Goal: Task Accomplishment & Management: Manage account settings

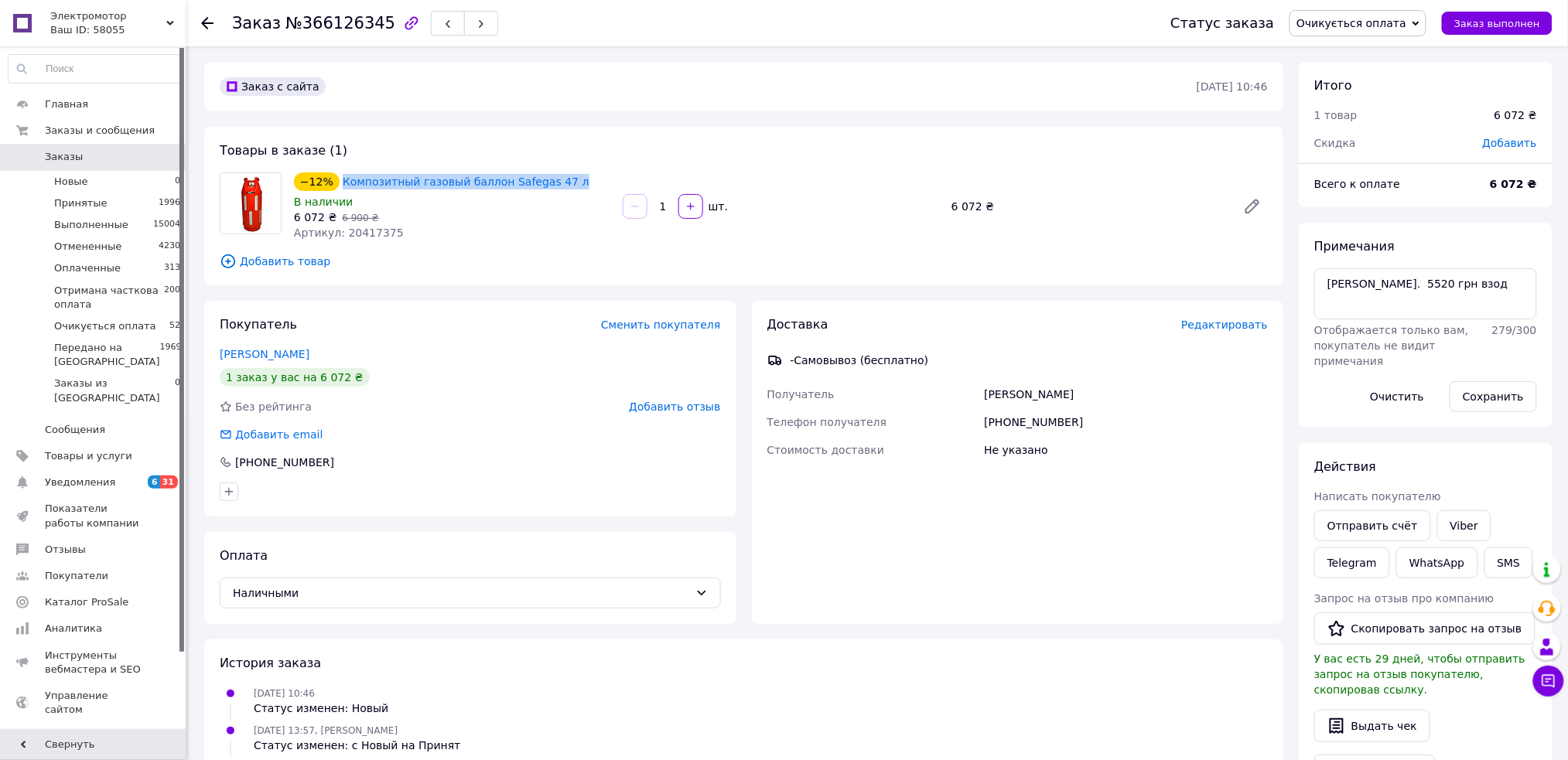
drag, startPoint x: 570, startPoint y: 181, endPoint x: 328, endPoint y: 191, distance: 242.2
click at [328, 191] on div "−12% Композитный газовый баллон Safegas 47 л" at bounding box center [452, 181] width 319 height 21
copy div "−12% Композитный газовый баллон Safegas 47 л"
drag, startPoint x: 231, startPoint y: 18, endPoint x: 369, endPoint y: 25, distance: 138.2
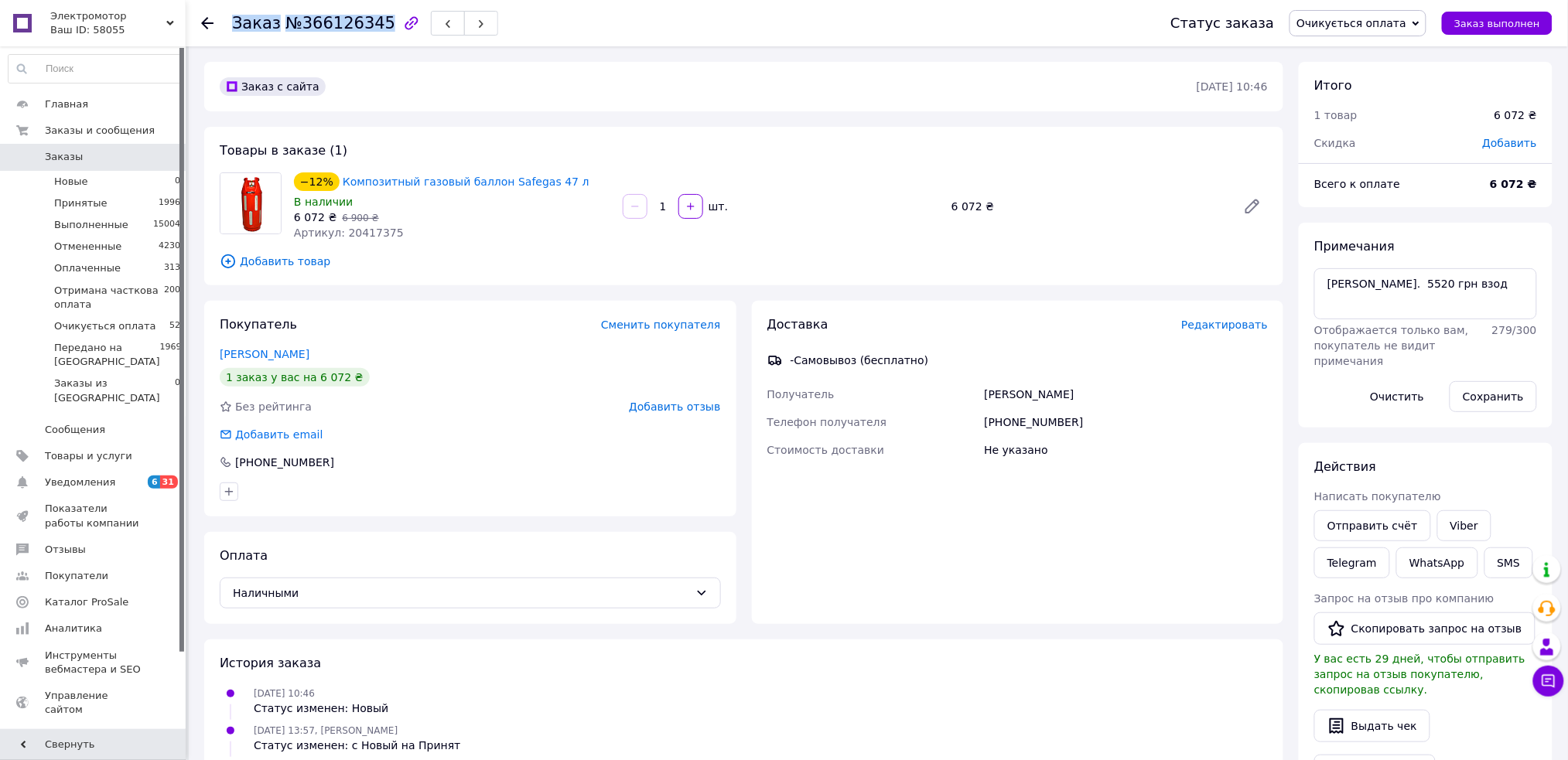
click at [369, 25] on h1 "Заказ №366126345" at bounding box center [313, 23] width 163 height 18
copy h1 "Заказ №366126345"
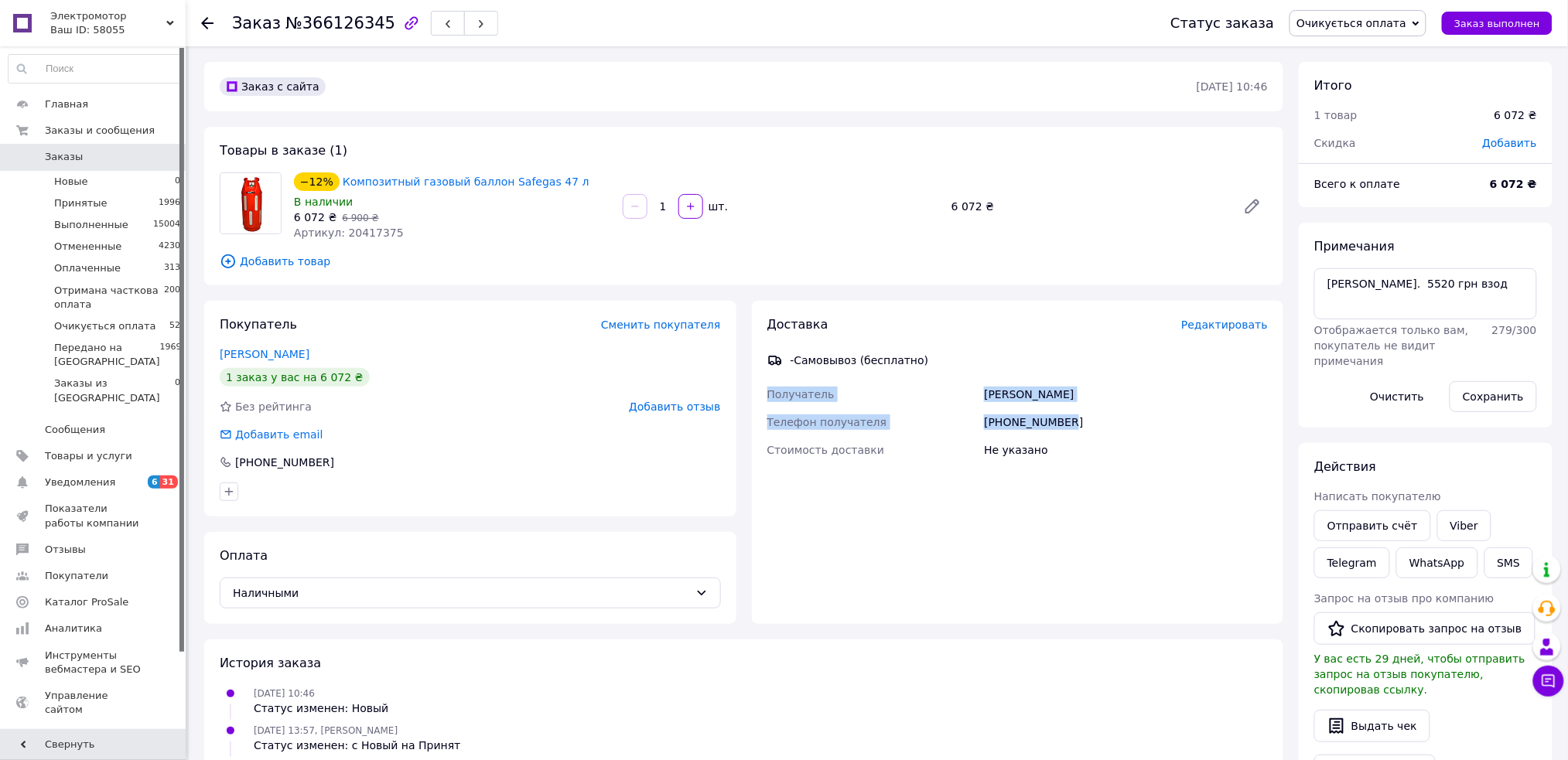
drag, startPoint x: 768, startPoint y: 388, endPoint x: 1071, endPoint y: 419, distance: 304.6
click at [1071, 419] on div "Получатель Рома Ковбасюк Телефон получателя +380634532103 Стоимость доставки Не…" at bounding box center [1018, 422] width 508 height 83
copy div "Получатель Рома Ковбасюк Телефон получателя +380634532103"
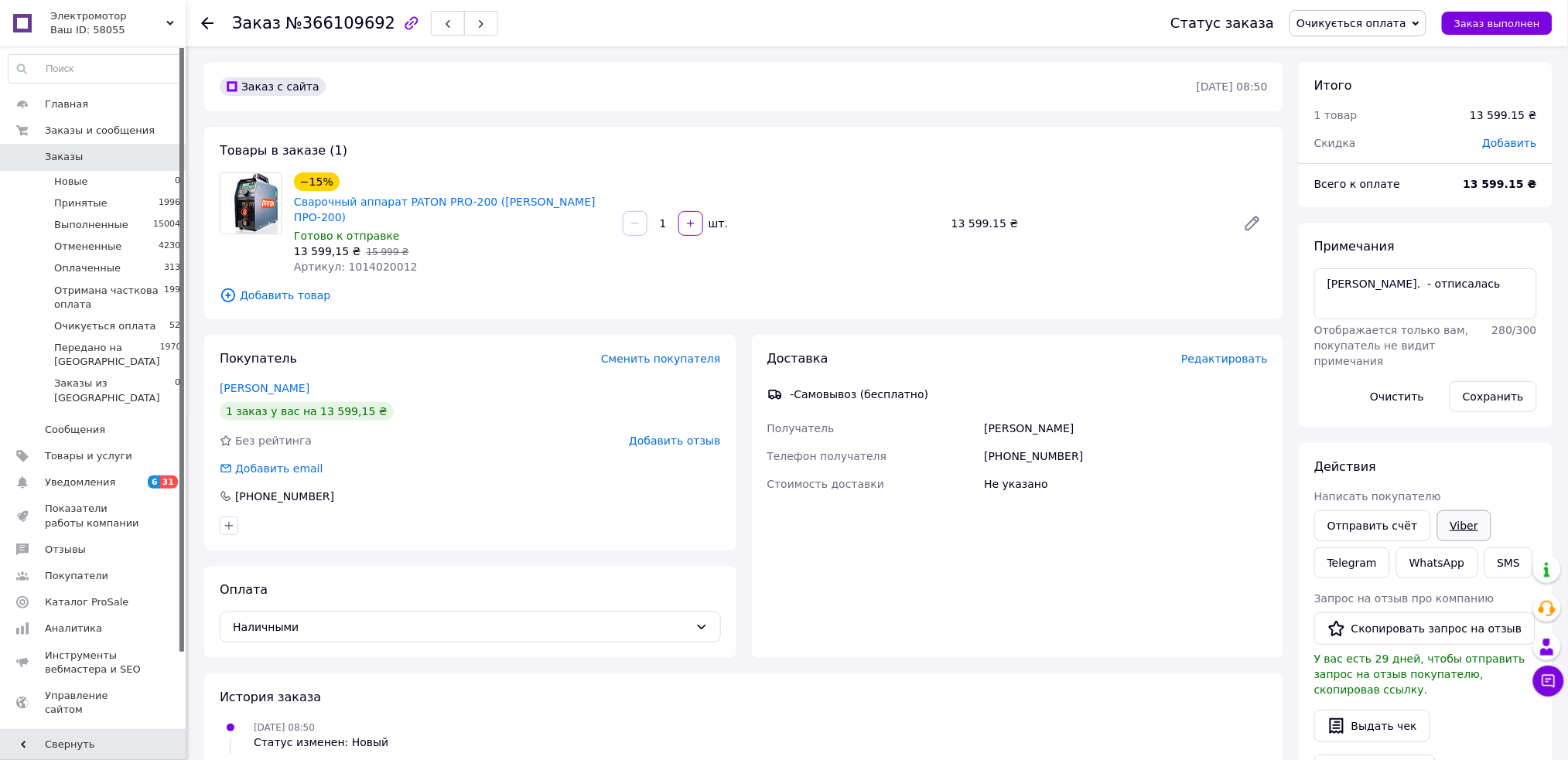
click at [1454, 524] on link "Viber" at bounding box center [1464, 526] width 54 height 31
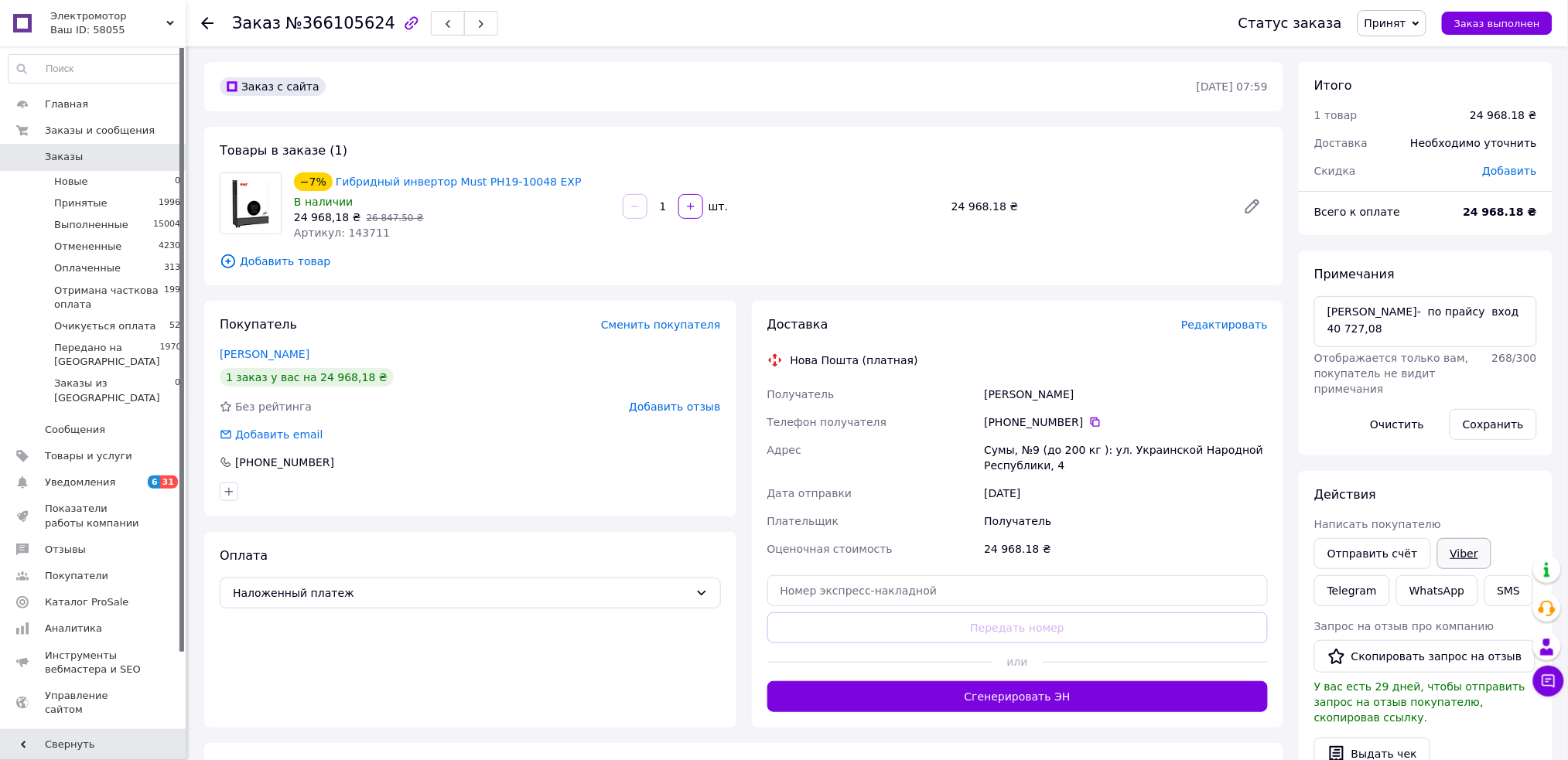
click at [1449, 551] on link "Viber" at bounding box center [1464, 554] width 54 height 31
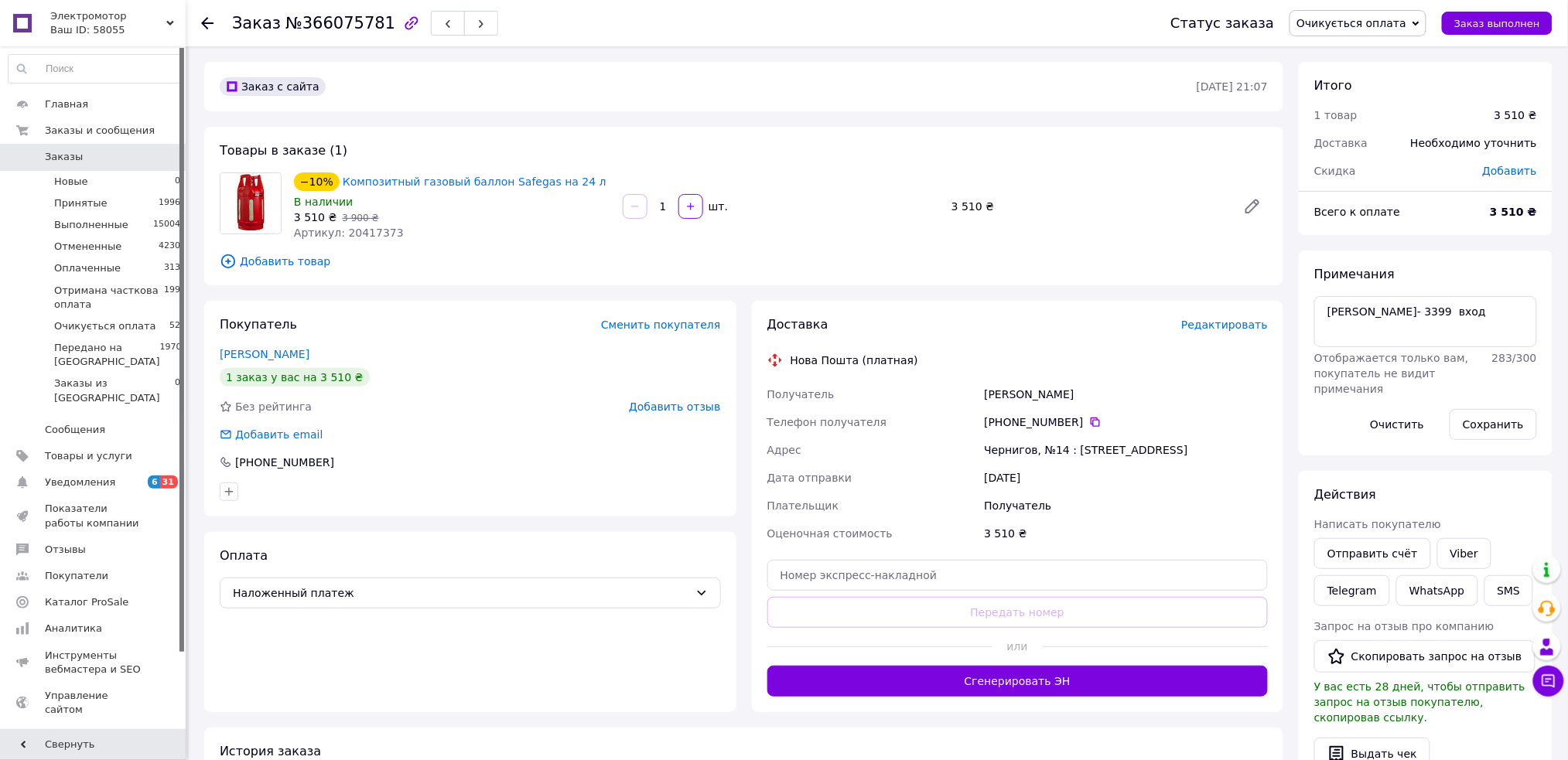
drag, startPoint x: 1445, startPoint y: 540, endPoint x: 1176, endPoint y: 530, distance: 269.2
click at [1445, 539] on link "Viber" at bounding box center [1464, 554] width 54 height 31
drag, startPoint x: 568, startPoint y: 183, endPoint x: 338, endPoint y: 179, distance: 230.0
click at [338, 179] on div "−10% Композитный газовый баллон Safegas на 24 л" at bounding box center [452, 181] width 319 height 21
copy link "Композитный газовый баллон Safegas на 24 л"
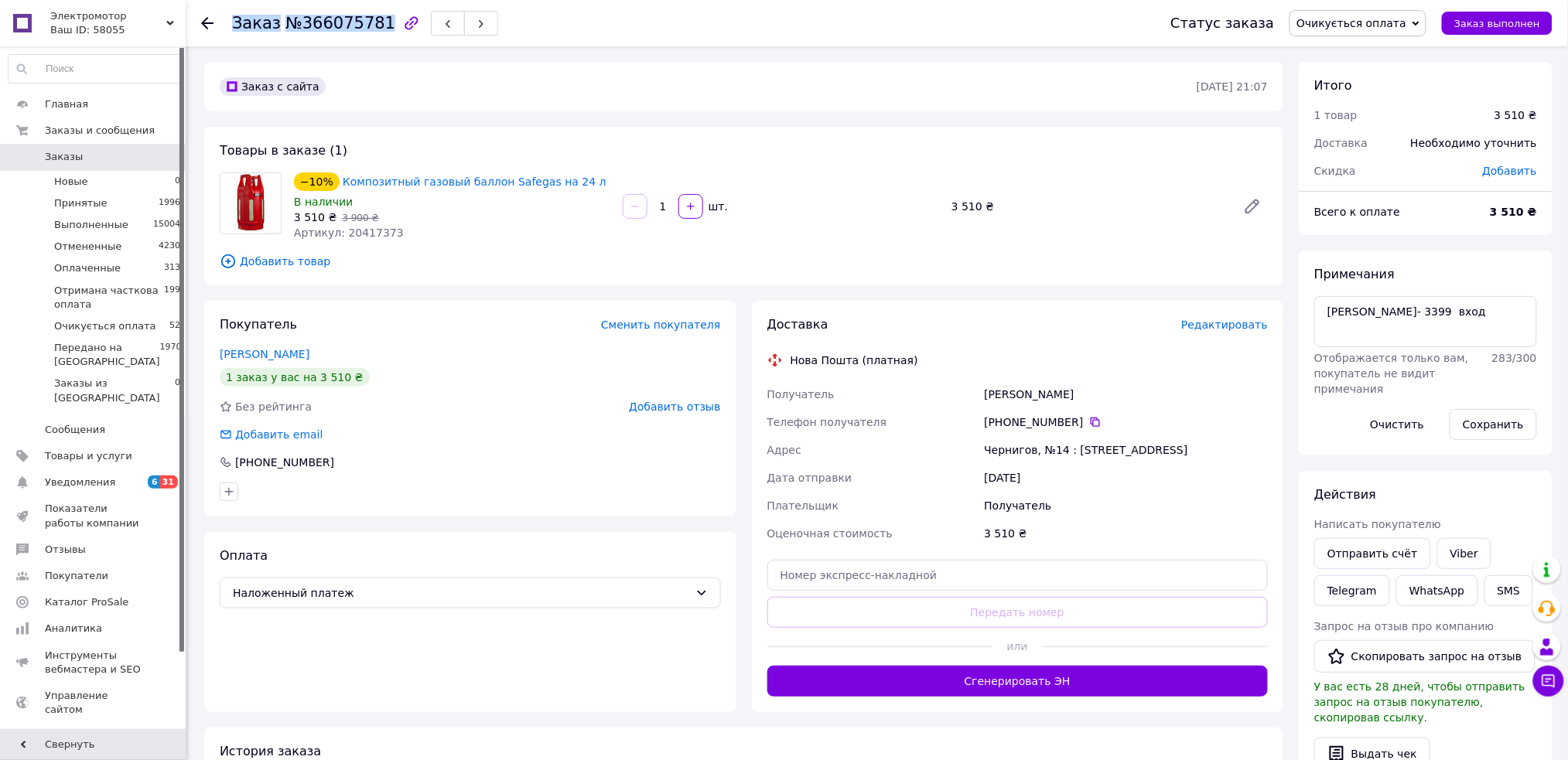
drag, startPoint x: 222, startPoint y: 17, endPoint x: 372, endPoint y: 33, distance: 150.9
click at [372, 33] on div "Заказ №366075781 Статус заказа Очикується оплата Принят Выполнен Отменен Оплаче…" at bounding box center [876, 23] width 1351 height 46
copy h1 "Заказ №366075781"
drag, startPoint x: 952, startPoint y: 204, endPoint x: 980, endPoint y: 210, distance: 28.6
click at [980, 210] on div "3 510 ₴" at bounding box center [1087, 206] width 285 height 21
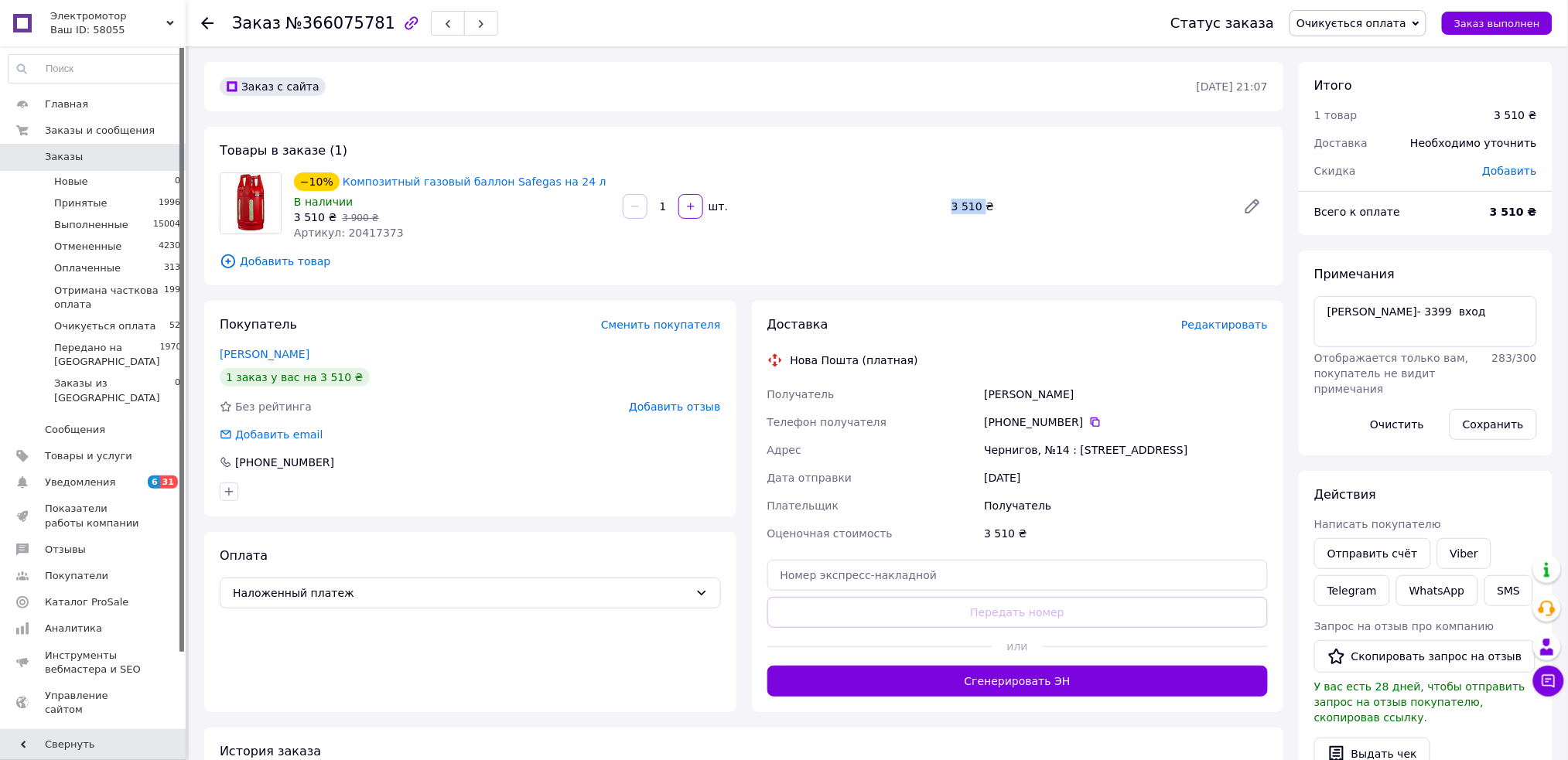
copy div "3 510"
drag, startPoint x: 577, startPoint y: 178, endPoint x: 338, endPoint y: 184, distance: 239.1
click at [338, 184] on div "−10% Композитный газовый баллон Safegas на 24 л" at bounding box center [452, 181] width 319 height 21
copy link "Композитный газовый баллон Safegas на 24 л"
drag, startPoint x: 763, startPoint y: 398, endPoint x: 1194, endPoint y: 457, distance: 435.0
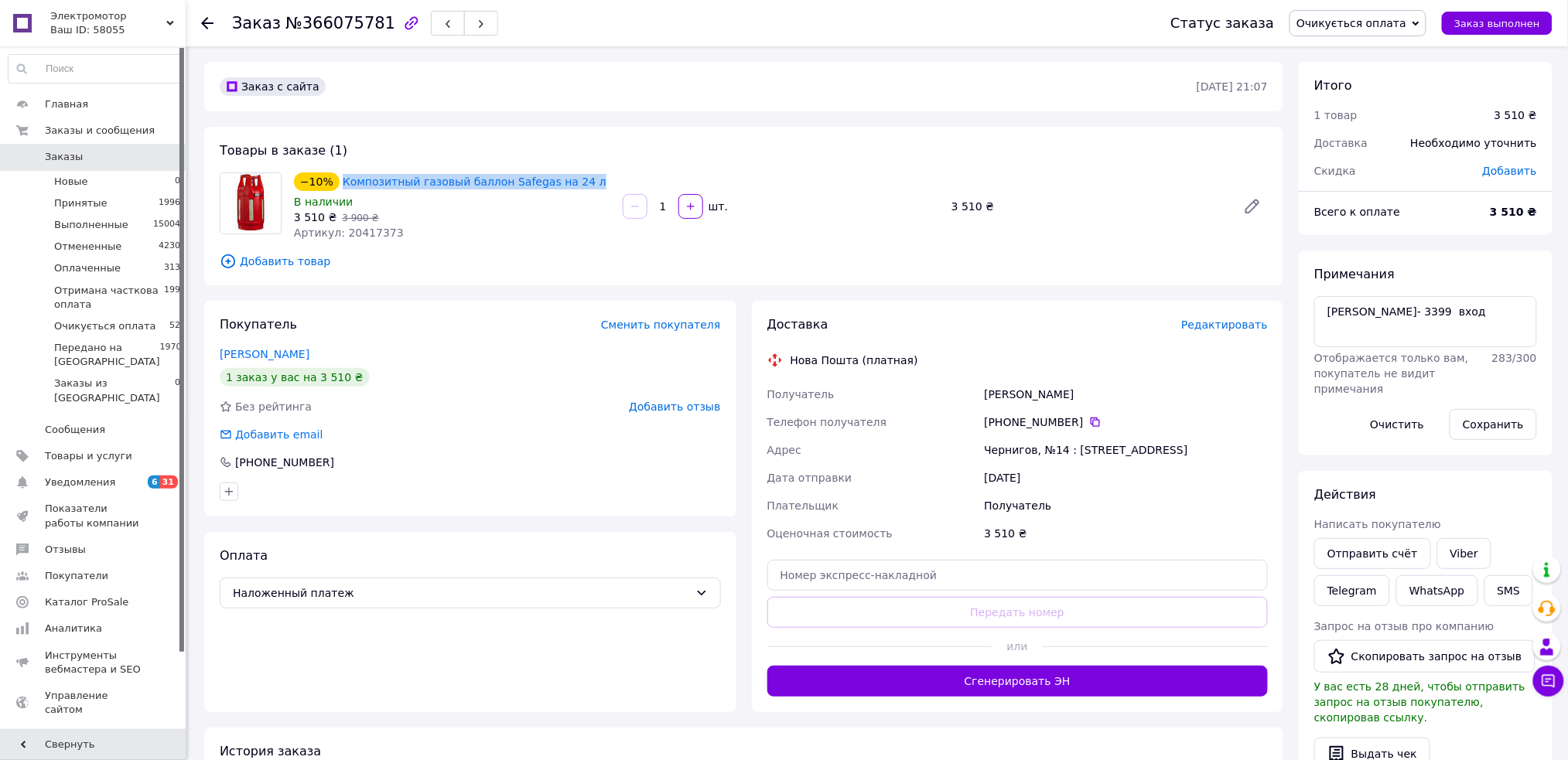
click at [1194, 457] on div "Получатель Юцевич Валентин Телефон получателя +380 63 863 58 83   Адрес Черниго…" at bounding box center [1018, 464] width 508 height 167
copy div "Получатель Юцевич Валентин Телефон получателя +380 63 863 58 83   Адрес Черниго…"
drag, startPoint x: 1365, startPoint y: 23, endPoint x: 1384, endPoint y: 68, distance: 48.8
click at [1365, 24] on span "Очикується оплата" at bounding box center [1351, 23] width 110 height 13
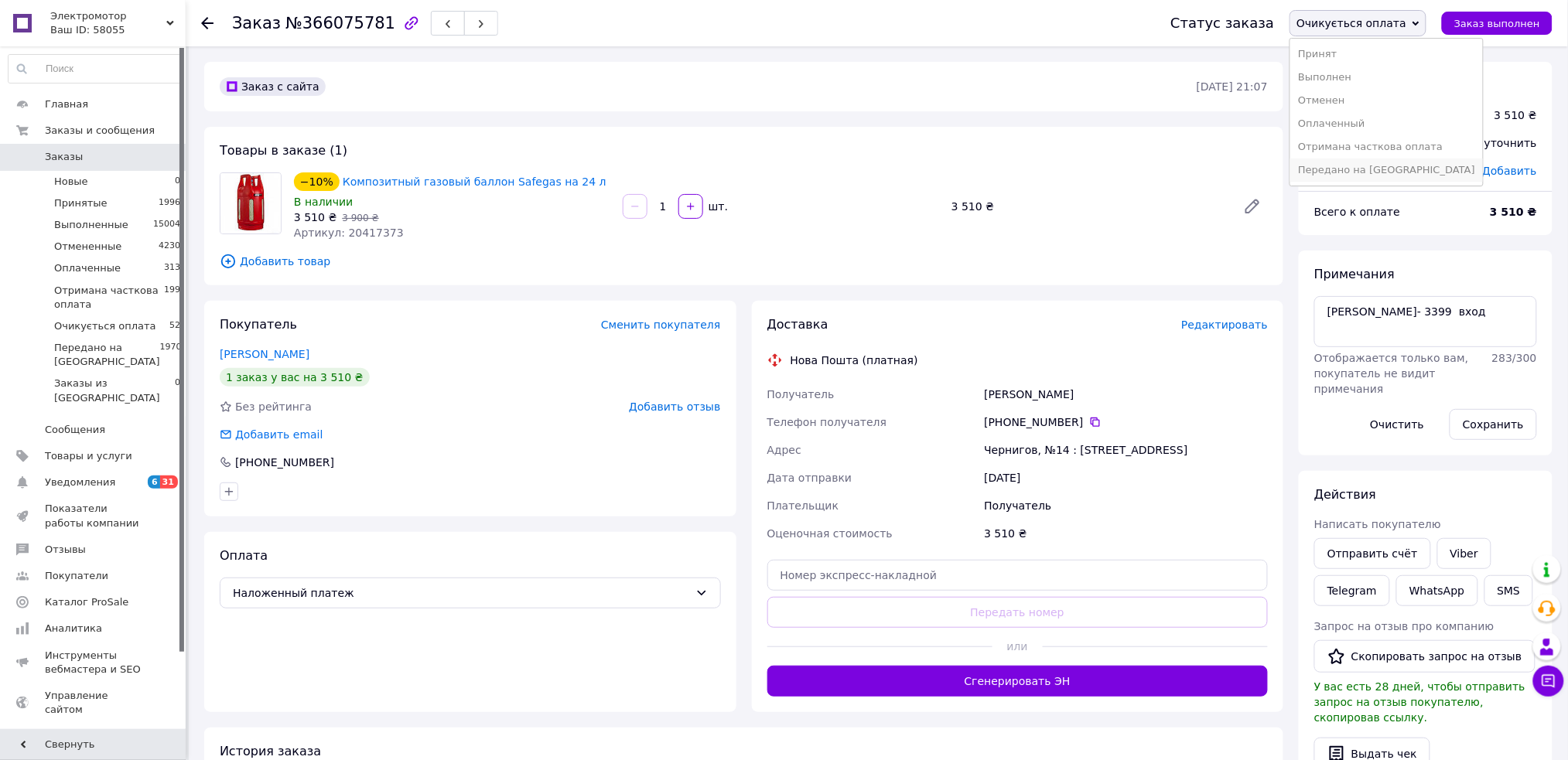
click at [1378, 175] on li "Передано на [GEOGRAPHIC_DATA]" at bounding box center [1386, 170] width 192 height 23
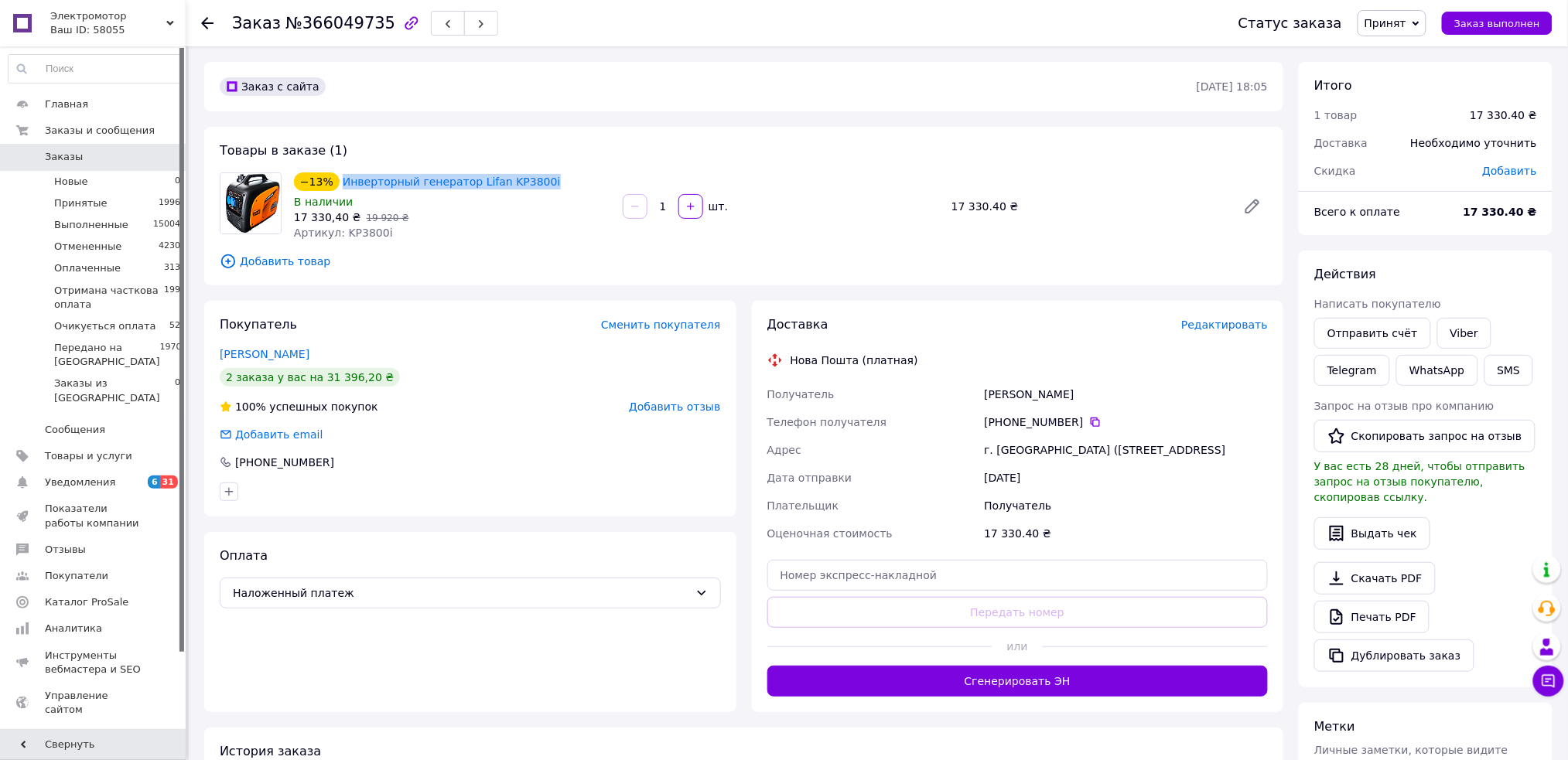
drag, startPoint x: 540, startPoint y: 178, endPoint x: 335, endPoint y: 180, distance: 205.0
click at [335, 180] on div "−13% Инверторный генератор Lifan KP3800i" at bounding box center [452, 181] width 319 height 21
copy link "Инверторный генератор Lifan KP3800i"
click at [1452, 324] on link "Viber" at bounding box center [1464, 333] width 54 height 31
click at [512, 650] on div "Оплата Наложенный платеж" at bounding box center [470, 622] width 532 height 180
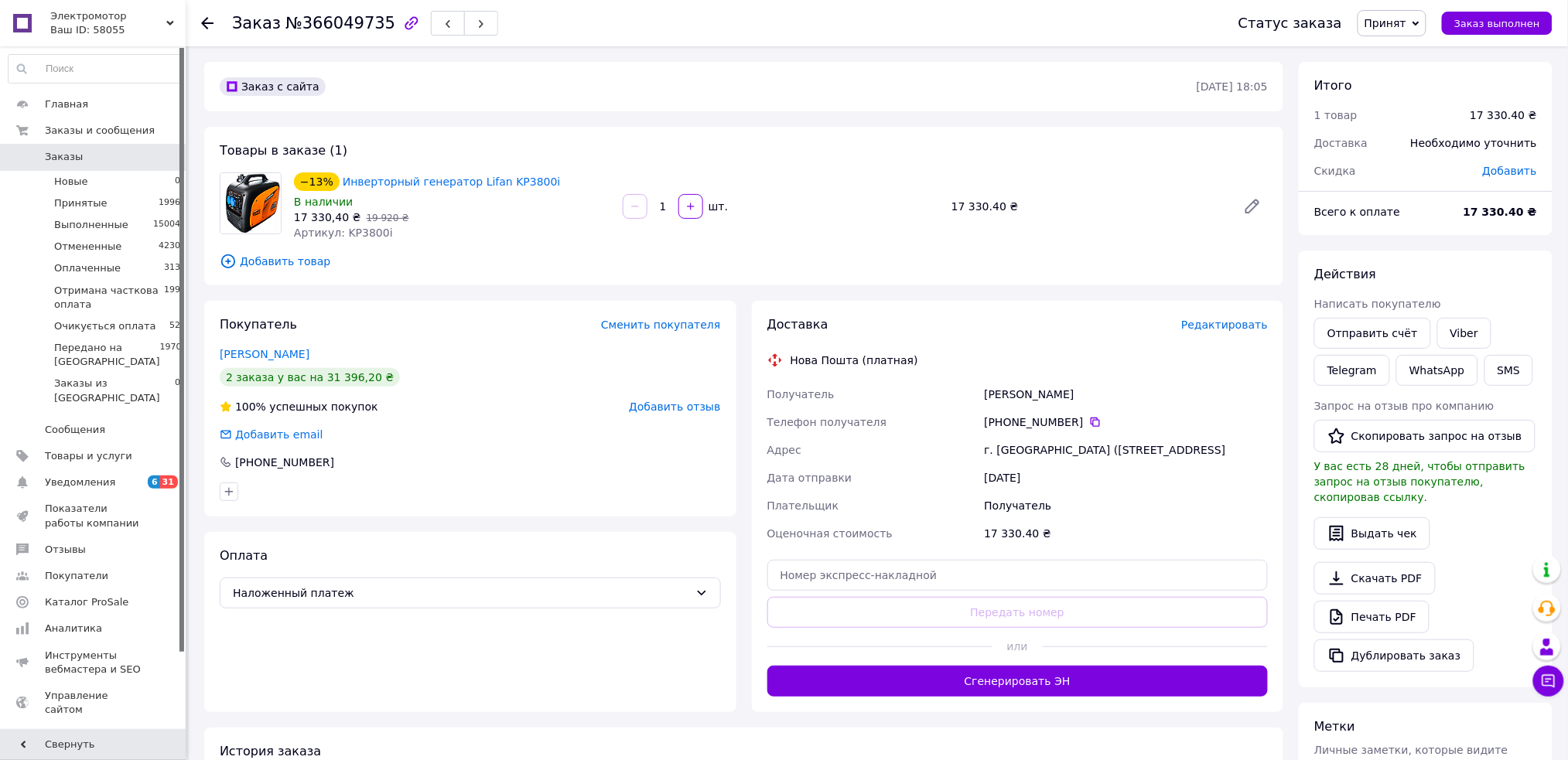
click at [1406, 21] on span "Принят" at bounding box center [1385, 23] width 42 height 13
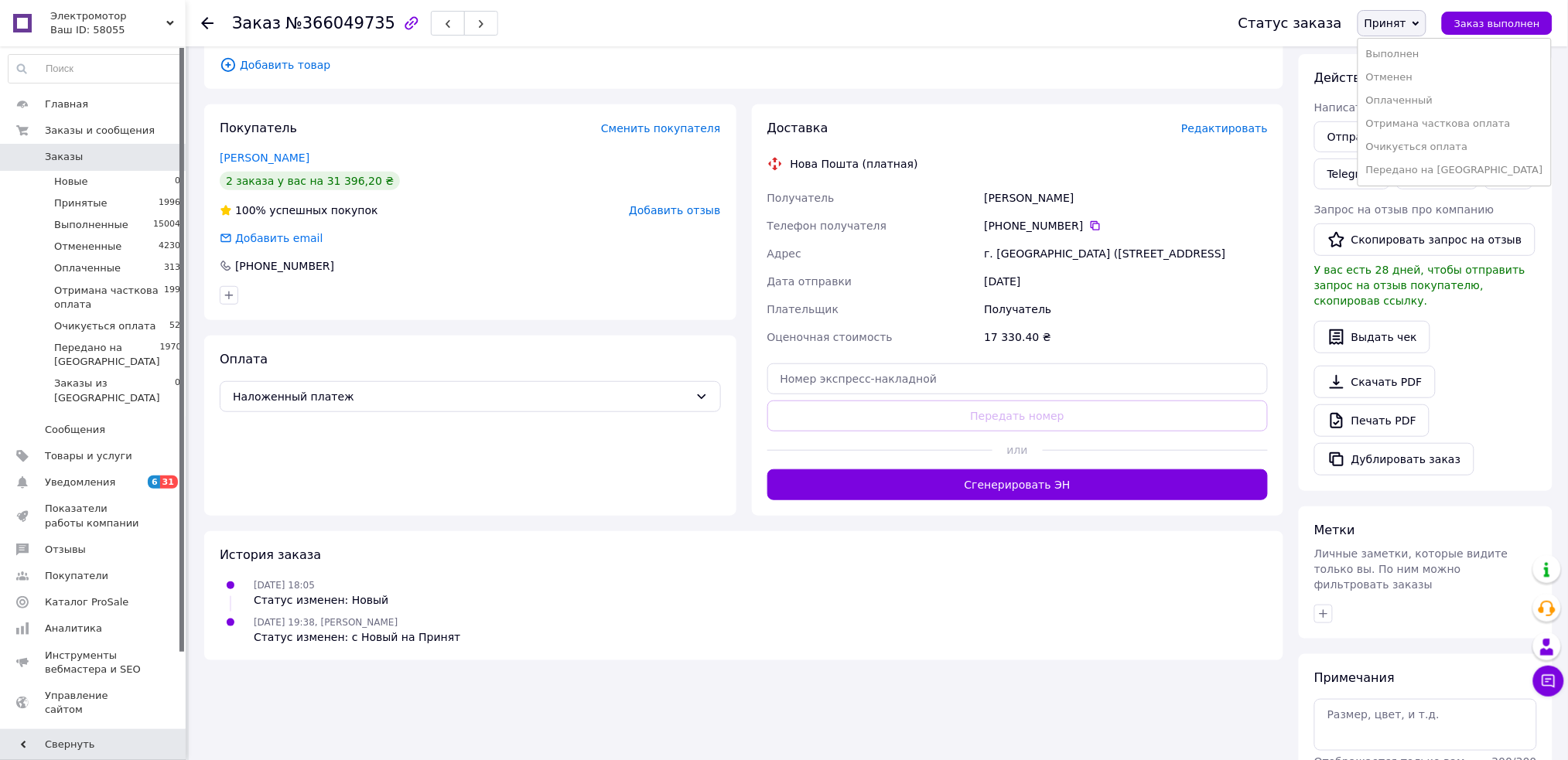
scroll to position [280, 0]
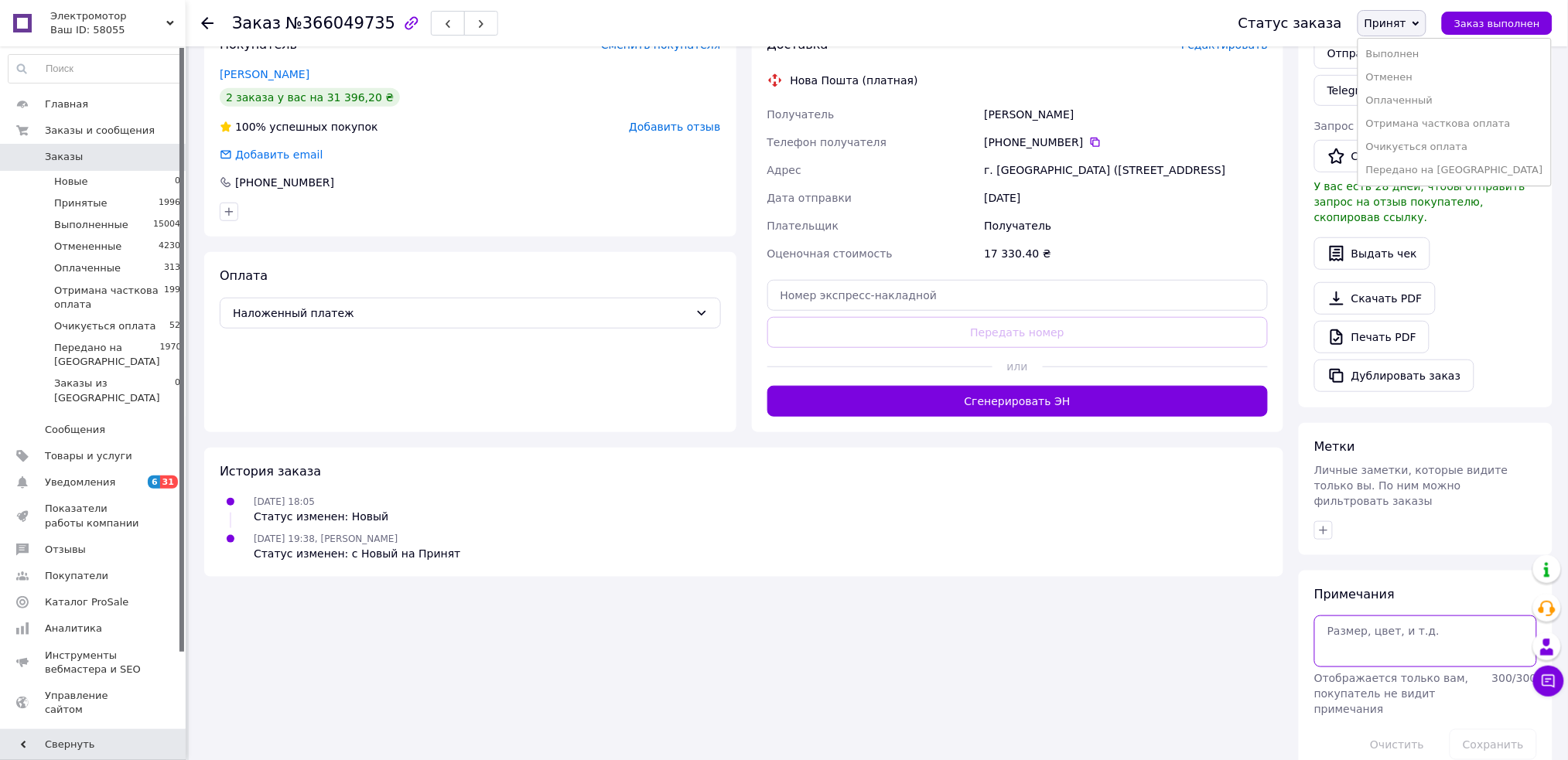
click at [1431, 615] on textarea at bounding box center [1425, 641] width 222 height 51
type textarea "надя - на вайбер отписала"
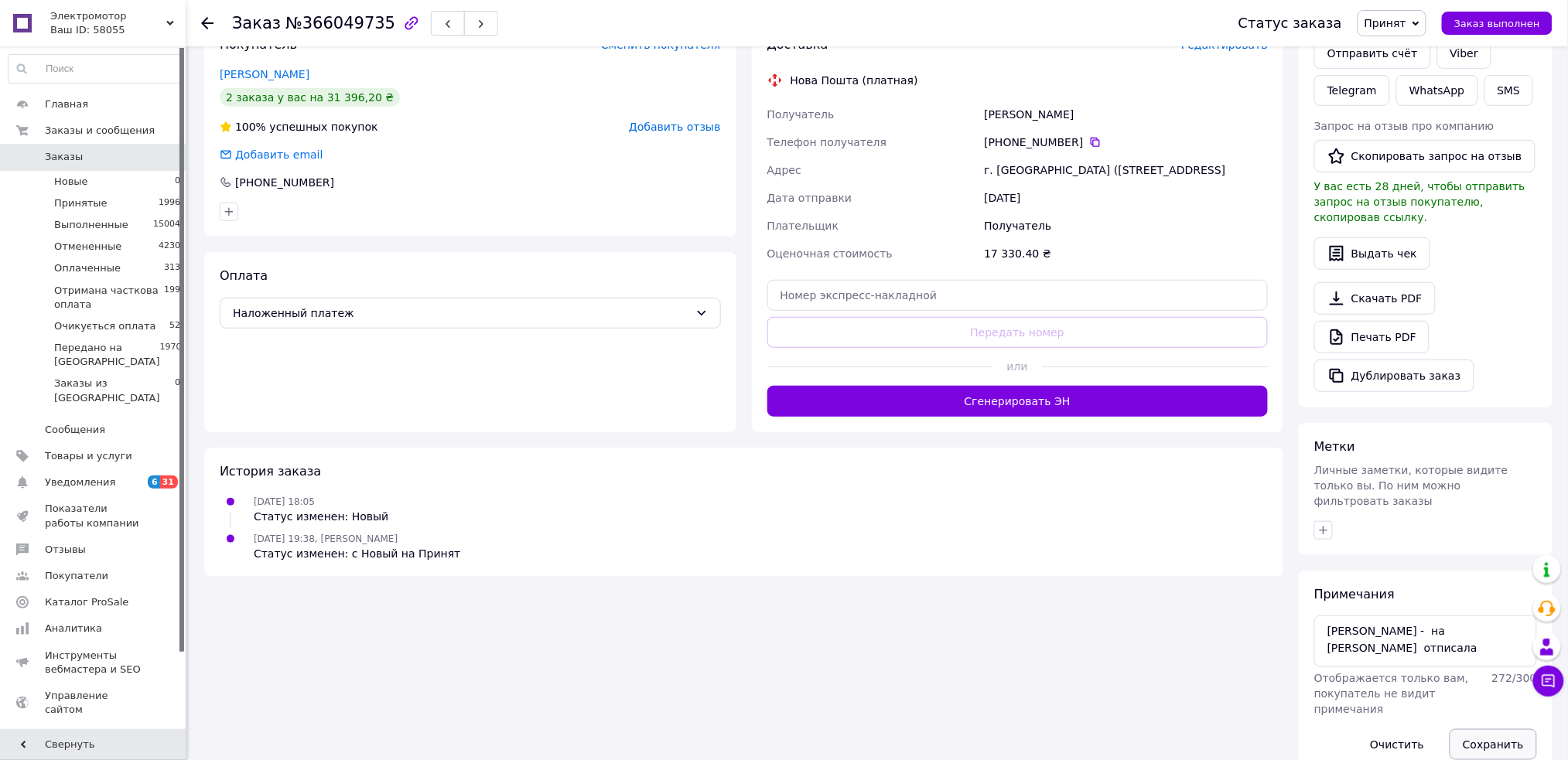
click at [1495, 729] on button "Сохранить" at bounding box center [1493, 744] width 87 height 31
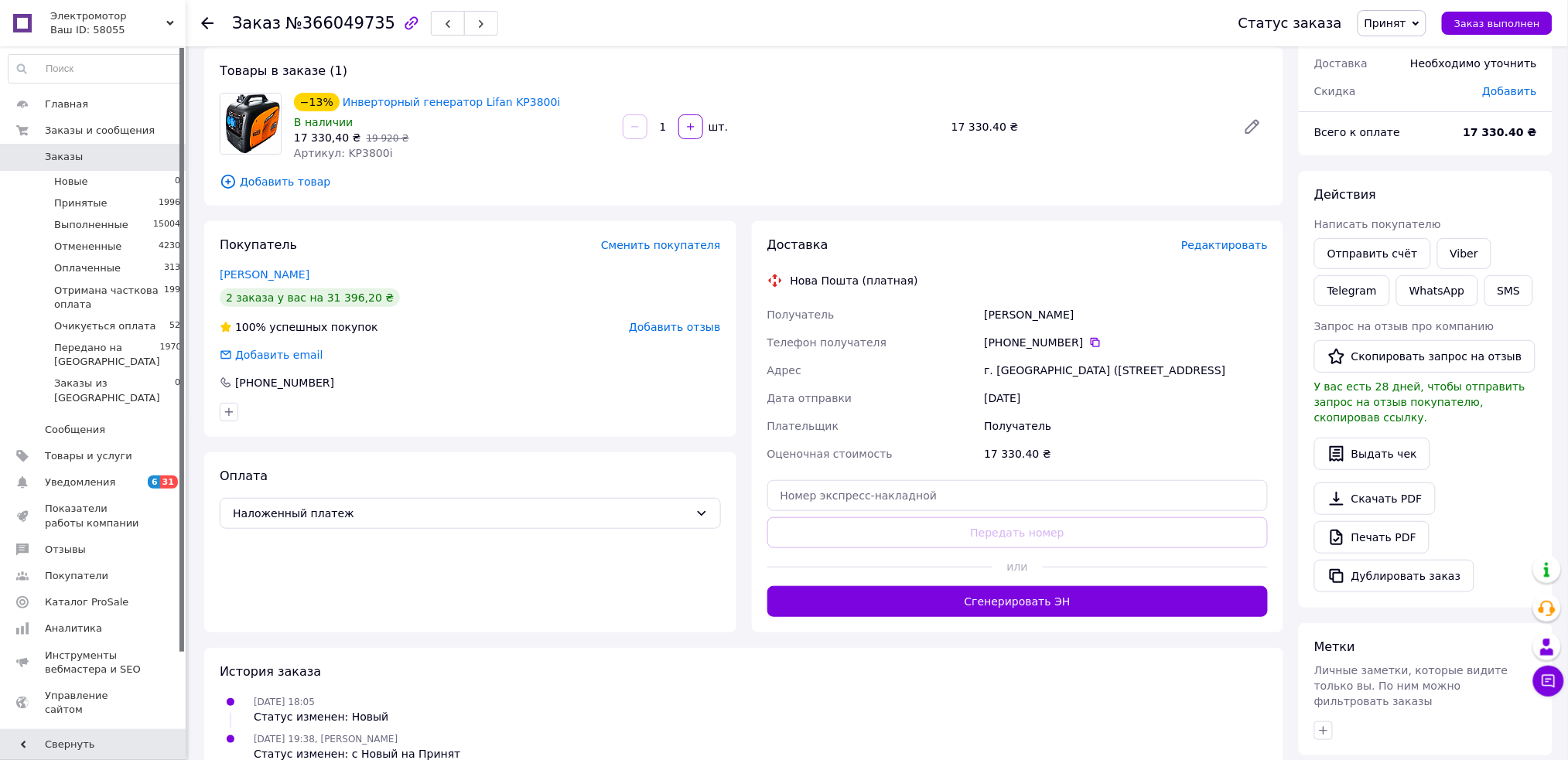
scroll to position [0, 0]
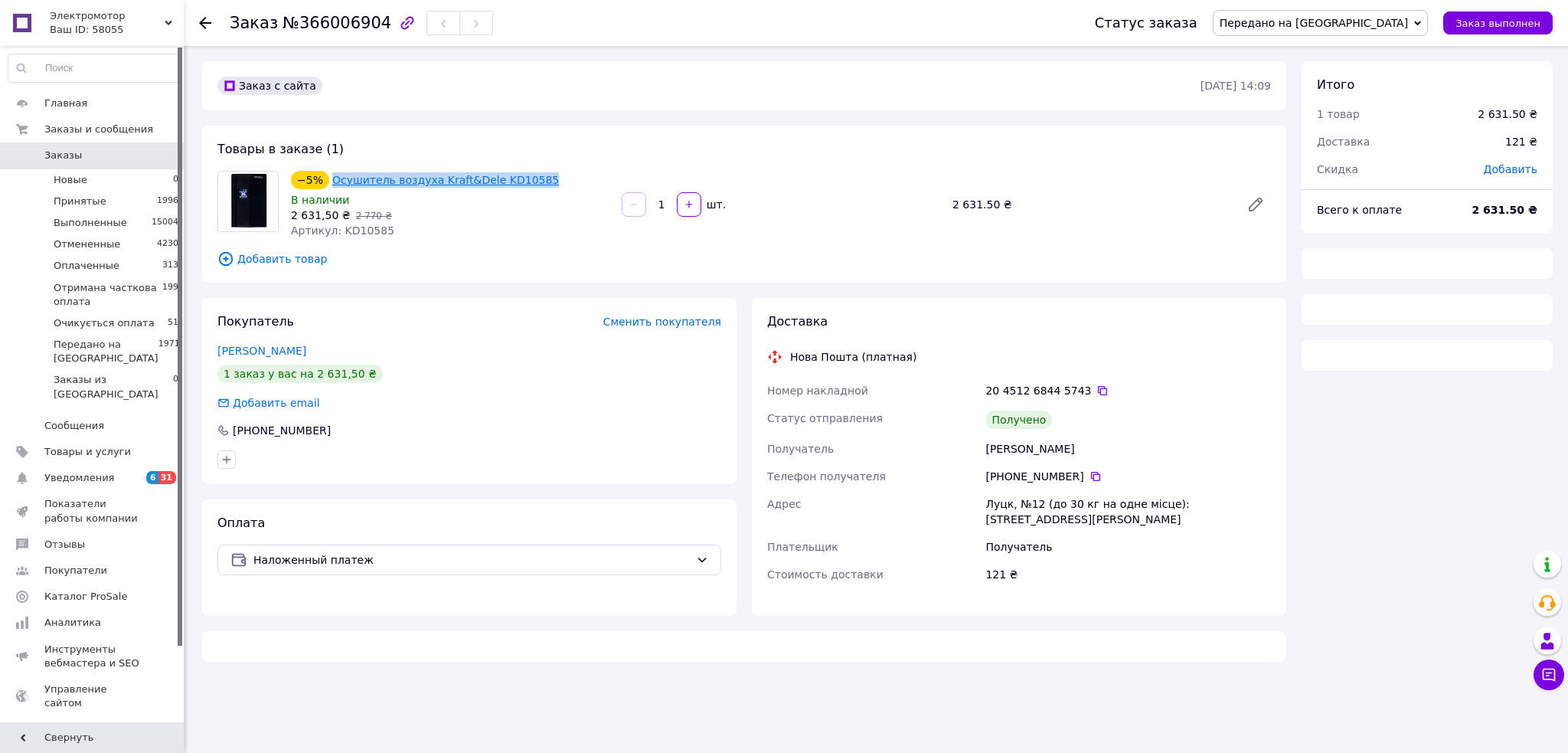
drag, startPoint x: 543, startPoint y: 170, endPoint x: 329, endPoint y: 181, distance: 214.3
click at [329, 181] on div "−5% Осушитель воздуха Kraft&Dele KD10585" at bounding box center [450, 179] width 322 height 21
copy link "Осушитель воздуха Kraft&Dele KD10585"
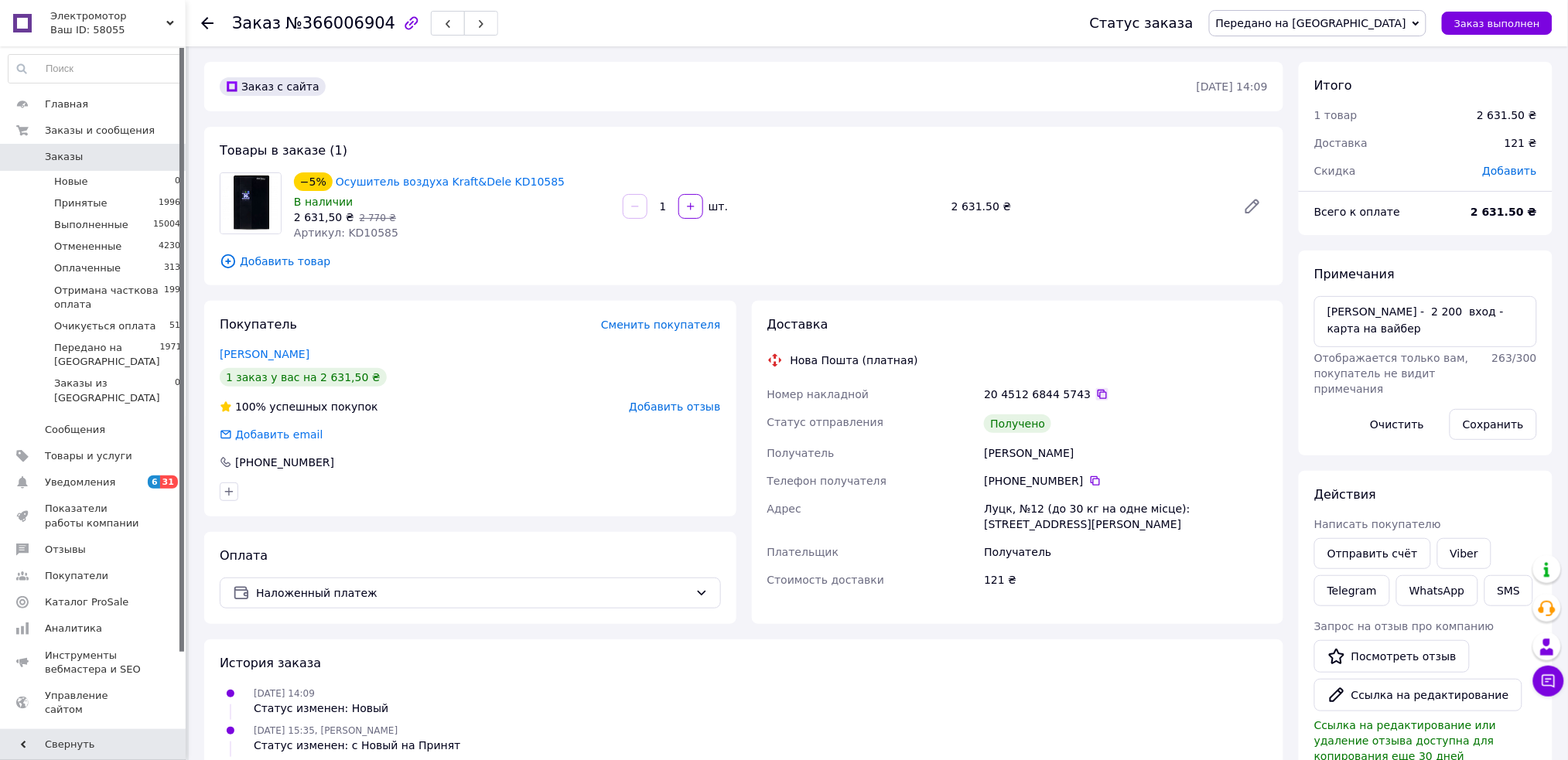
click at [1098, 392] on icon at bounding box center [1103, 395] width 10 height 10
click at [1322, 29] on span "Передано на [GEOGRAPHIC_DATA]" at bounding box center [1311, 23] width 191 height 13
click at [1330, 79] on li "Выполнен" at bounding box center [1318, 77] width 216 height 23
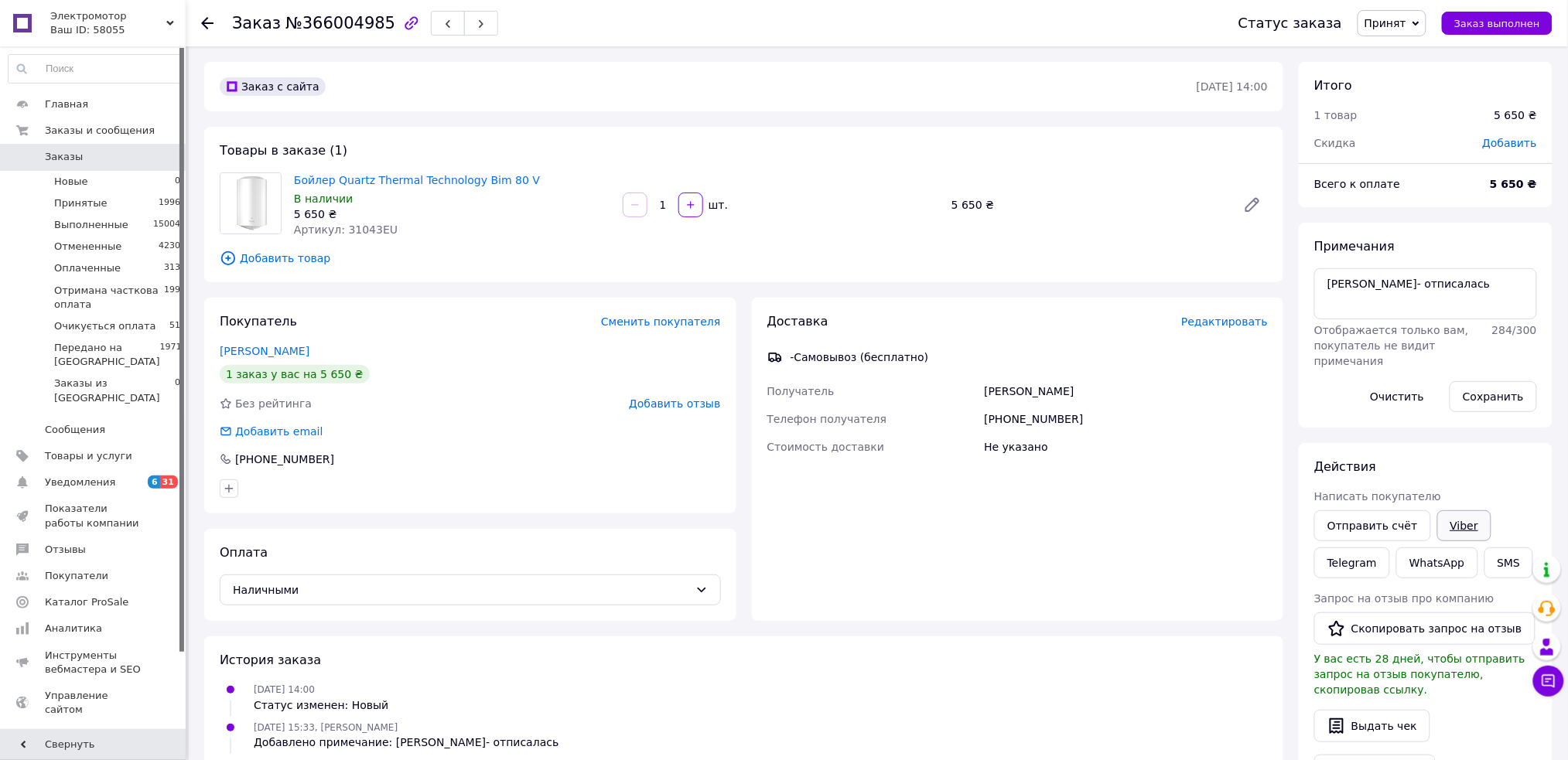
click at [1457, 519] on link "Viber" at bounding box center [1464, 526] width 54 height 31
click at [1473, 300] on textarea "[PERSON_NAME]- отписалась" at bounding box center [1425, 294] width 222 height 51
paste textarea "[URL][DOMAIN_NAME]"
type textarea "[PERSON_NAME]- отписалась - [URL][DOMAIN_NAME] - н за 6800 грн аналог"
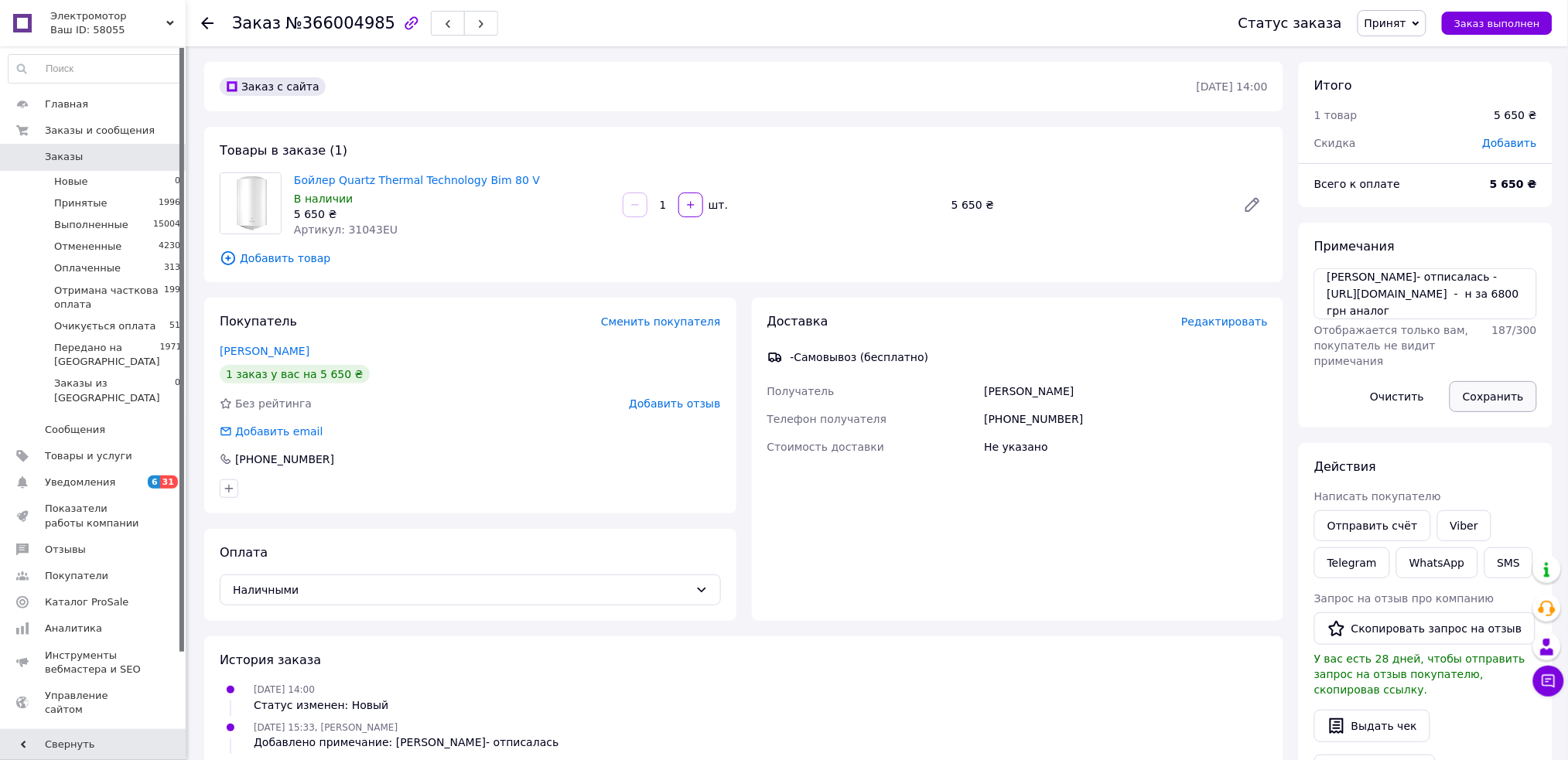
click at [1485, 393] on button "Сохранить" at bounding box center [1493, 396] width 87 height 31
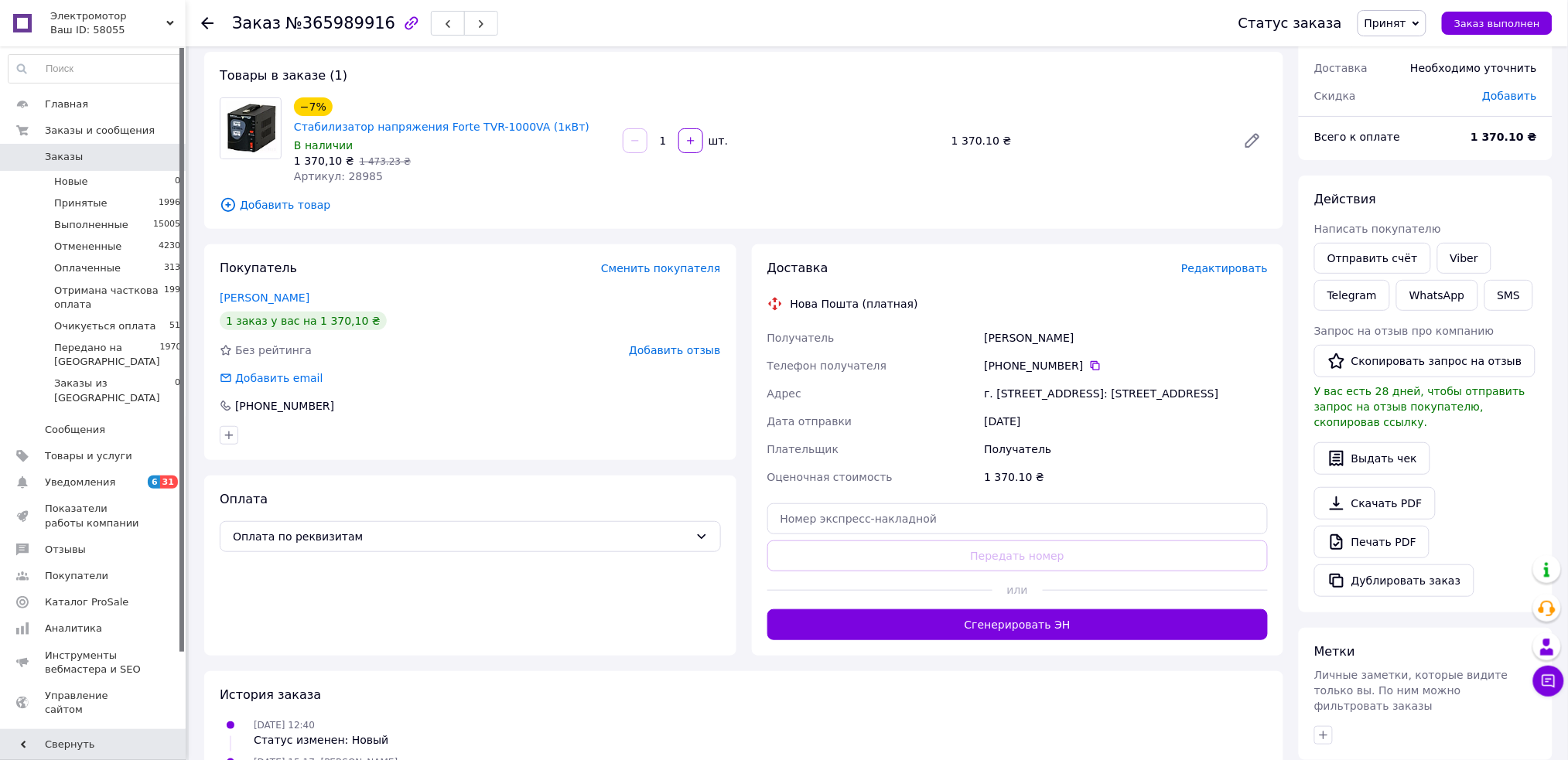
scroll to position [74, 0]
click at [1454, 251] on link "Viber" at bounding box center [1464, 259] width 54 height 31
click at [1409, 29] on span "Принят" at bounding box center [1392, 23] width 69 height 26
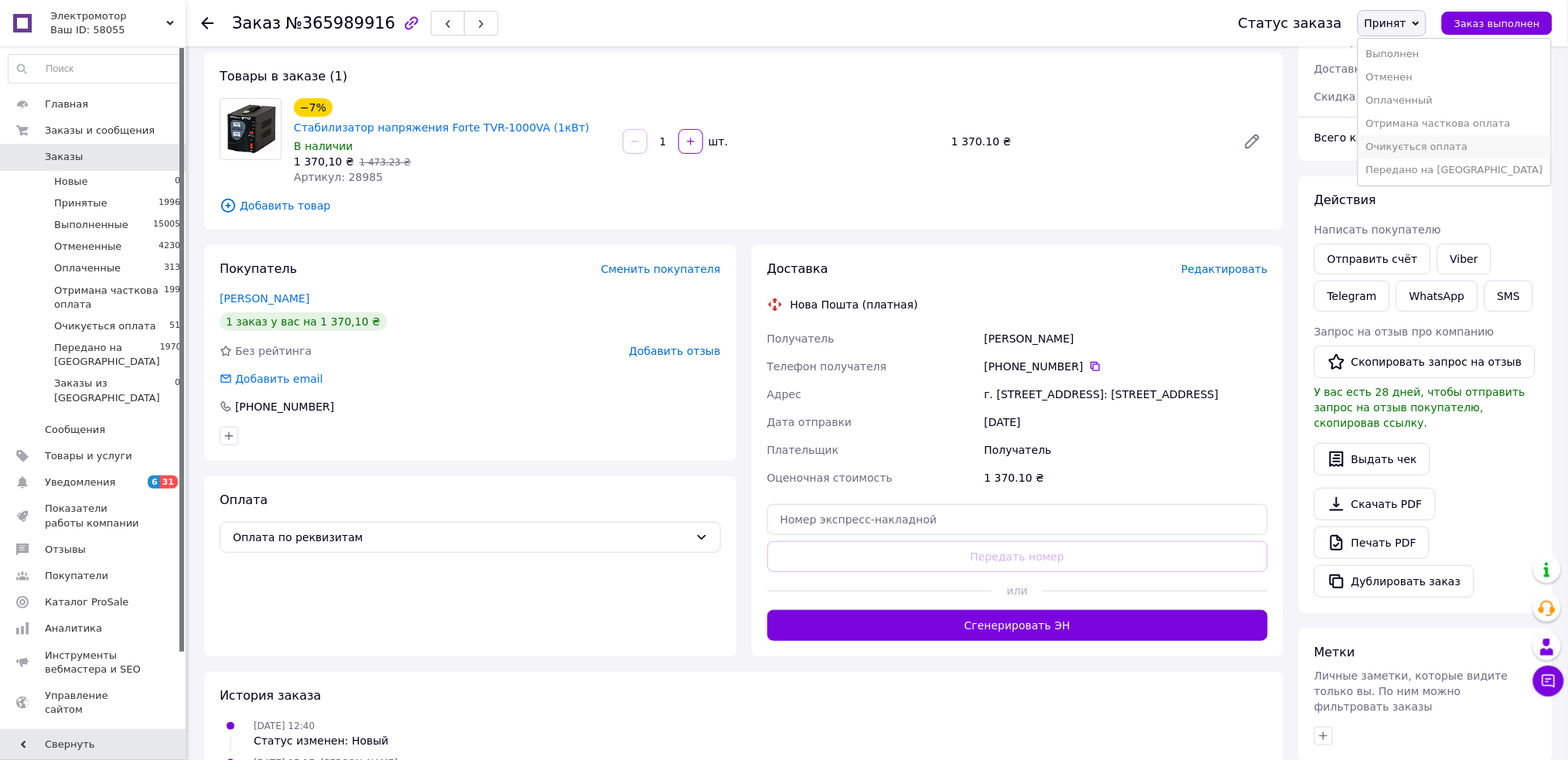
click at [1427, 143] on li "Очикується оплата" at bounding box center [1454, 146] width 192 height 23
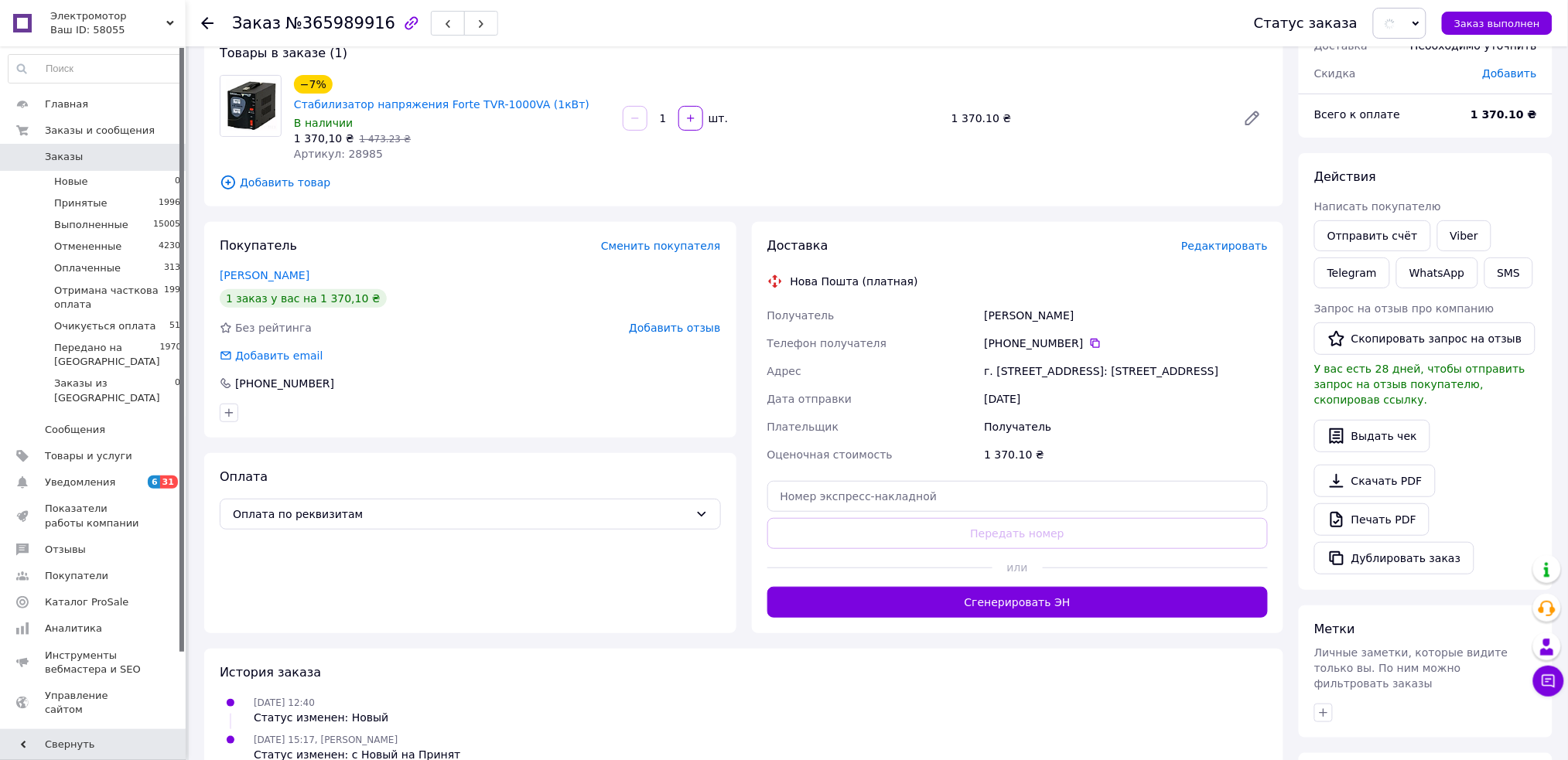
scroll to position [280, 0]
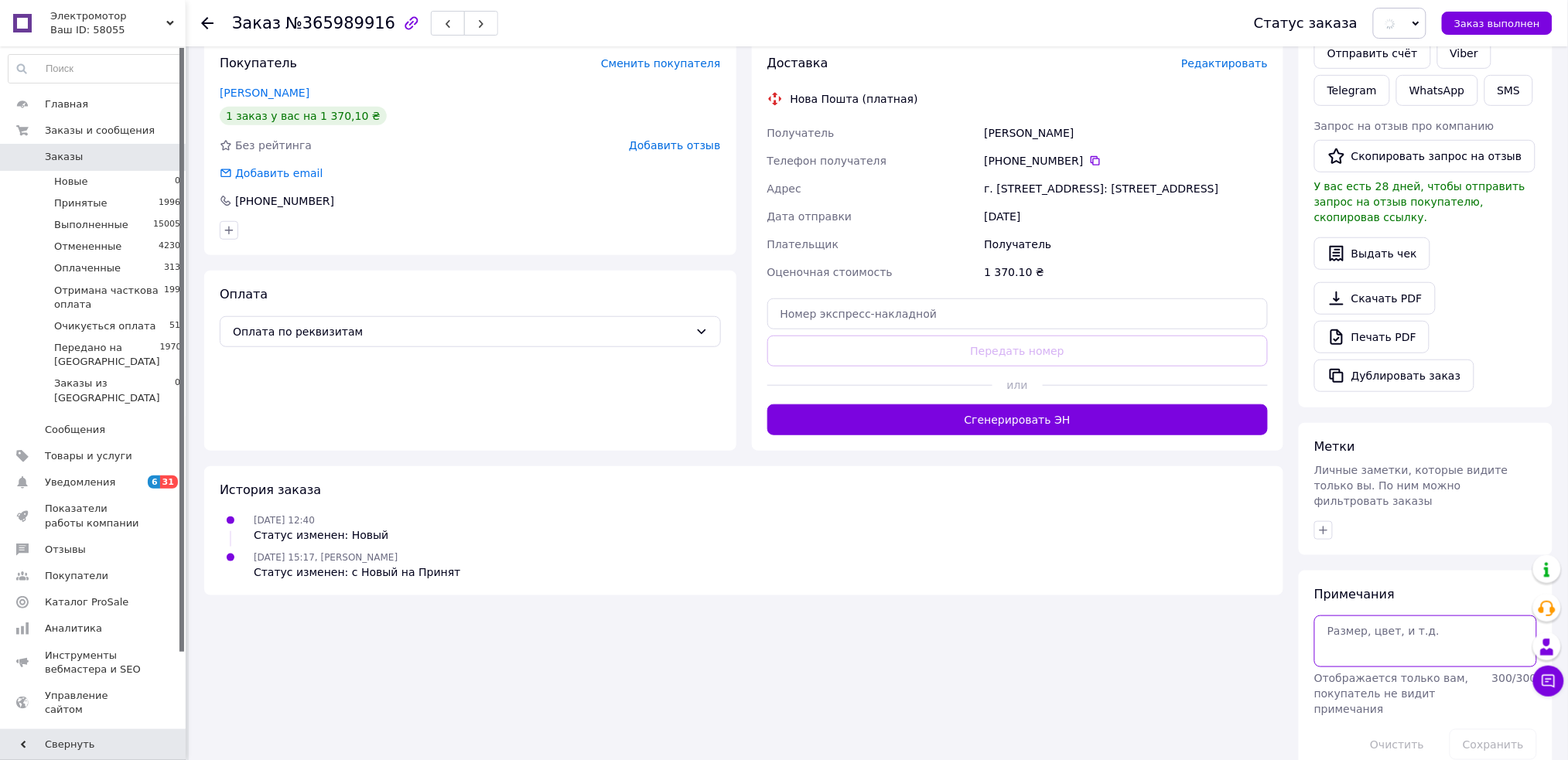
click at [1361, 625] on textarea at bounding box center [1425, 641] width 222 height 51
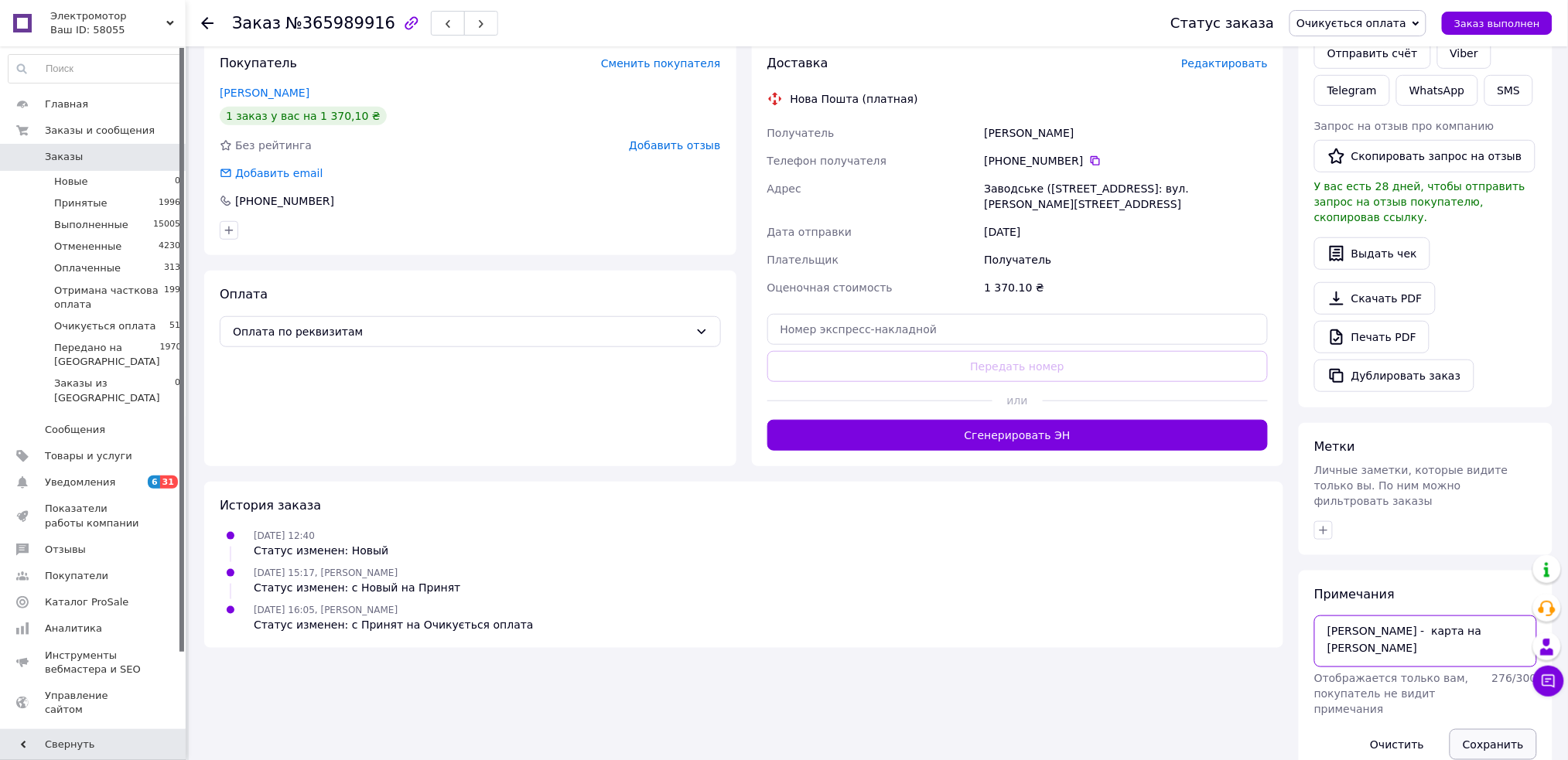
type textarea "надя - карта на вайбер"
drag, startPoint x: 1489, startPoint y: 717, endPoint x: 1060, endPoint y: 644, distance: 435.2
click at [1489, 729] on button "Сохранить" at bounding box center [1493, 744] width 87 height 31
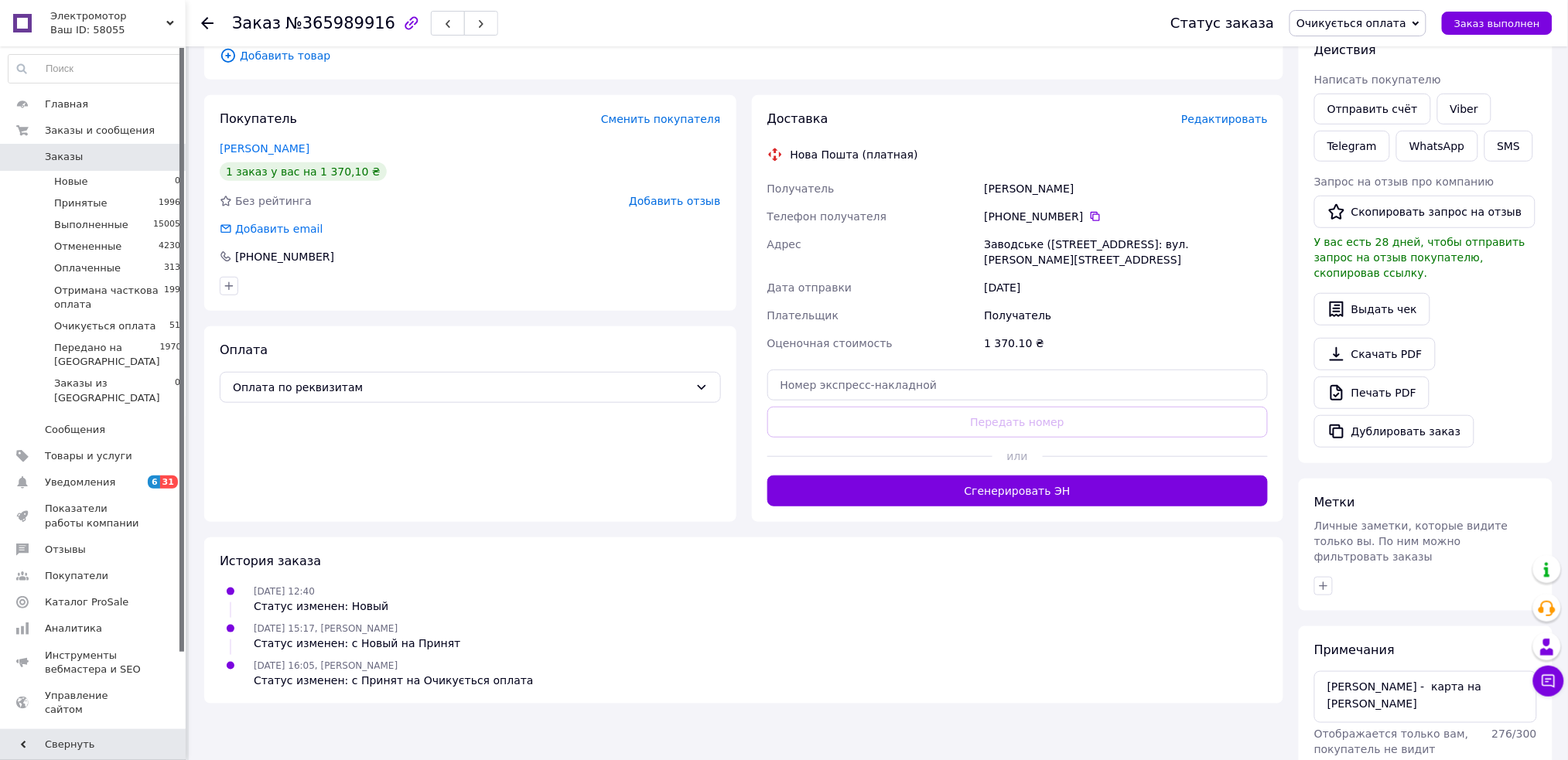
scroll to position [0, 0]
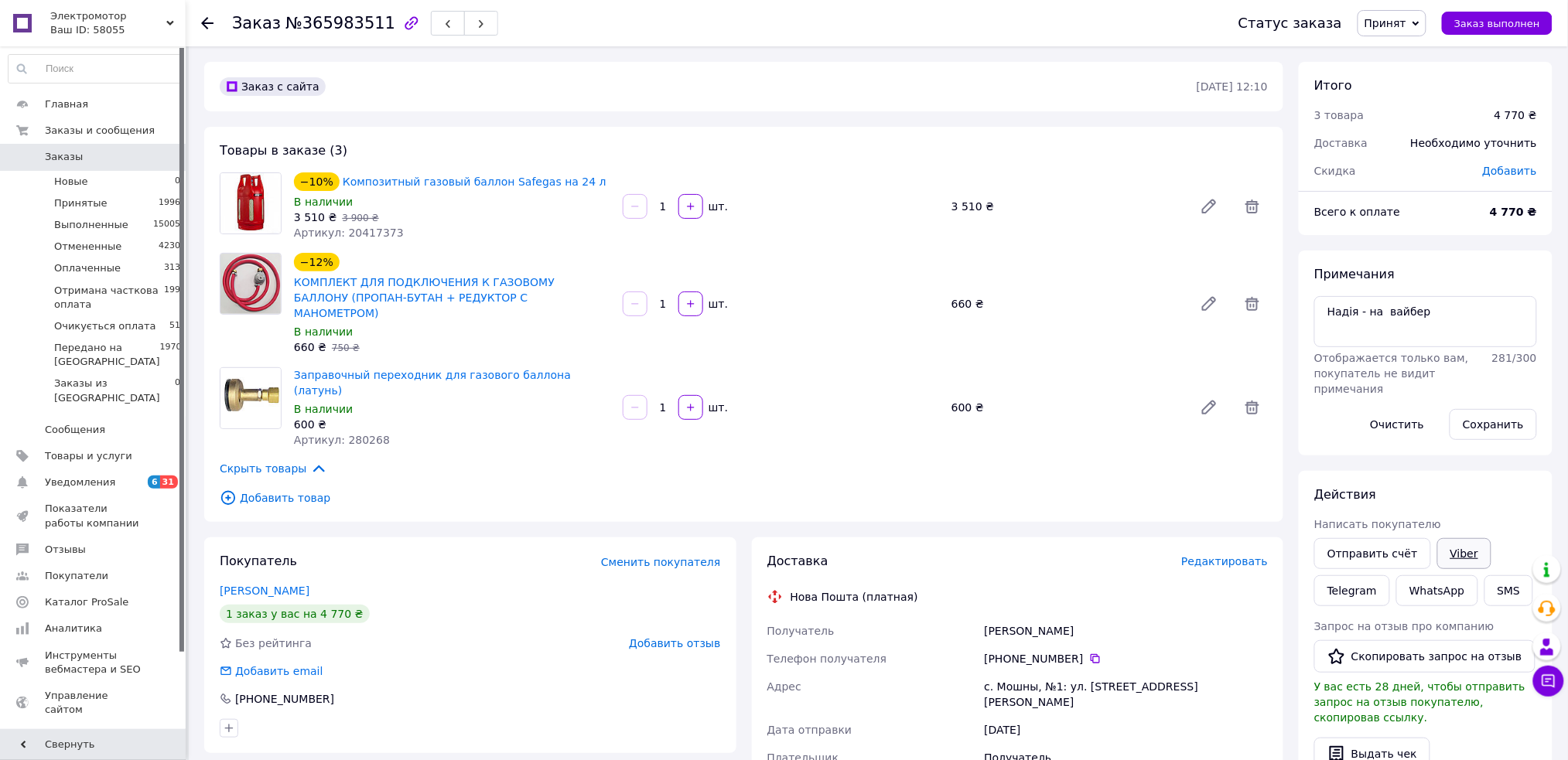
click at [1443, 556] on link "Viber" at bounding box center [1464, 554] width 54 height 31
click at [1475, 295] on div "Примечания Надія - на вайбер Отображается только вам, покупатель не видит приме…" at bounding box center [1425, 353] width 222 height 174
click at [1478, 316] on textarea "Надія - на вайбер" at bounding box center [1425, 322] width 222 height 51
paste textarea "4 305"
click at [1492, 420] on button "Сохранить" at bounding box center [1493, 424] width 87 height 31
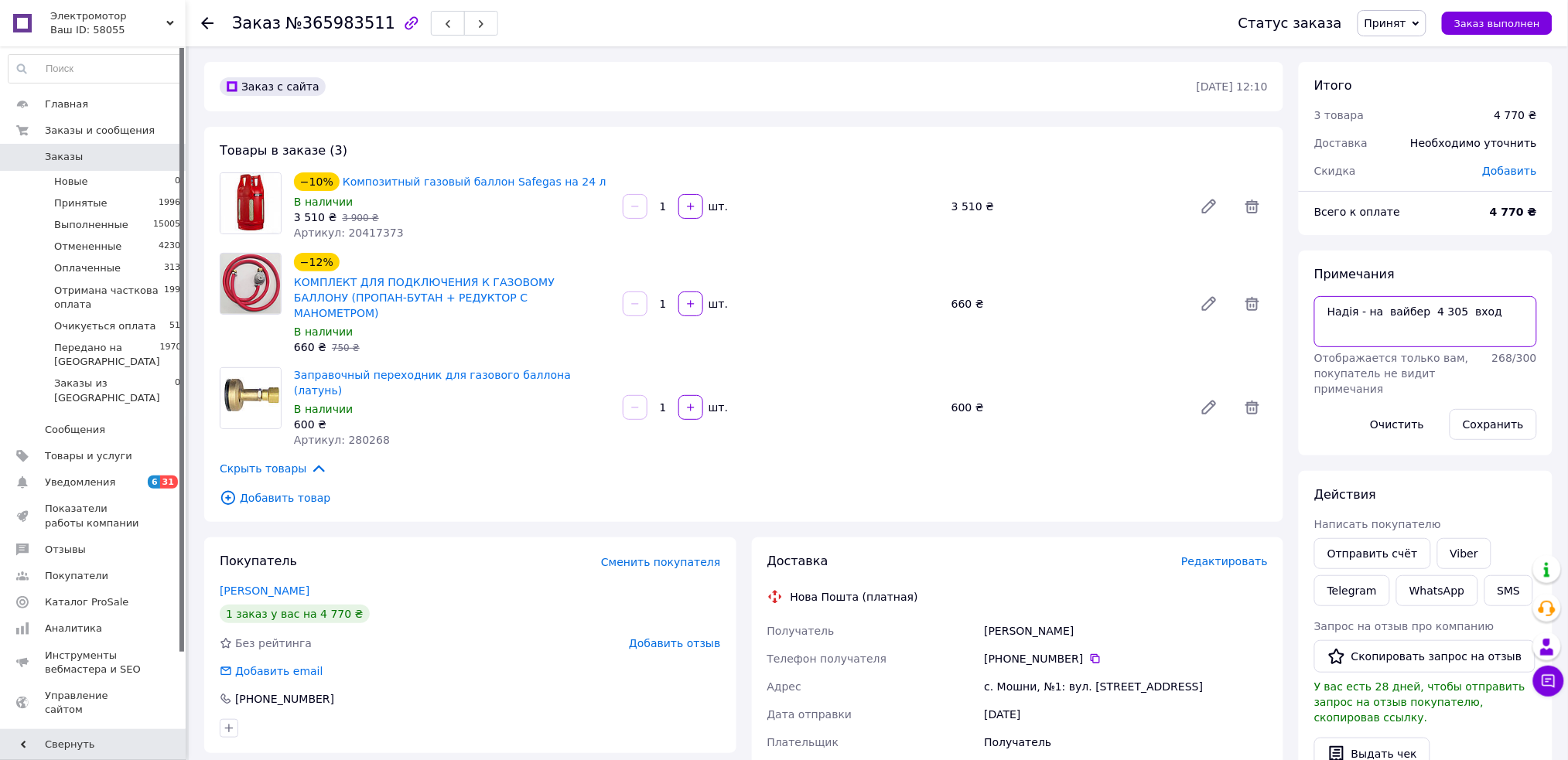
click at [1428, 313] on textarea "Надія - на вайбер 4 305 вход" at bounding box center [1425, 322] width 222 height 51
drag, startPoint x: 1425, startPoint y: 311, endPoint x: 1454, endPoint y: 312, distance: 29.0
click at [1454, 312] on textarea "Надія - на вайбер 4 305 вход" at bounding box center [1425, 322] width 222 height 51
click at [1403, 22] on span "Принят" at bounding box center [1385, 23] width 42 height 13
click at [1440, 150] on li "Очикується оплата" at bounding box center [1454, 146] width 192 height 23
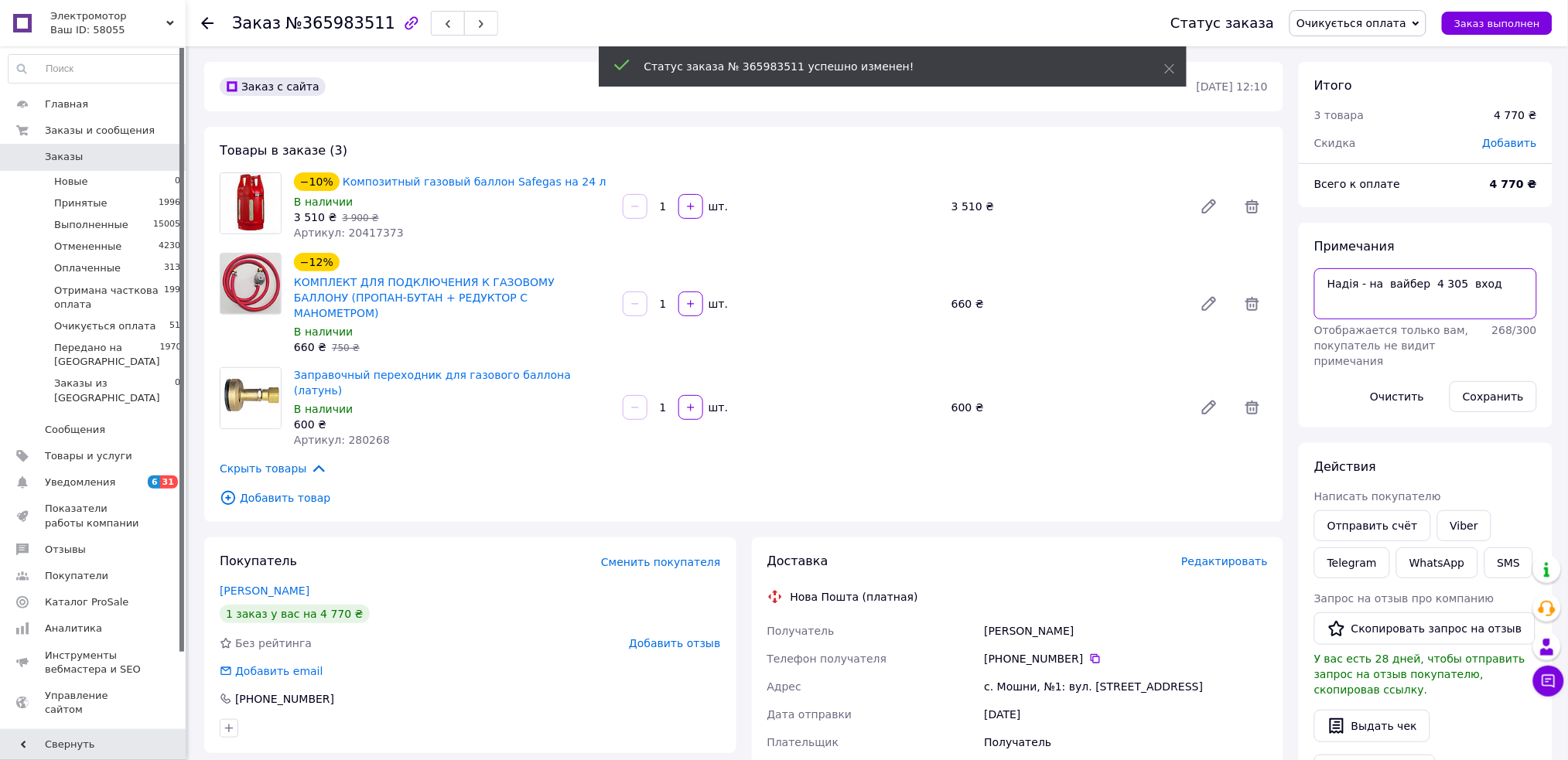
click at [1497, 299] on textarea "Надія - на вайбер 4 305 вход" at bounding box center [1425, 294] width 222 height 51
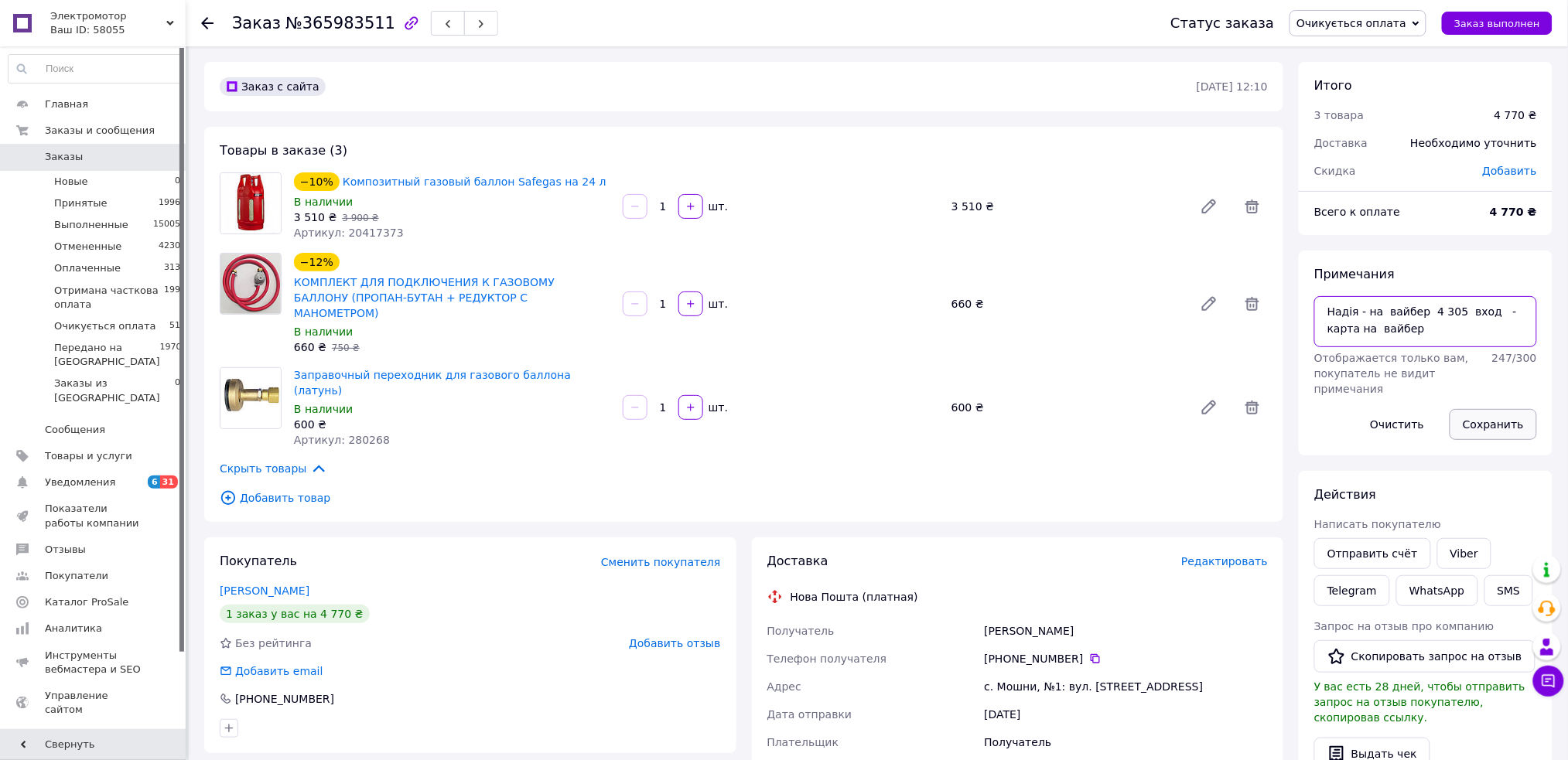
type textarea "Надія - на вайбер 4 305 вход - карта на вайбер"
click at [1493, 424] on button "Сохранить" at bounding box center [1493, 424] width 87 height 31
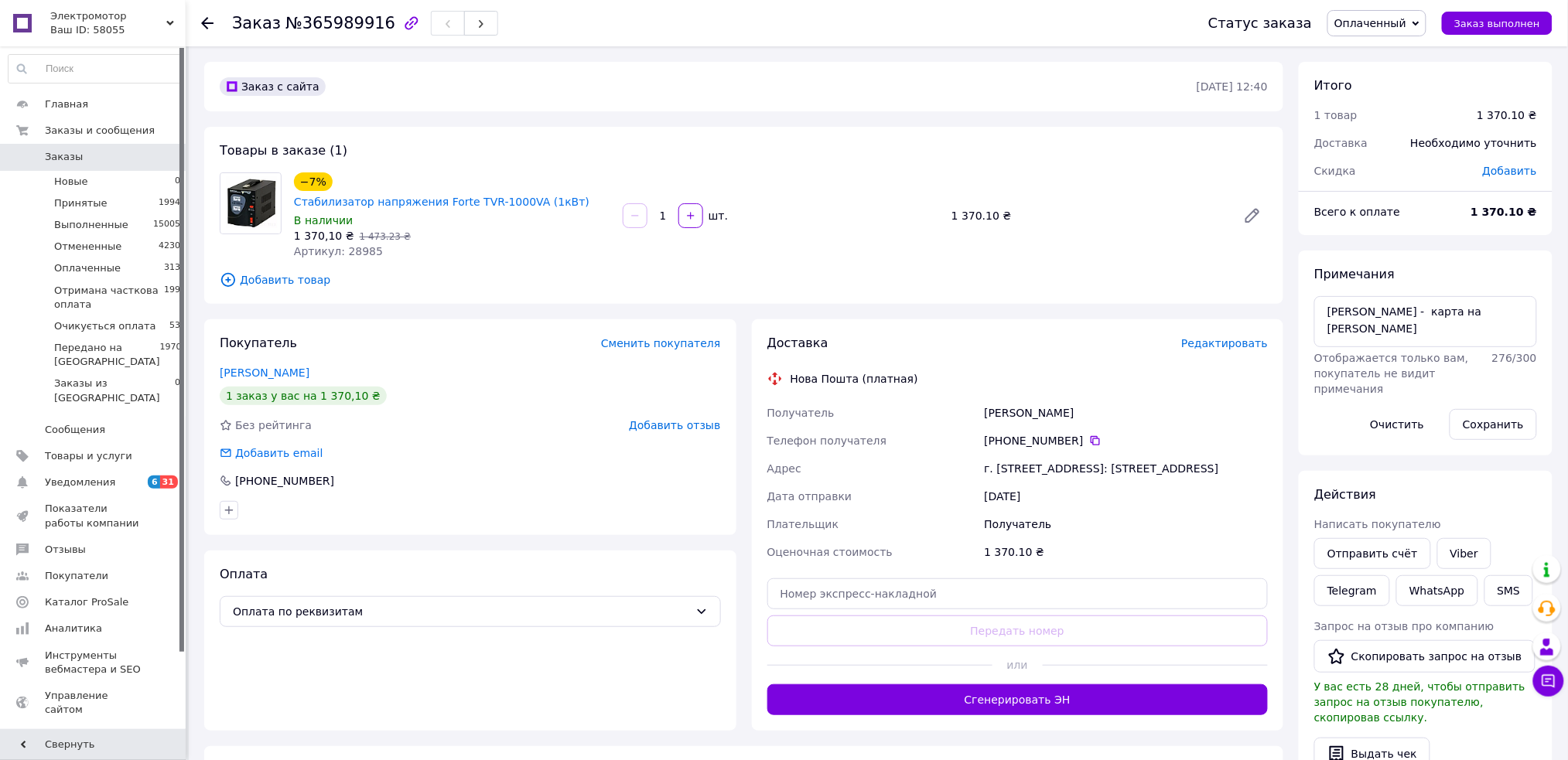
drag, startPoint x: 767, startPoint y: 391, endPoint x: 1251, endPoint y: 453, distance: 488.0
click at [1251, 453] on div "Получатель Буряк Руслана Телефон получателя +380 99 189 84 44   Адрес г. Заводс…" at bounding box center [1018, 482] width 508 height 167
copy div "Получатель Буряк Руслана Телефон получателя +380 99 189 84 44   Адрес г. Заводс…"
drag, startPoint x: 598, startPoint y: 180, endPoint x: 332, endPoint y: 176, distance: 266.0
click at [332, 176] on div "−7% Стабилизатор напряжения Forte TVR-1000VA (1кВт)" at bounding box center [452, 191] width 319 height 41
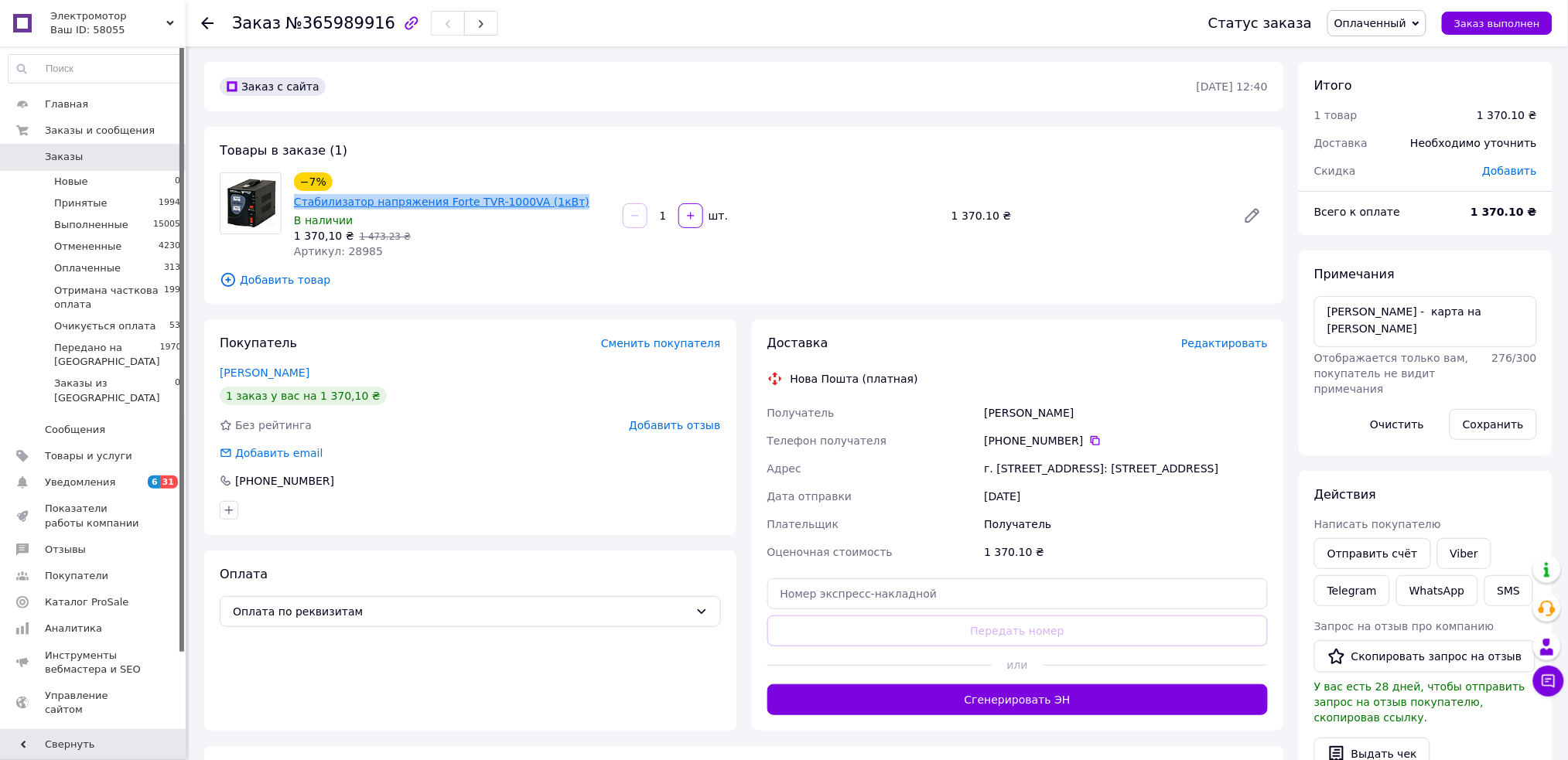
copy link "Стабилизатор напряжения Forte TVR-1000VA (1кВт)"
drag, startPoint x: 231, startPoint y: 33, endPoint x: 231, endPoint y: 22, distance: 11.0
click at [232, 22] on div "Заказ №365989916" at bounding box center [365, 23] width 266 height 26
copy h1 "Заказ №365989916"
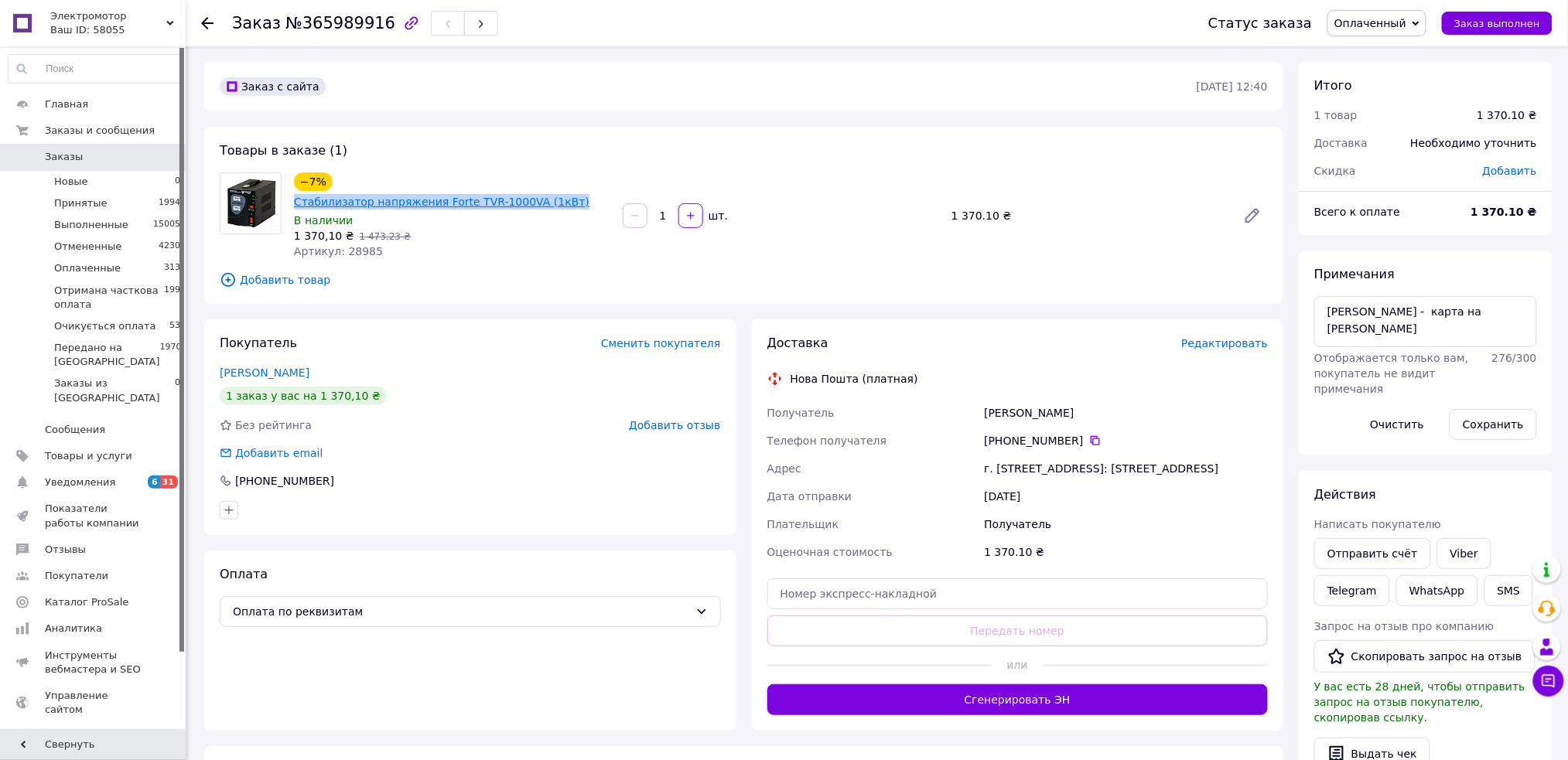
drag, startPoint x: 479, startPoint y: 187, endPoint x: 330, endPoint y: 179, distance: 149.2
click at [330, 179] on div "−7% Стабилизатор напряжения Forte TVR-1000VA (1кВт)" at bounding box center [452, 191] width 319 height 41
copy link "Стабилизатор напряжения Forte TVR-1000VA (1кВт)"
drag, startPoint x: 1074, startPoint y: 424, endPoint x: 960, endPoint y: 422, distance: 114.0
click at [960, 422] on div "Получатель Буряк Руслана Телефон получателя +380 99 189 84 44   Адрес г. Заводс…" at bounding box center [1018, 482] width 508 height 167
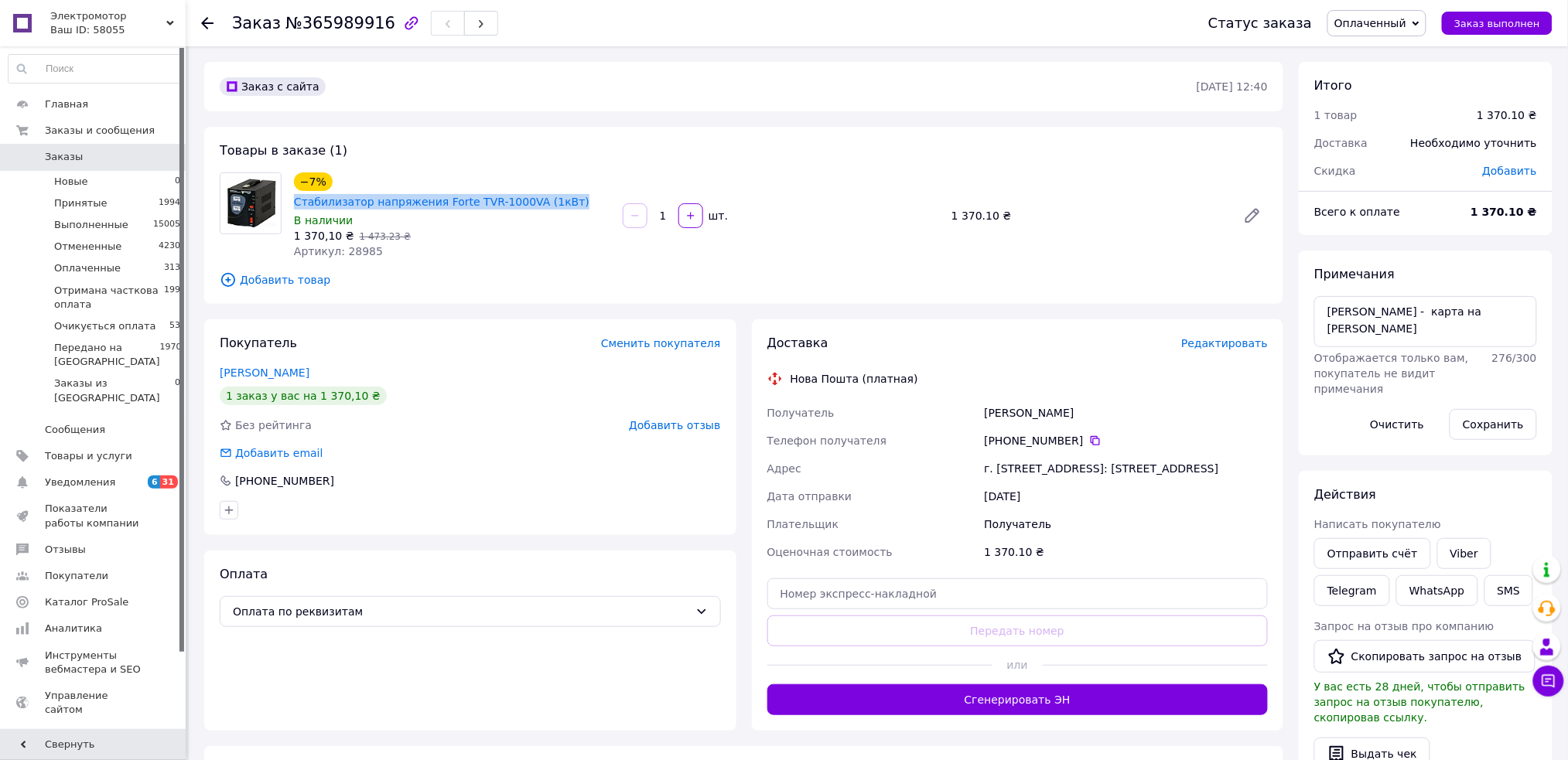
copy div "Телефон получателя +380 99 189 84 44"
drag, startPoint x: 1064, startPoint y: 391, endPoint x: 964, endPoint y: 396, distance: 100.1
click at [964, 399] on div "Получатель Буряк Руслана Телефон получателя +380 99 189 84 44   Адрес г. Заводс…" at bounding box center [1018, 482] width 508 height 167
copy div "Получатель Буряк Руслана"
drag, startPoint x: 1045, startPoint y: 453, endPoint x: 993, endPoint y: 452, distance: 52.0
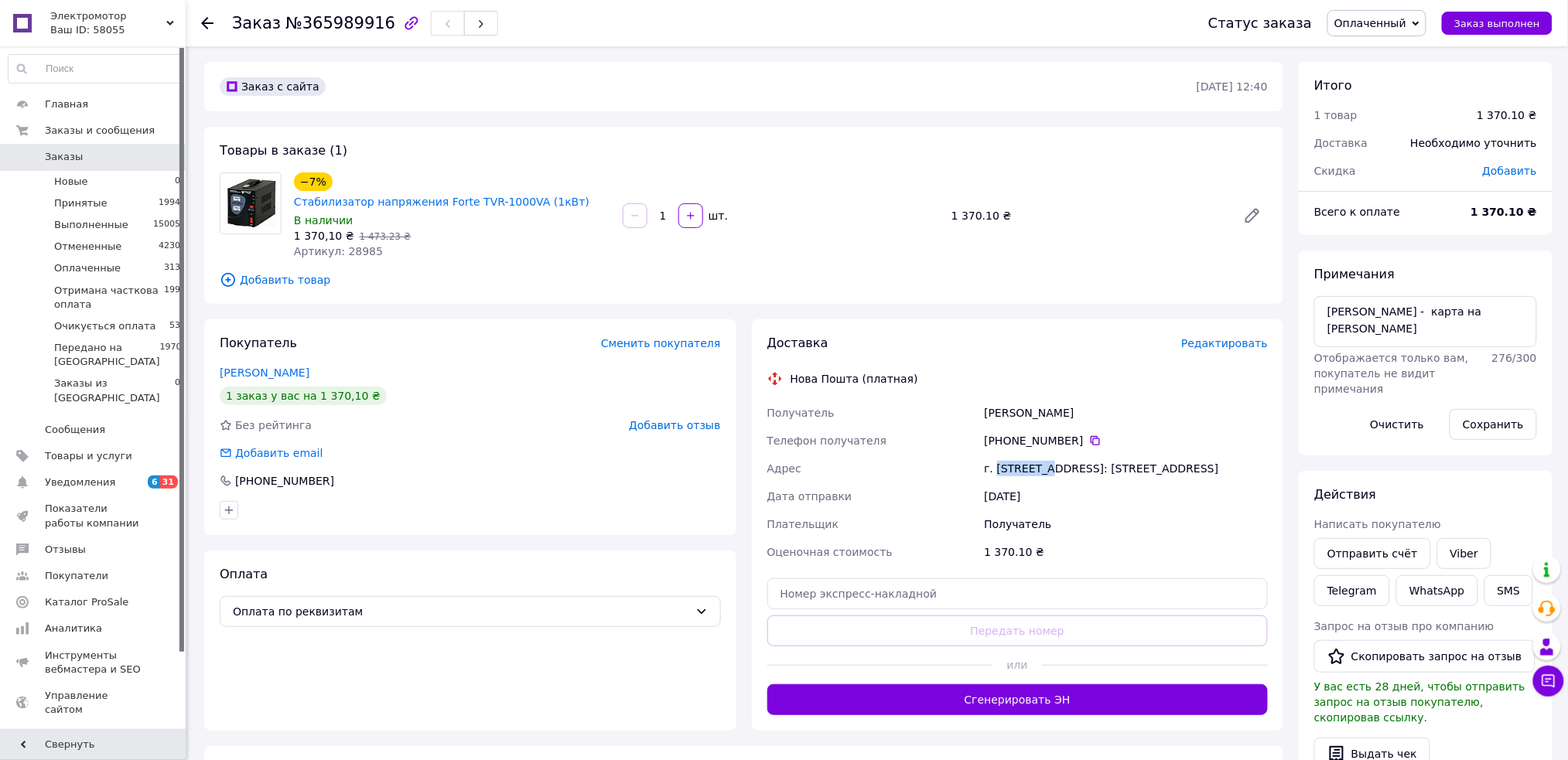
click at [993, 454] on div "г. Заводское (Полтавская обл.), №1: ул. Киевская, 44" at bounding box center [1126, 468] width 290 height 28
copy div "Заводское"
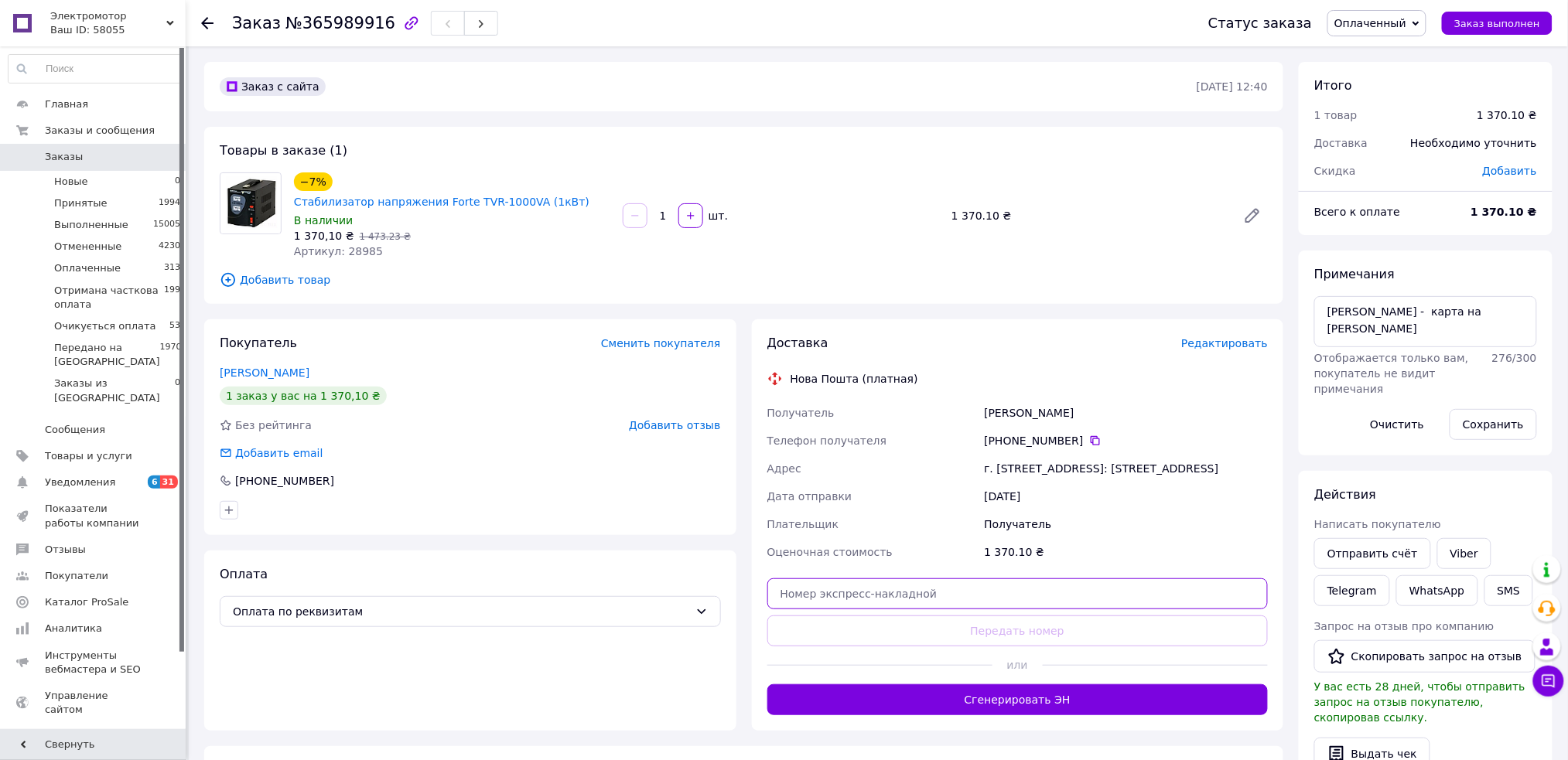
click at [826, 578] on input "text" at bounding box center [1018, 593] width 501 height 31
paste input "20451269159607"
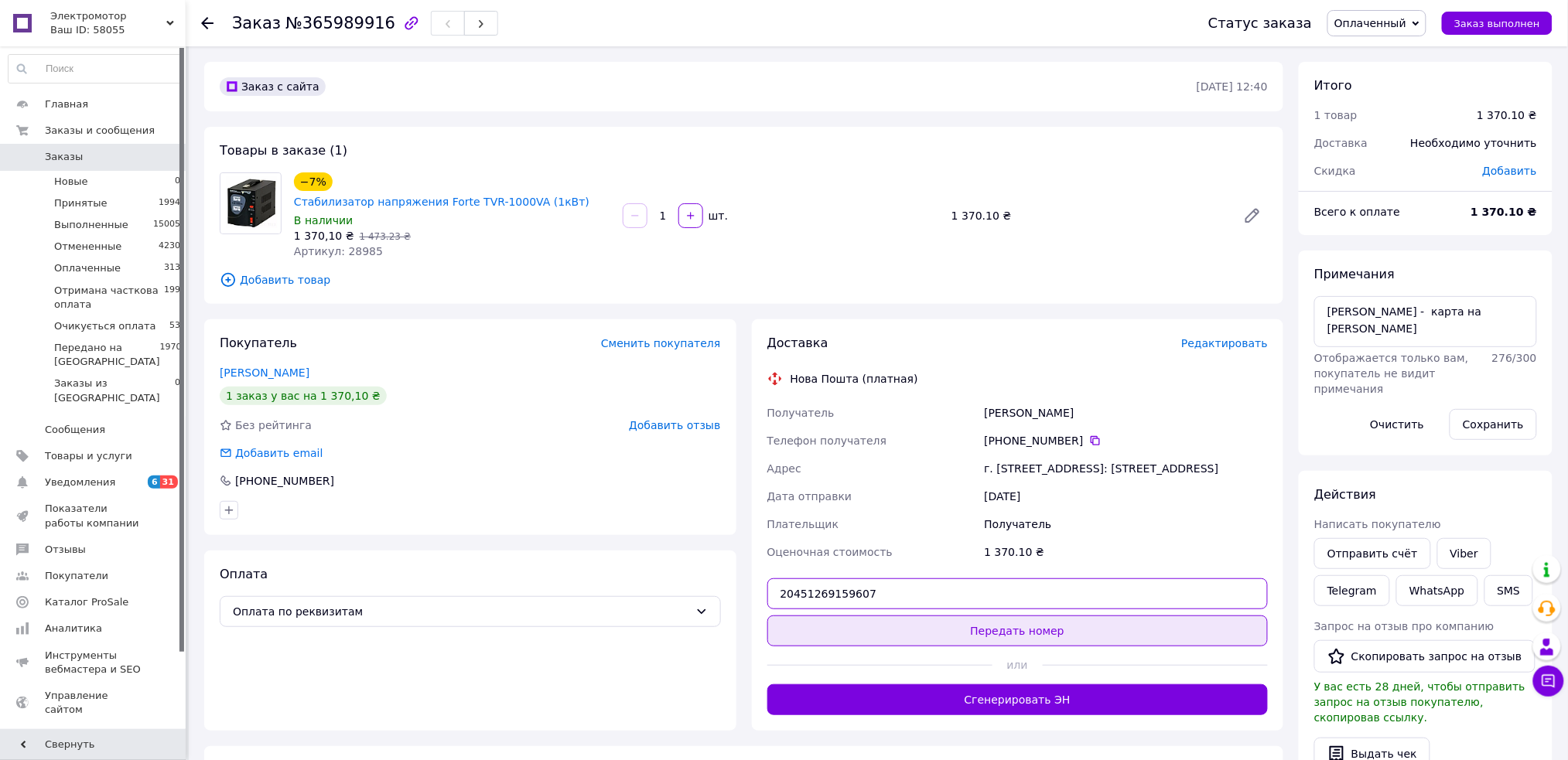
type input "20451269159607"
click at [867, 620] on button "Передать номер" at bounding box center [1018, 631] width 501 height 31
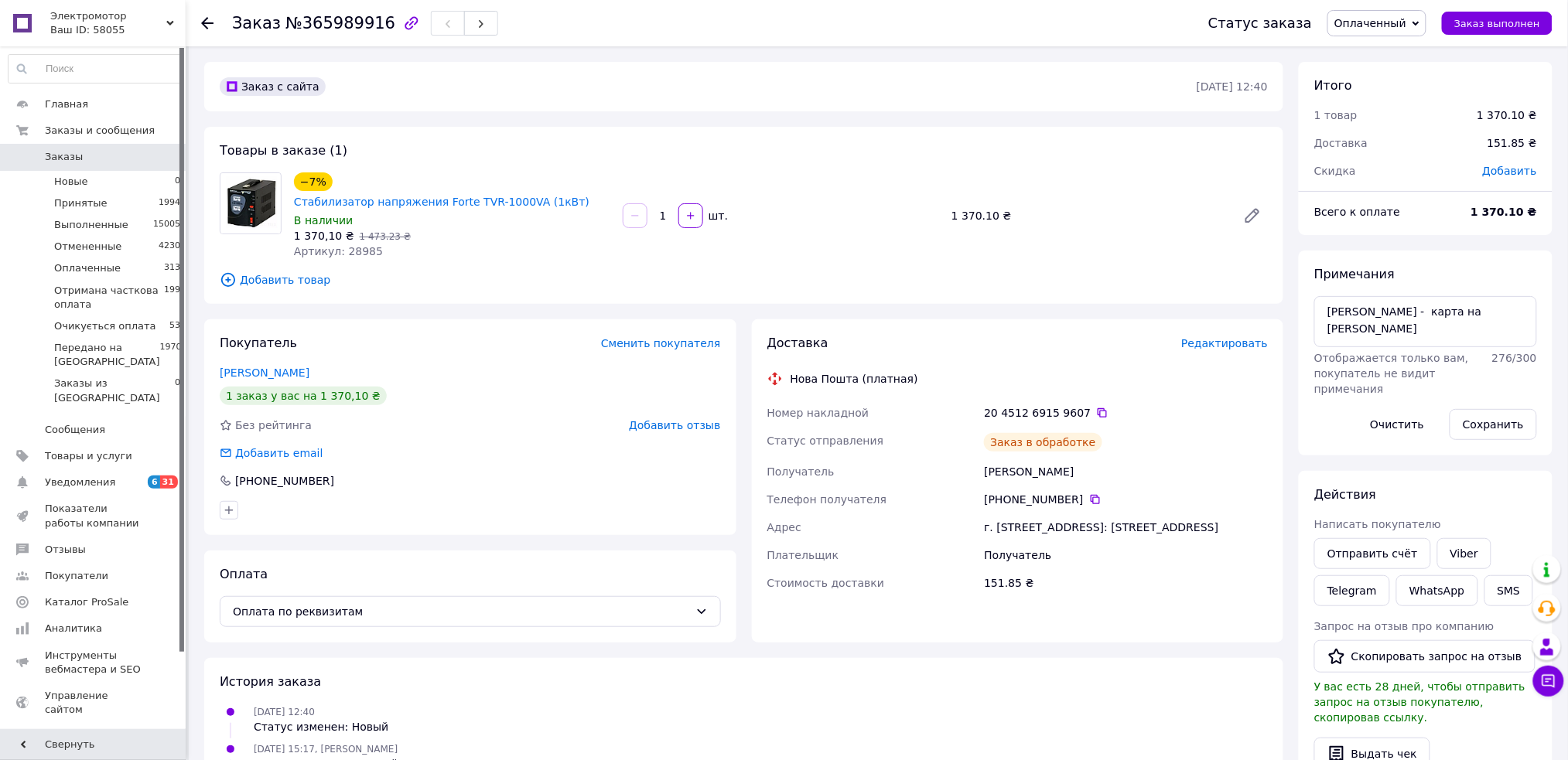
click at [1381, 22] on span "Оплаченный" at bounding box center [1370, 23] width 72 height 13
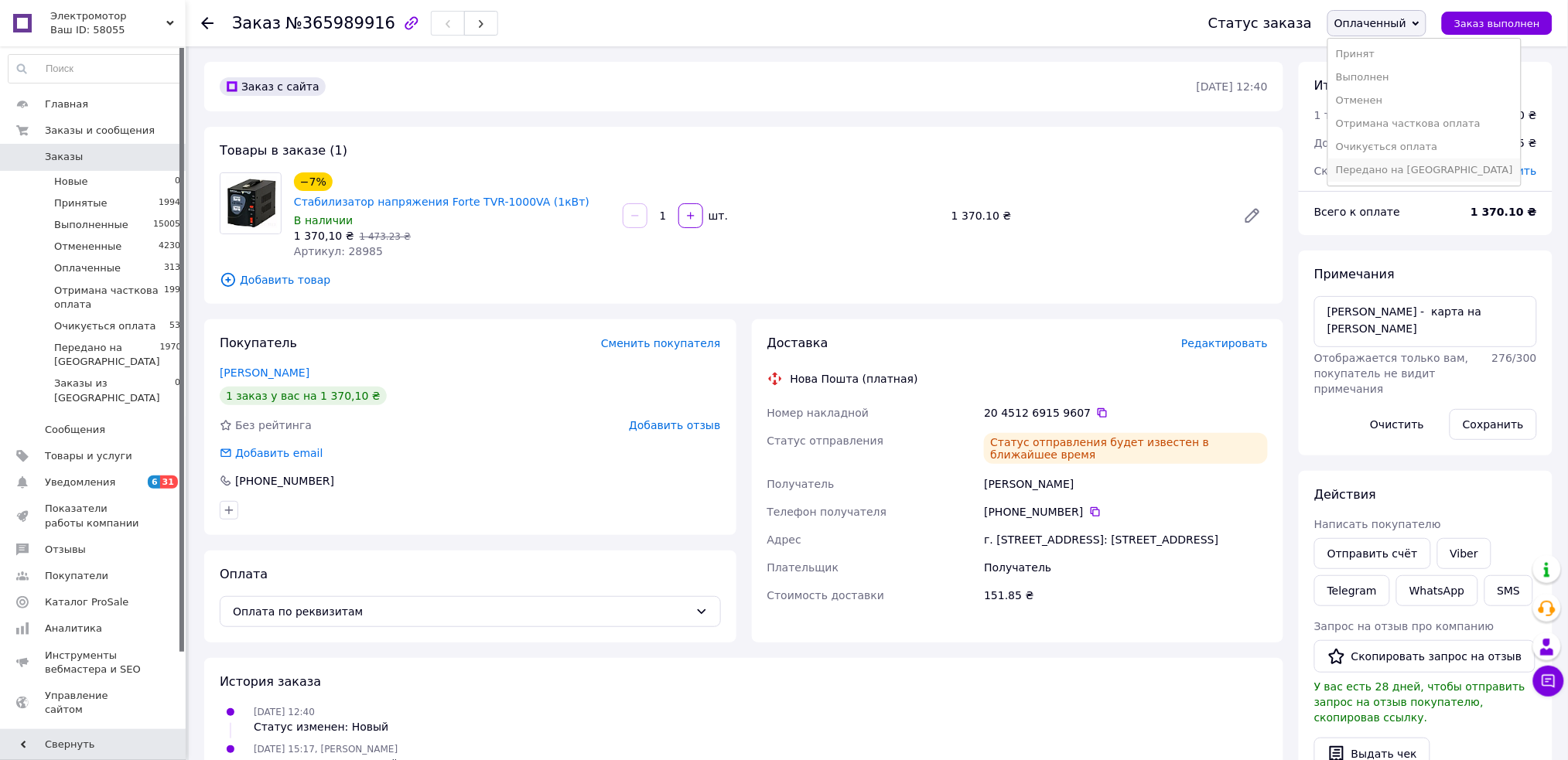
click at [1405, 175] on li "Передано на [GEOGRAPHIC_DATA]" at bounding box center [1424, 170] width 192 height 23
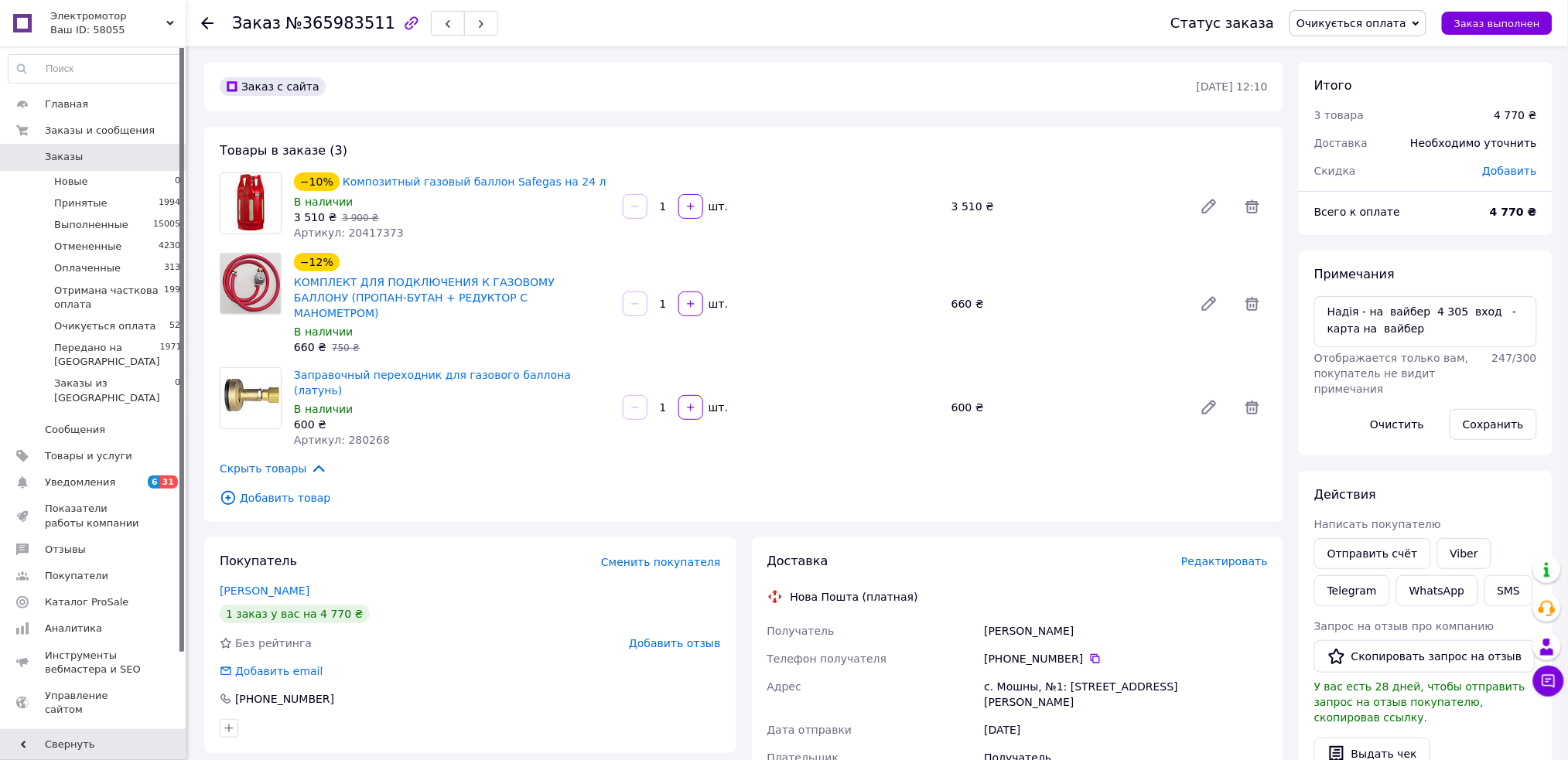
click at [60, 152] on span "Заказы" at bounding box center [64, 157] width 38 height 14
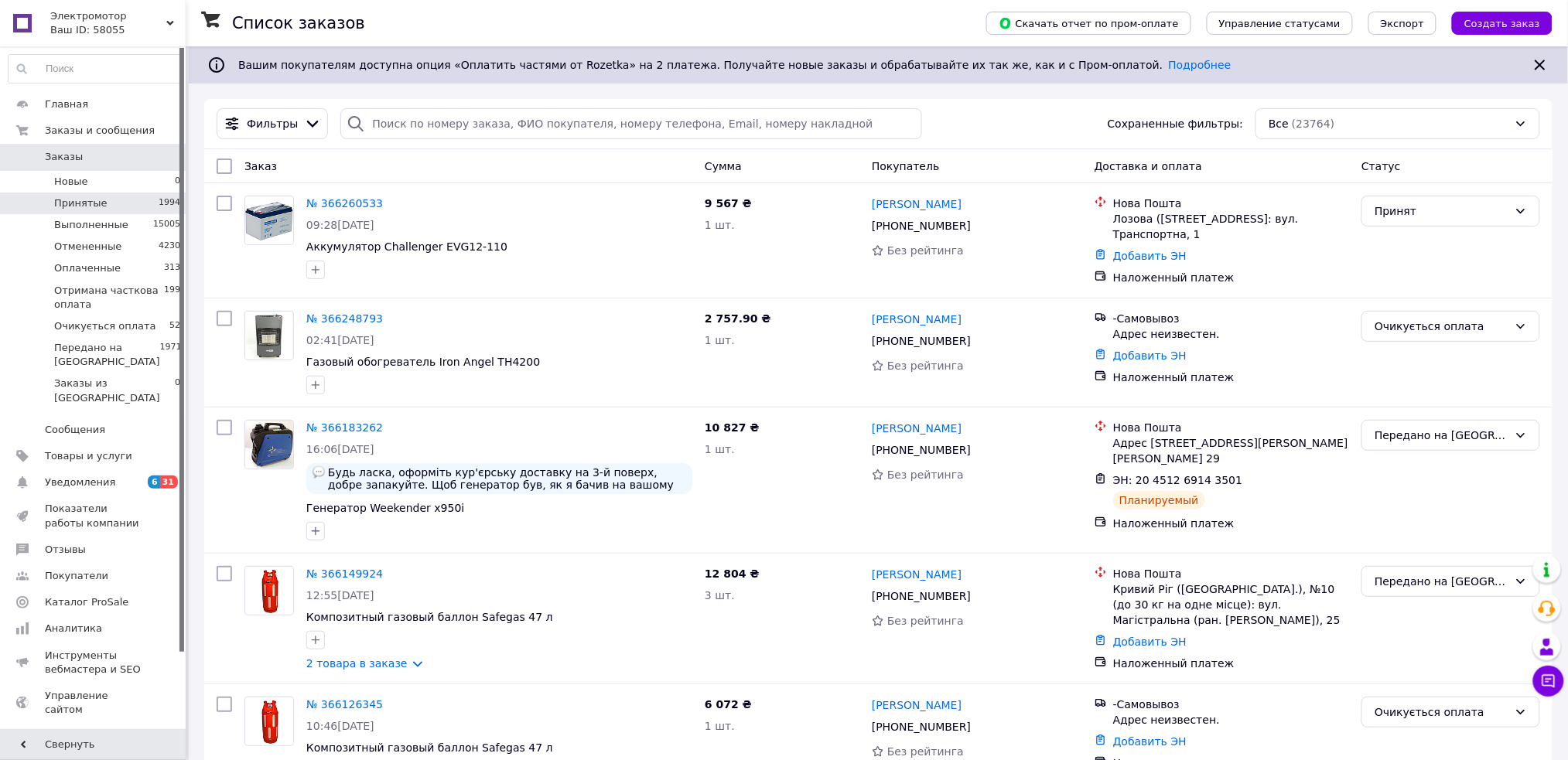
click at [95, 205] on span "Принятые" at bounding box center [80, 203] width 53 height 14
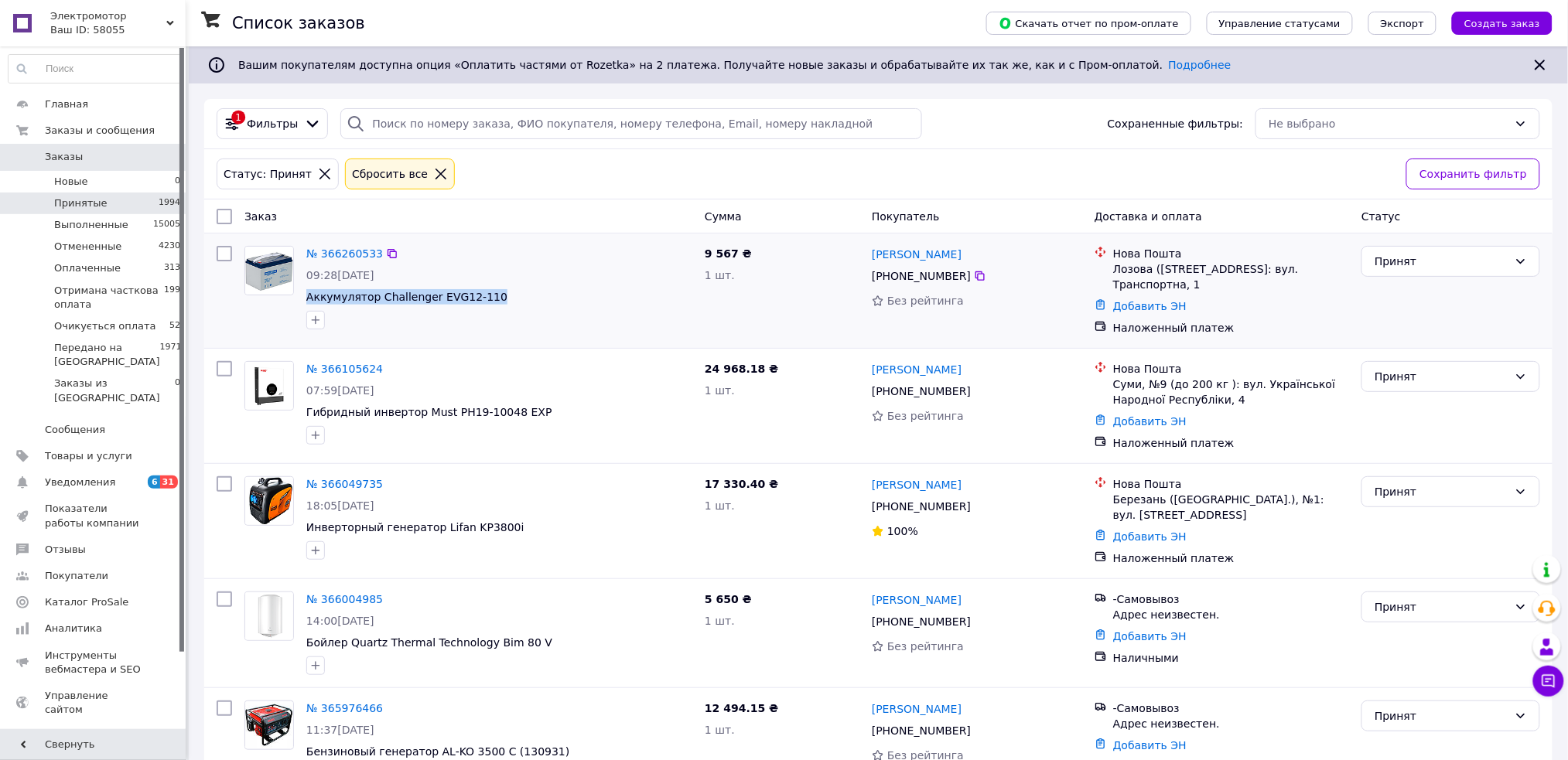
drag, startPoint x: 504, startPoint y: 299, endPoint x: 304, endPoint y: 297, distance: 200.0
click at [304, 297] on div "№ 366260533 09:28, 12.10.2025 Аккумулятор Challenger EVG12-110" at bounding box center [499, 287] width 398 height 96
copy span "Аккумулятор Challenger EVG12-110"
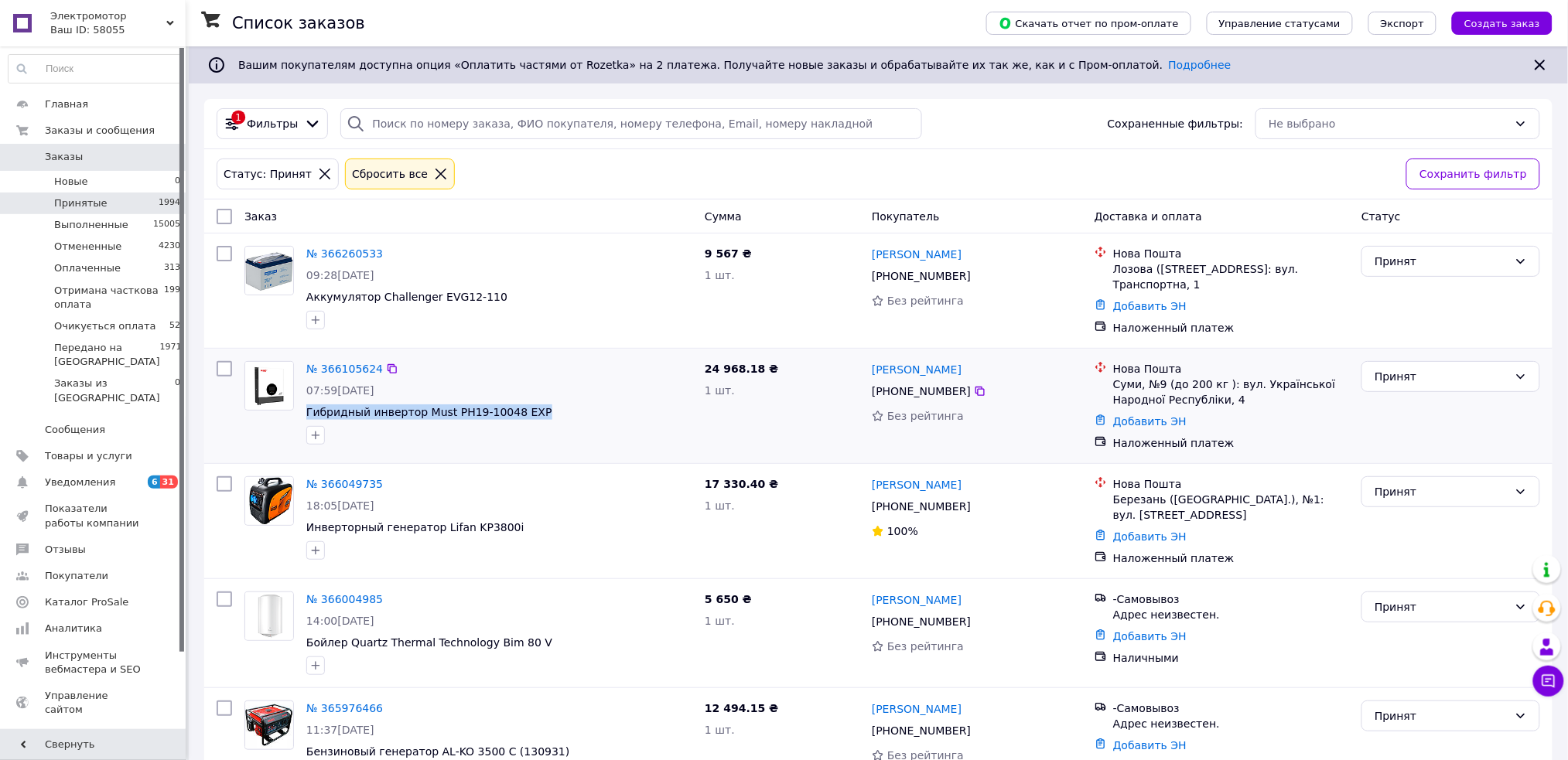
drag, startPoint x: 536, startPoint y: 409, endPoint x: 305, endPoint y: 410, distance: 231.0
click at [305, 410] on div "№ 366105624 07:59, 11.10.2025 Гибридный инвертор Must PH19-10048 EXP" at bounding box center [499, 403] width 398 height 96
copy span "Гибридный инвертор Must PH19-10048 EXP"
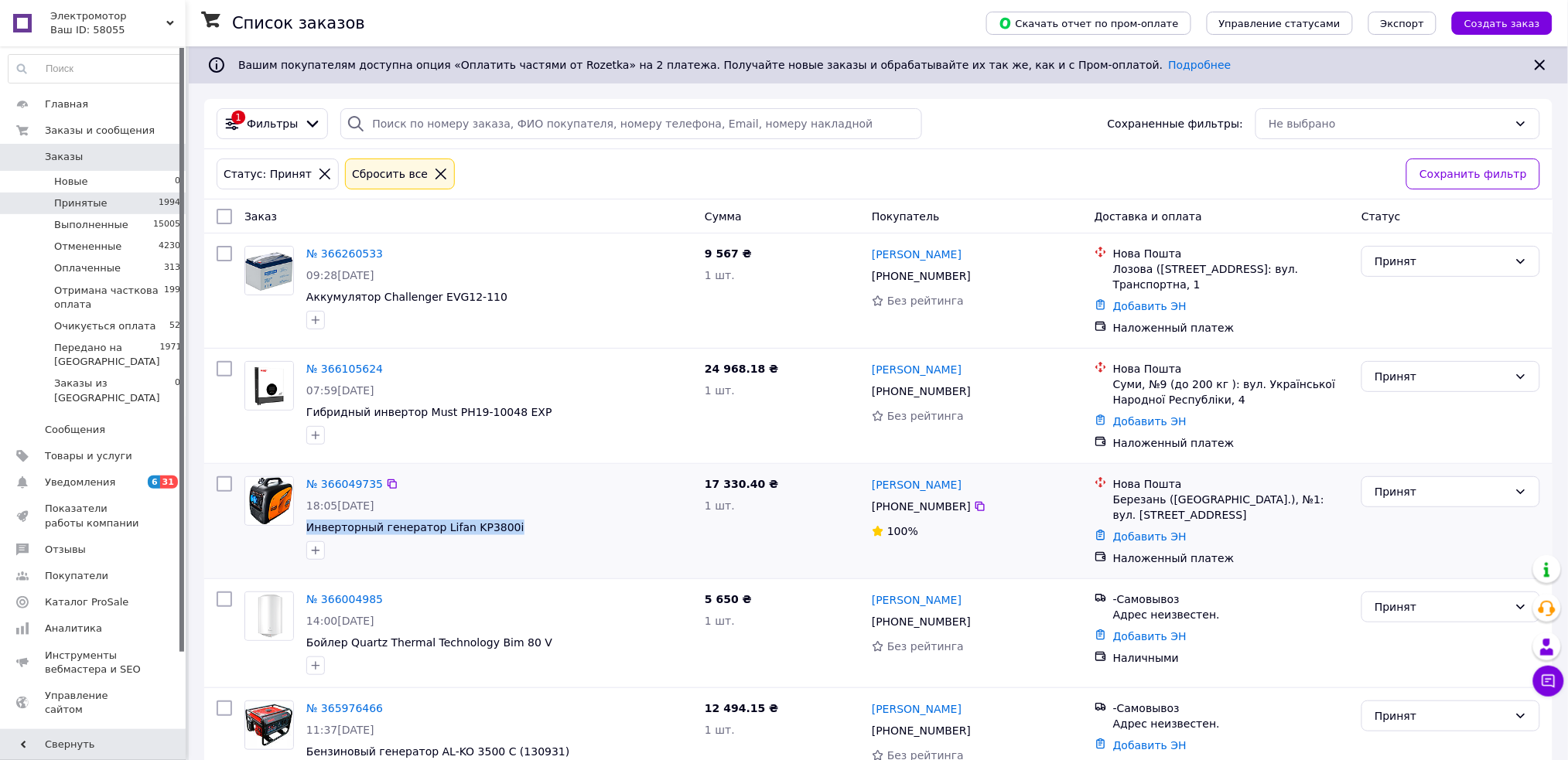
drag, startPoint x: 514, startPoint y: 529, endPoint x: 302, endPoint y: 529, distance: 212.0
click at [302, 529] on div "№ 366049735 18:05, 10.10.2025 Инверторный генератор Lifan KP3800i" at bounding box center [499, 518] width 398 height 96
copy span "Инверторный генератор Lifan KP3800i"
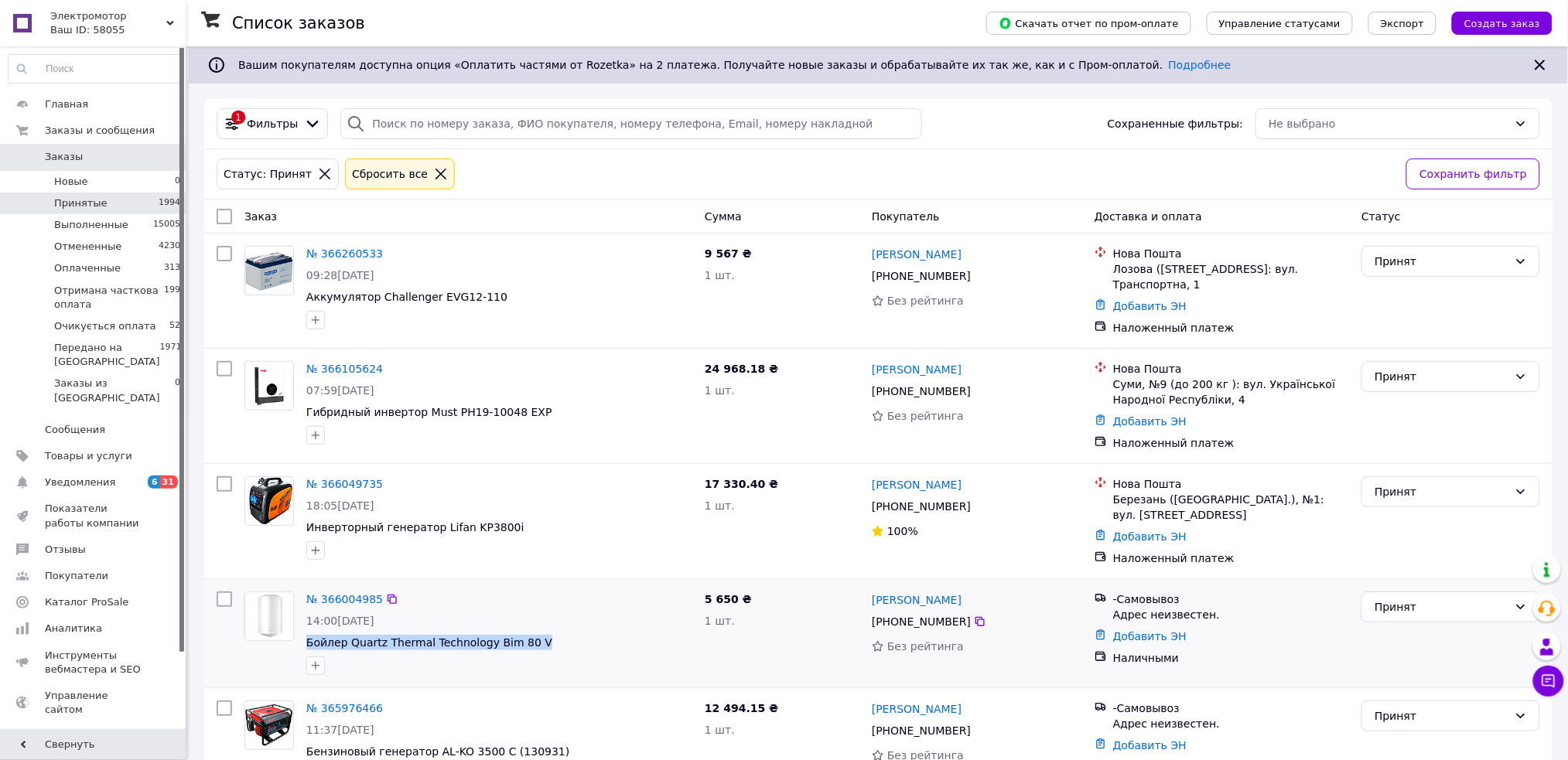
drag, startPoint x: 539, startPoint y: 642, endPoint x: 303, endPoint y: 644, distance: 236.0
click at [303, 644] on div "№ 366004985 14:00, 10.10.2025 Бойлер Quartz Thermal Technology Bim 80 V" at bounding box center [499, 633] width 398 height 96
copy span "Бойлер Quartz Thermal Technology Bim 80 V"
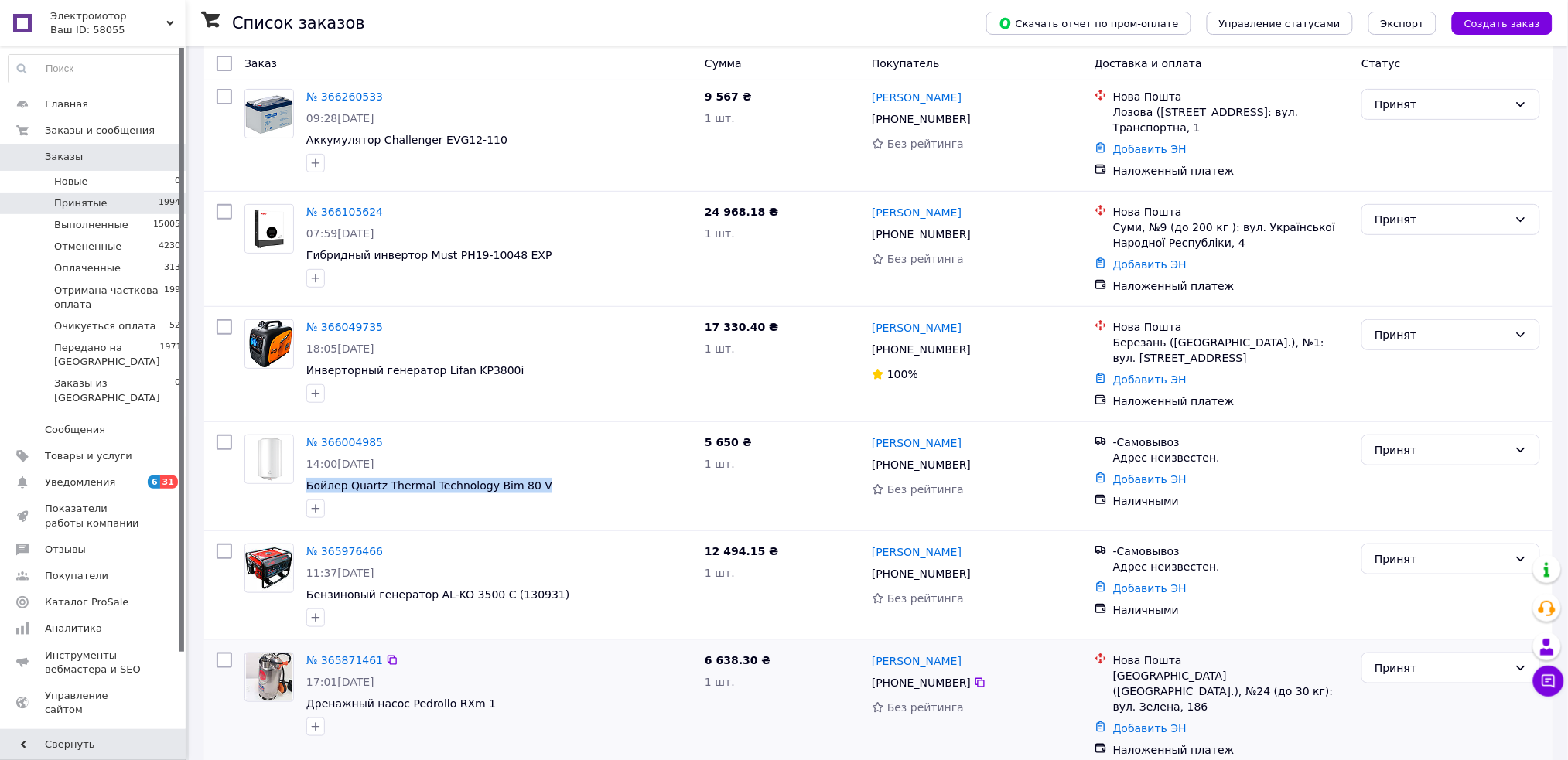
scroll to position [206, 0]
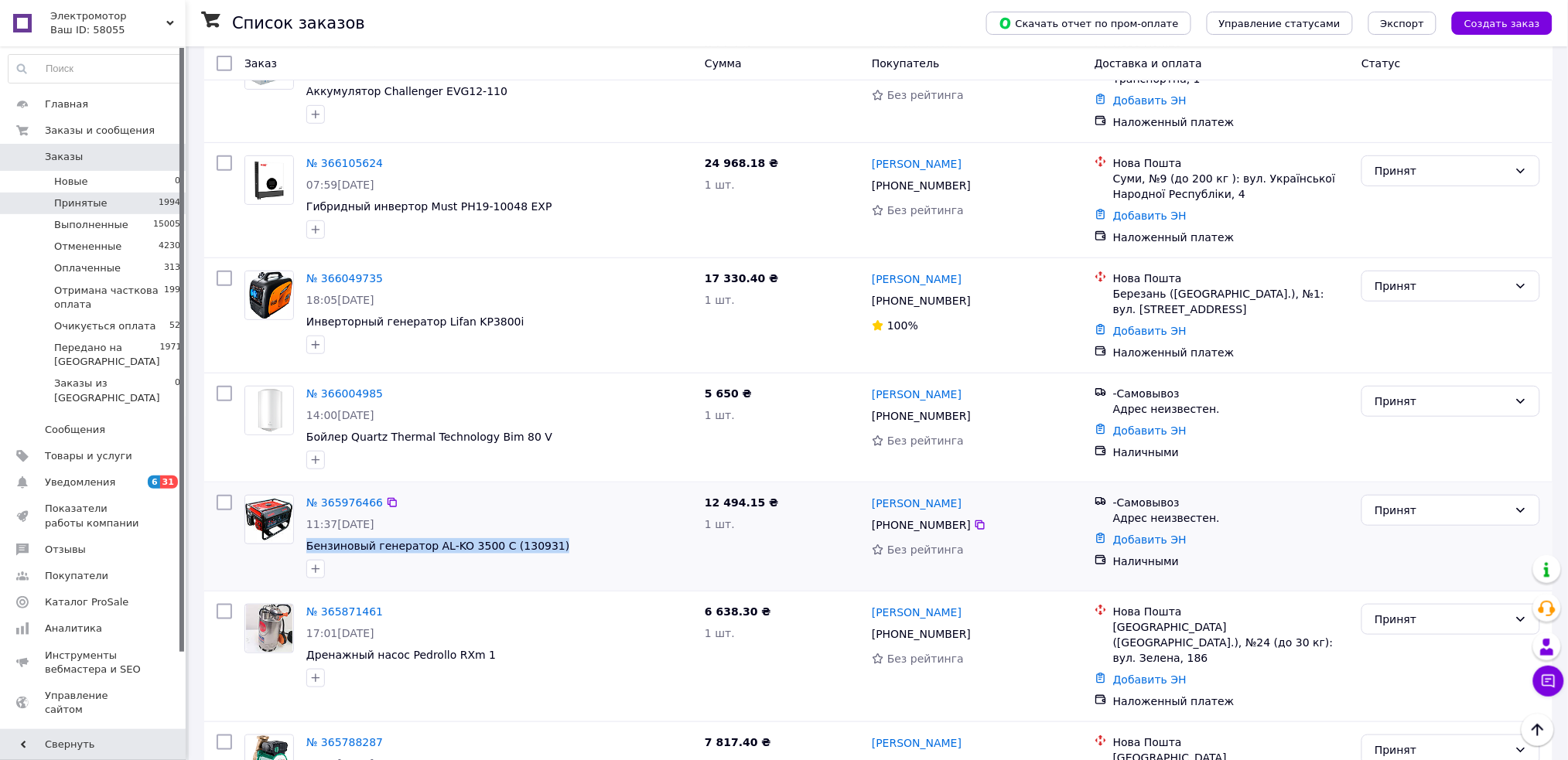
drag, startPoint x: 562, startPoint y: 548, endPoint x: 301, endPoint y: 546, distance: 261.0
click at [301, 546] on div "№ 365976466 11:37, 10.10.2025 Бензиновый генератор AL-KO 3500 C (130931)" at bounding box center [499, 536] width 398 height 96
copy span "Бензиновый генератор AL-KO 3500 C (130931)"
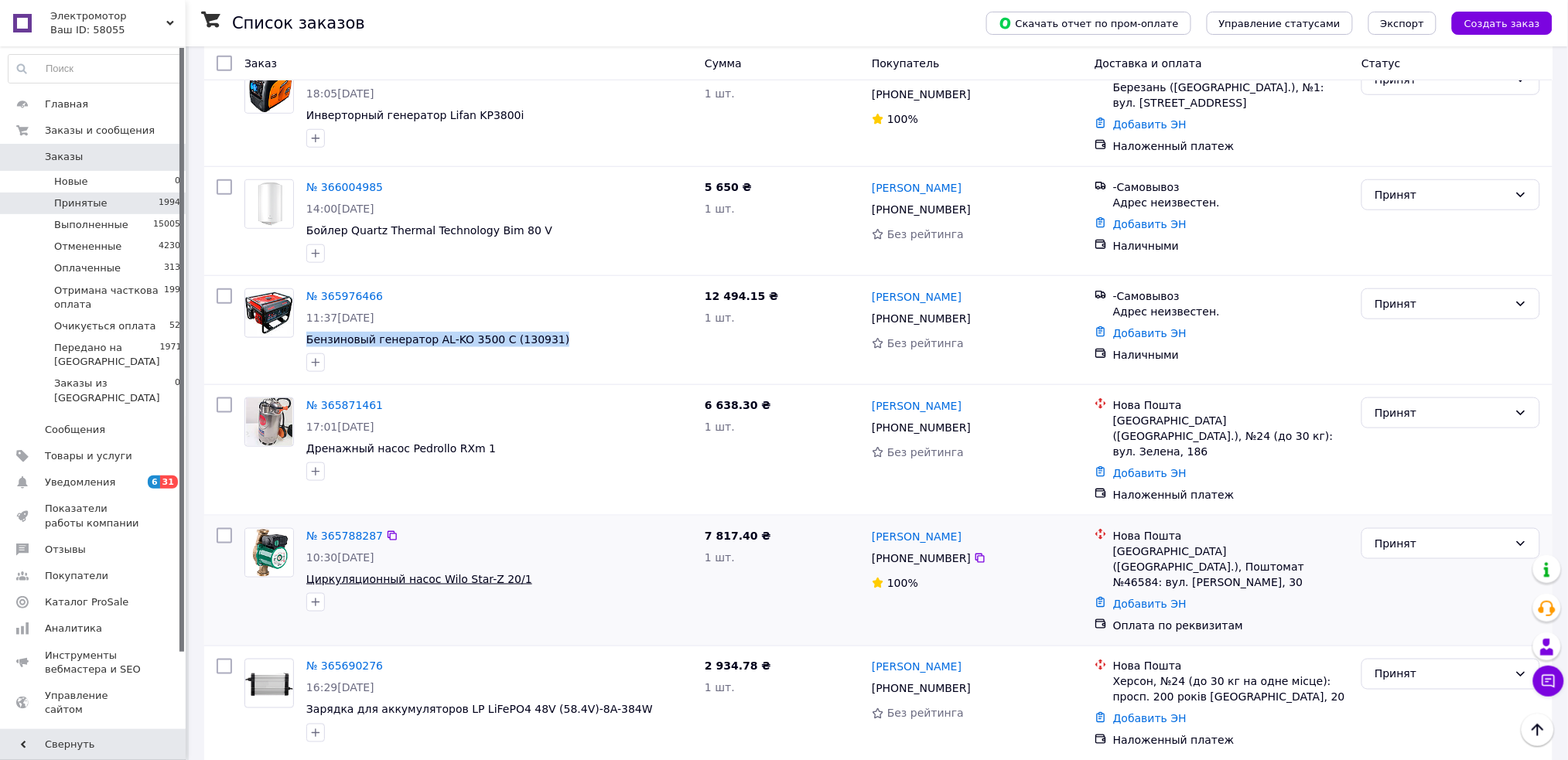
scroll to position [515, 0]
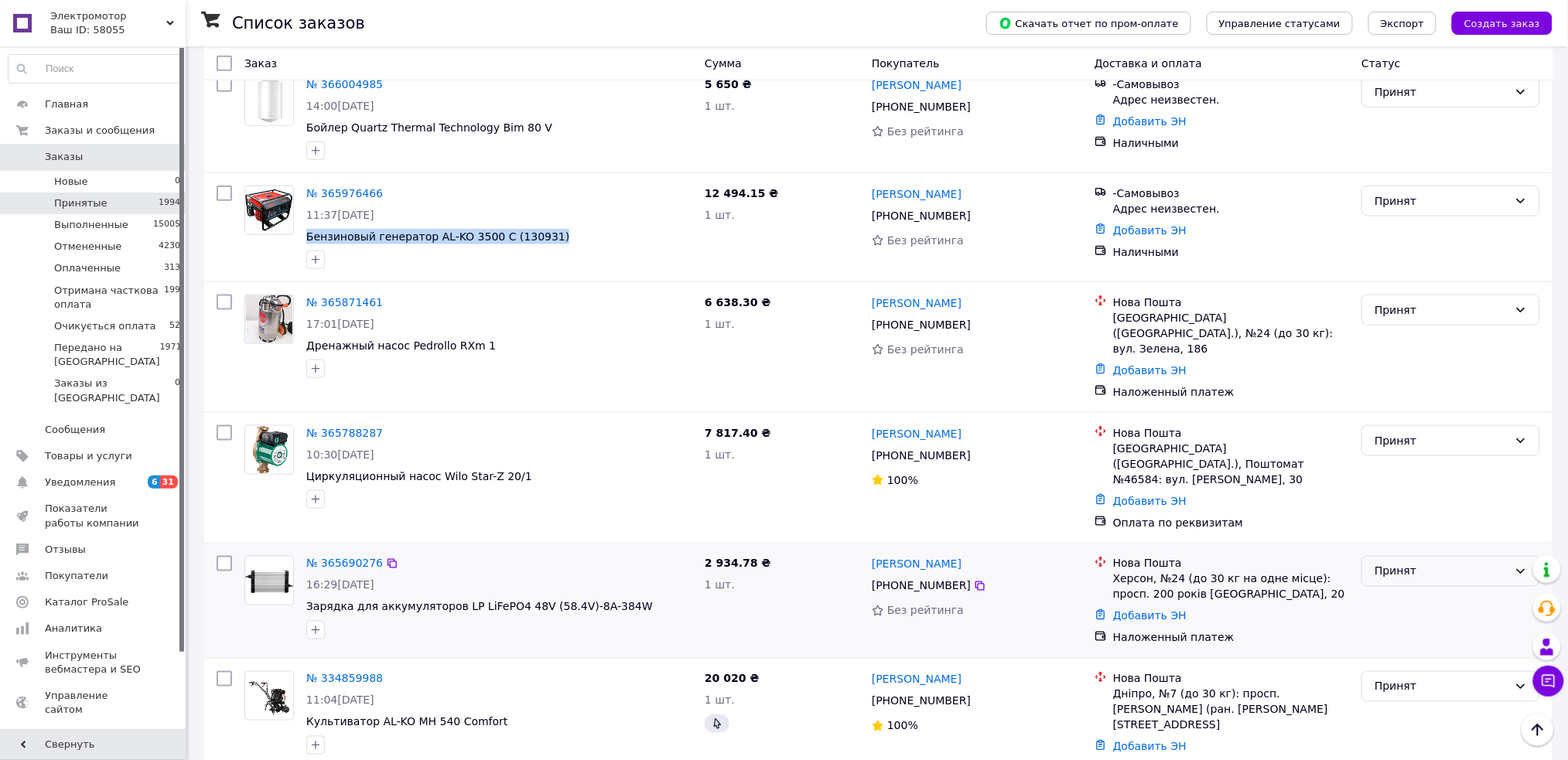
click at [1419, 563] on div "Принят" at bounding box center [1441, 571] width 133 height 17
drag, startPoint x: 1406, startPoint y: 600, endPoint x: 1240, endPoint y: 611, distance: 166.4
click at [1405, 599] on li "Отменен" at bounding box center [1451, 602] width 177 height 28
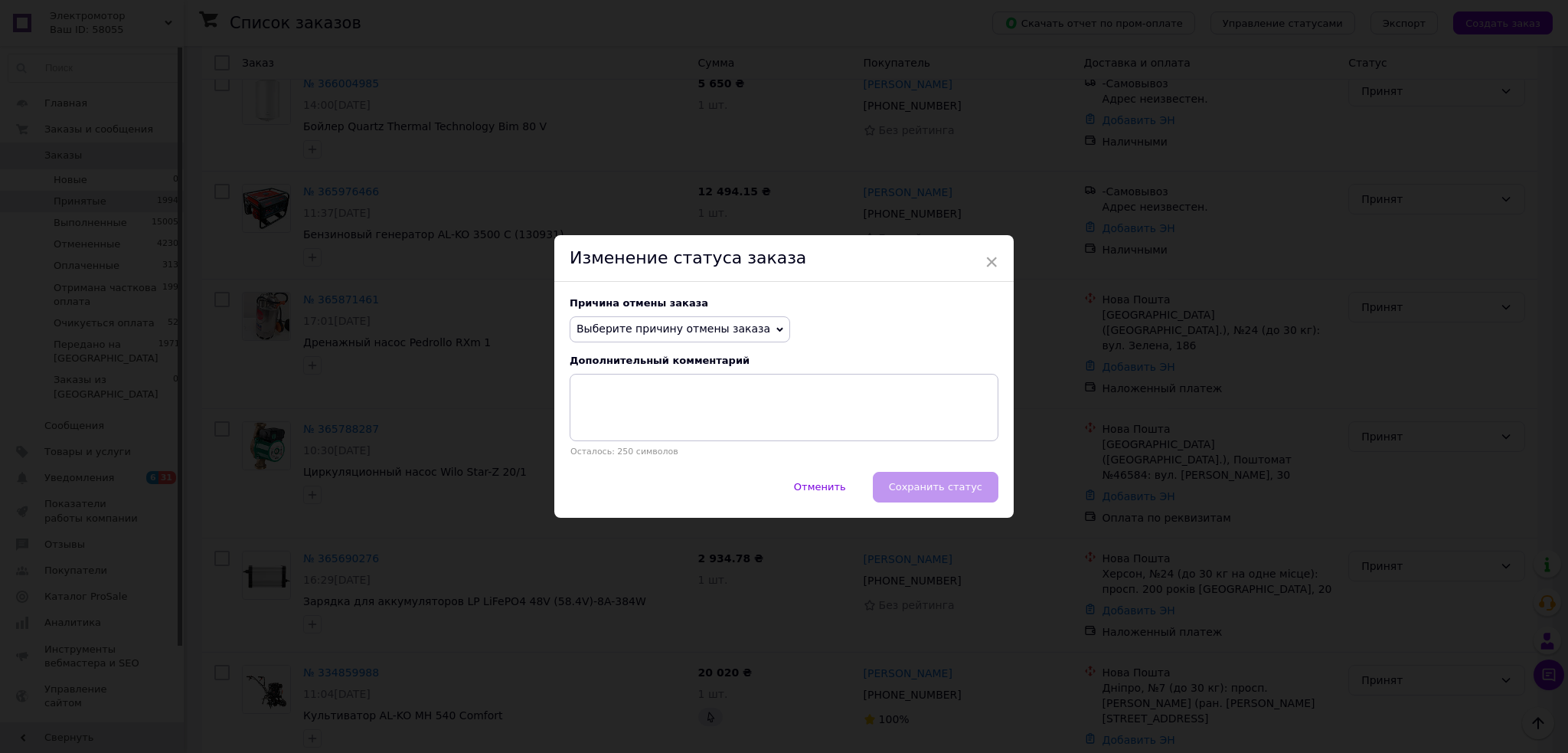
click at [668, 313] on div "Причина отмены заказа Выберите причину отмены заказа Нет в наличии Нет разновид…" at bounding box center [784, 376] width 459 height 190
click at [642, 334] on span "Выберите причину отмены заказа" at bounding box center [673, 329] width 193 height 13
click at [633, 378] on li "Нет разновидности товара" at bounding box center [679, 380] width 219 height 21
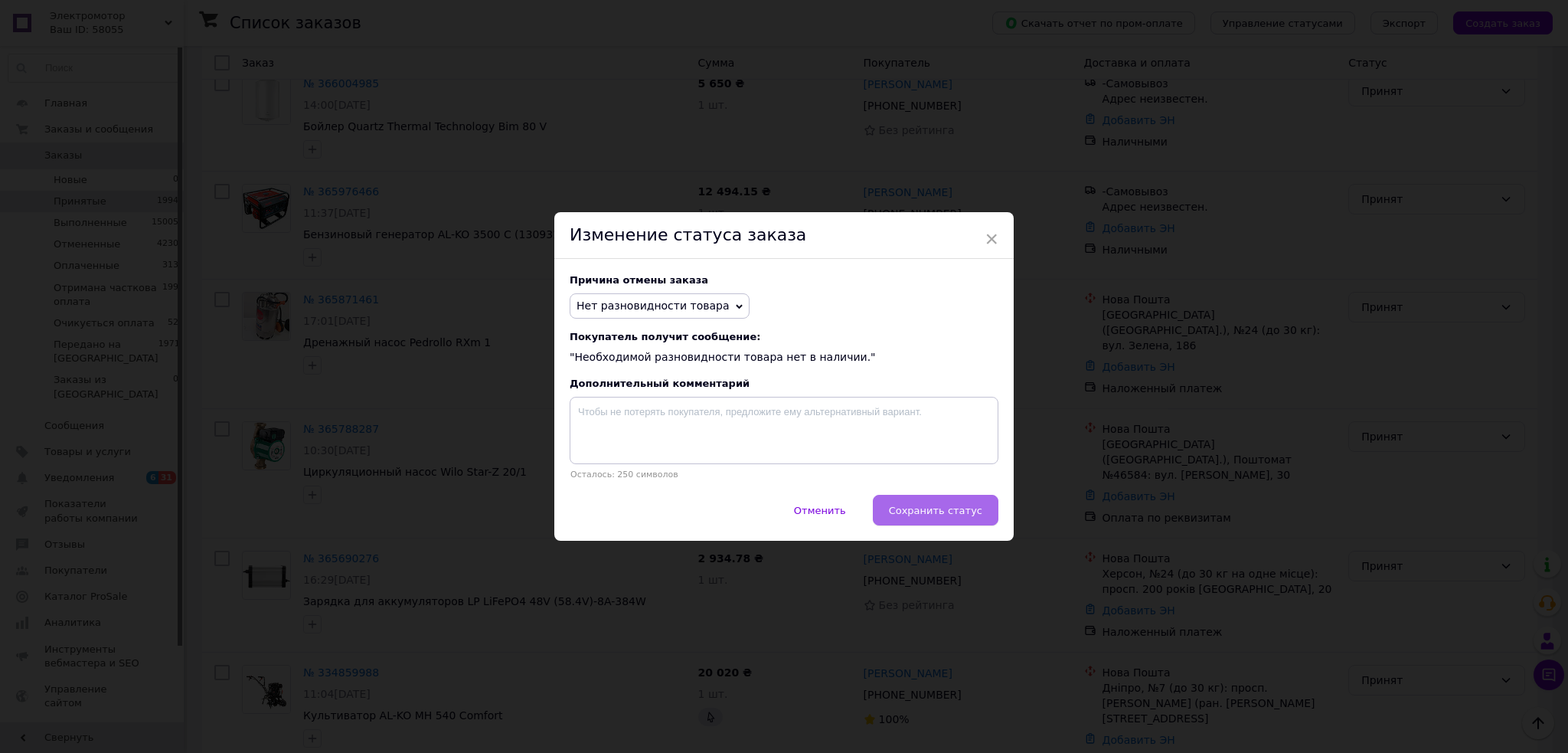
click at [946, 508] on span "Сохранить статус" at bounding box center [935, 511] width 94 height 12
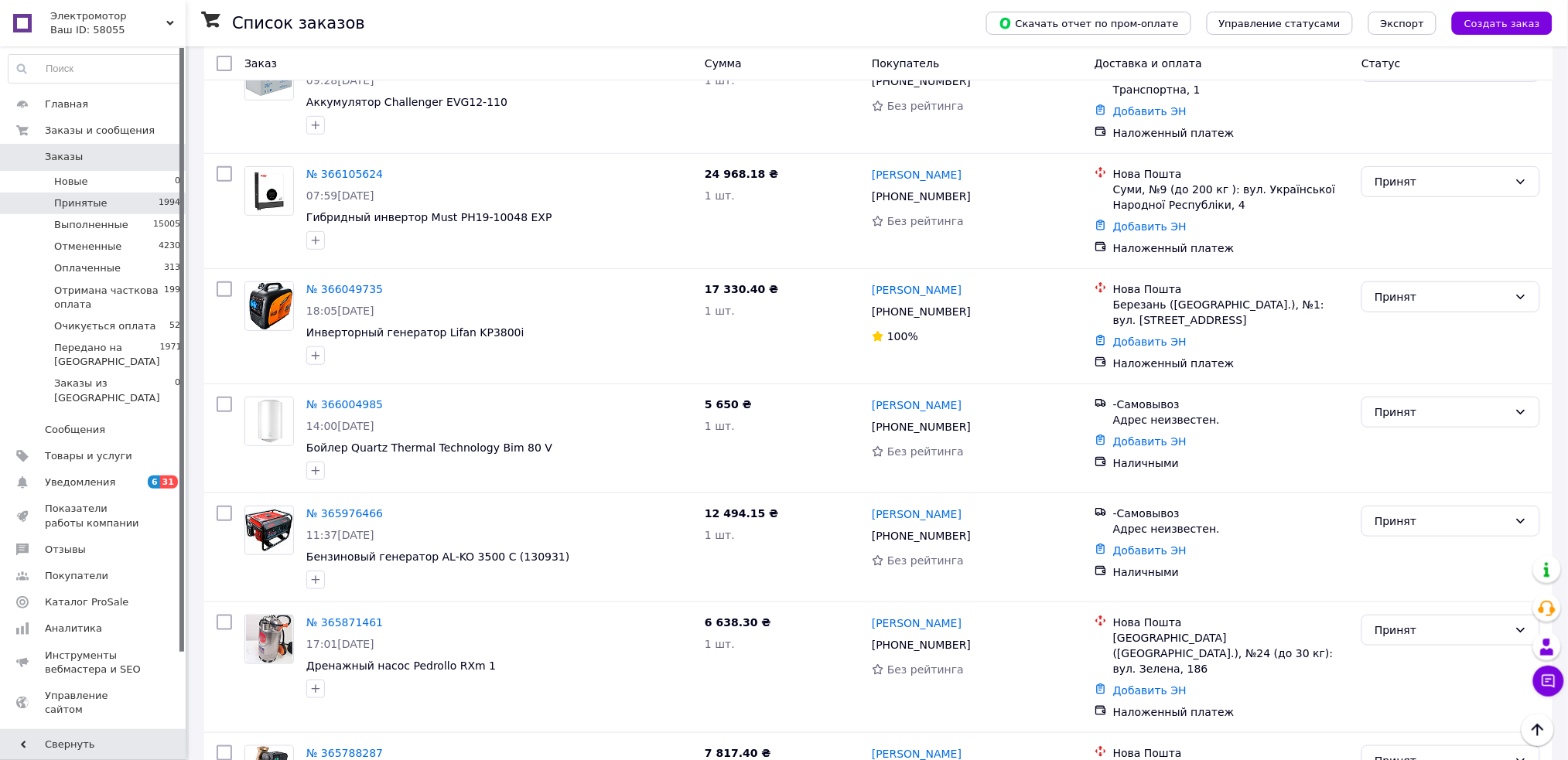
scroll to position [206, 0]
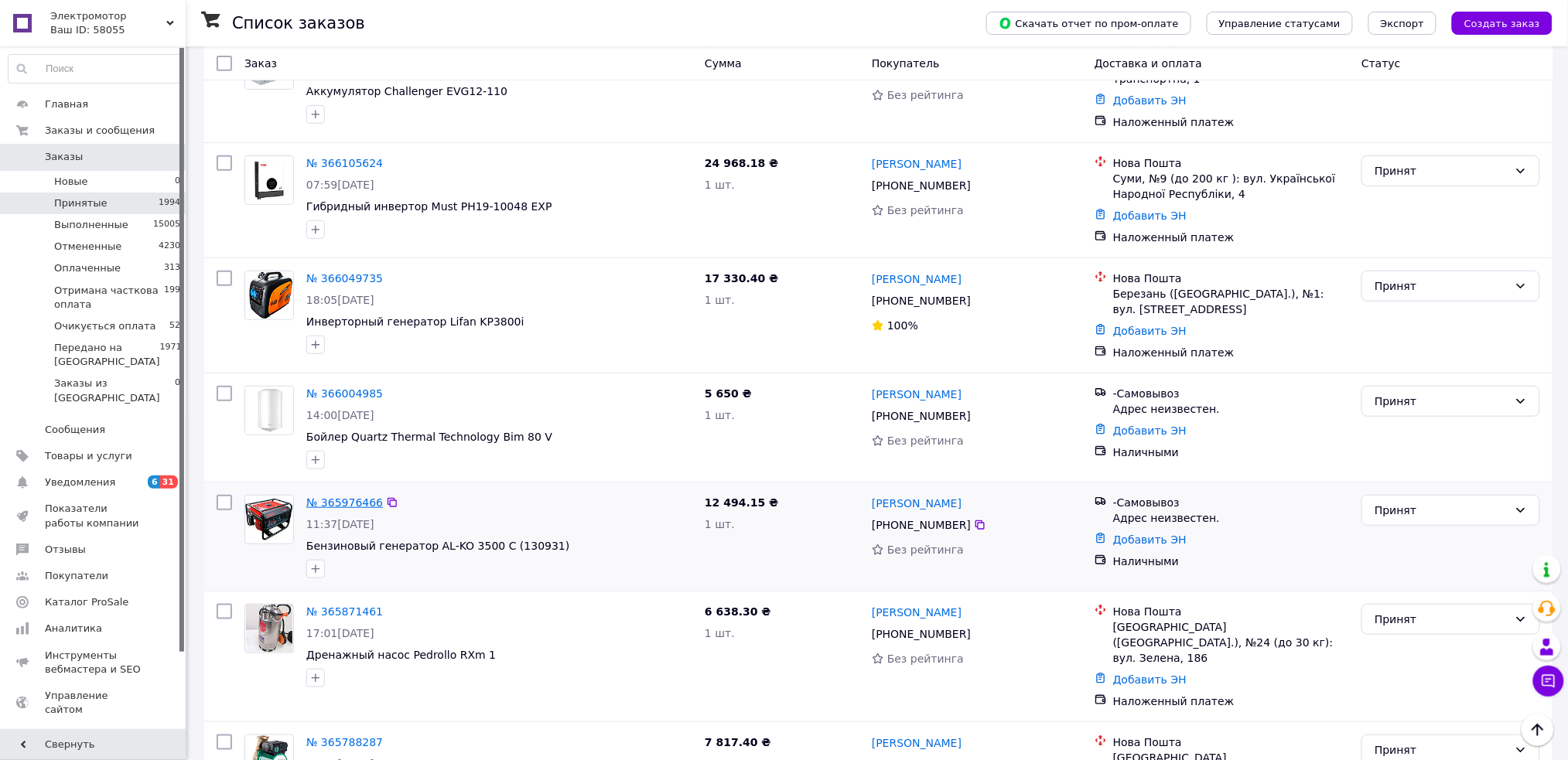
drag, startPoint x: 362, startPoint y: 510, endPoint x: 327, endPoint y: 502, distance: 35.9
click at [144, 353] on span "Передано на [GEOGRAPHIC_DATA]" at bounding box center [106, 354] width 106 height 28
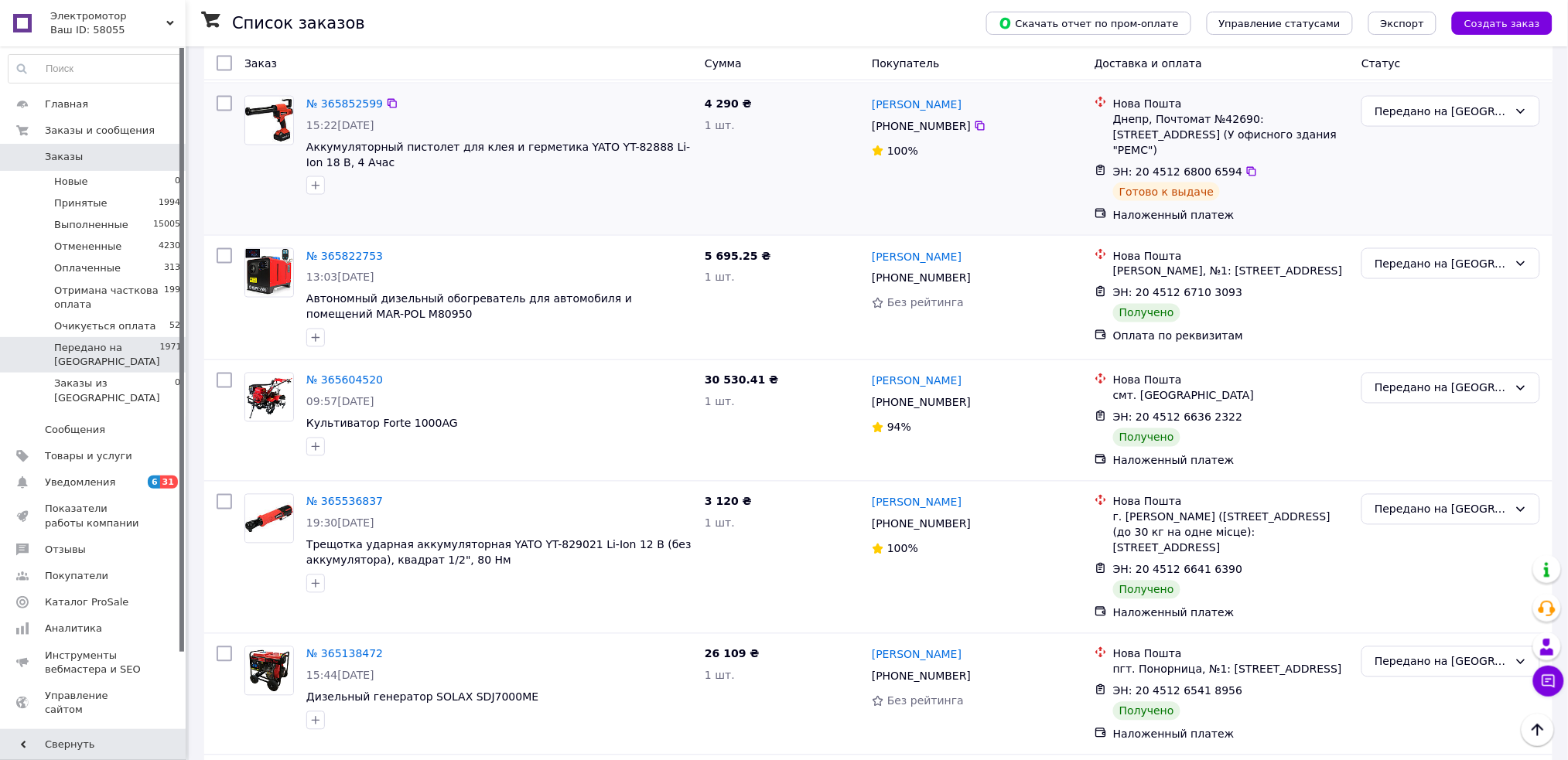
scroll to position [824, 0]
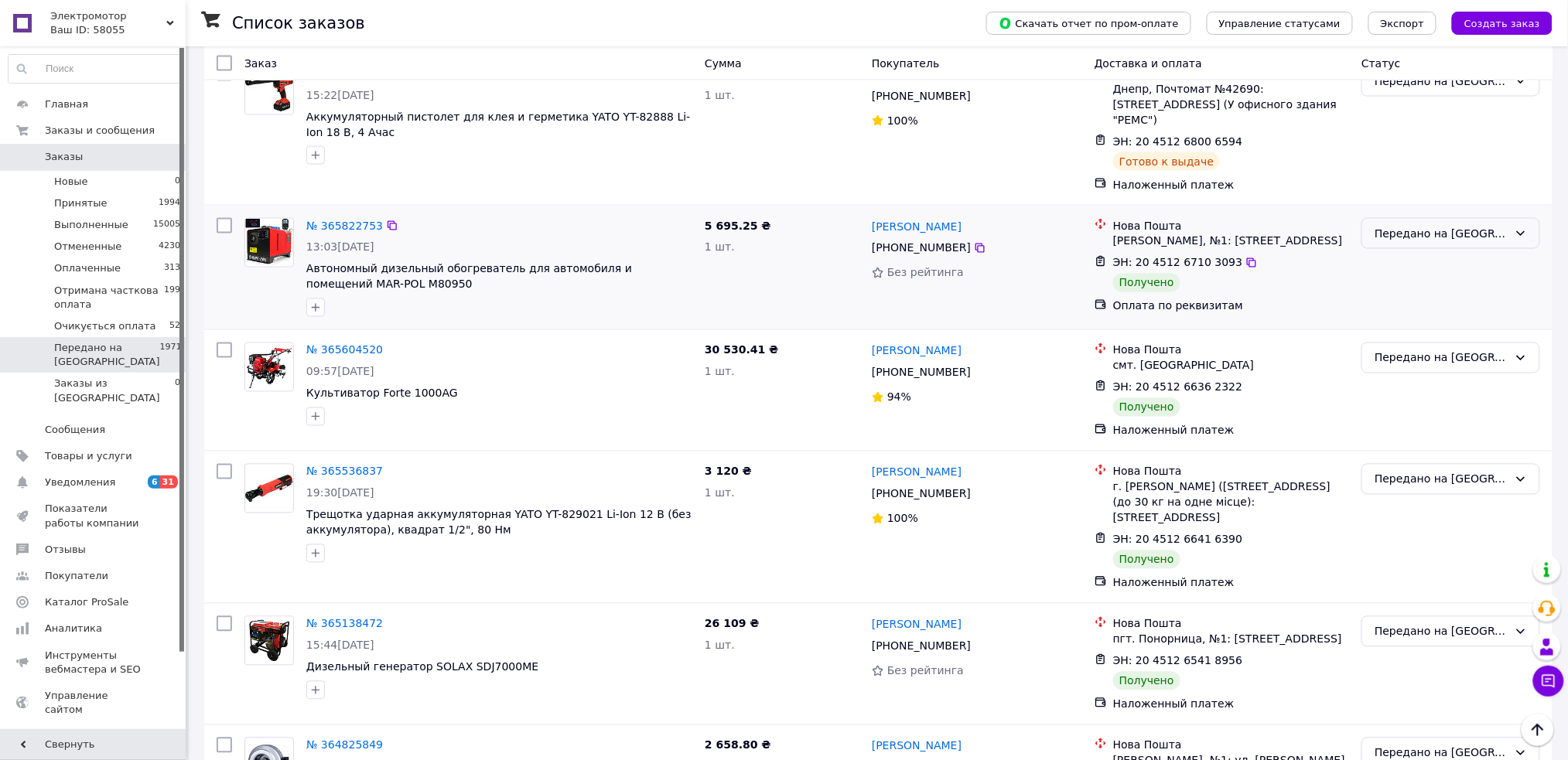
click at [1403, 237] on div "Передано на [GEOGRAPHIC_DATA]" at bounding box center [1450, 233] width 179 height 31
click at [1415, 295] on li "Выполнен" at bounding box center [1451, 290] width 177 height 28
drag, startPoint x: 955, startPoint y: 222, endPoint x: 865, endPoint y: 222, distance: 90.0
click at [866, 222] on div "Микола Сушко +380 63 848 39 29 Без рейтинга" at bounding box center [977, 268] width 222 height 111
copy link "Микола Сушко"
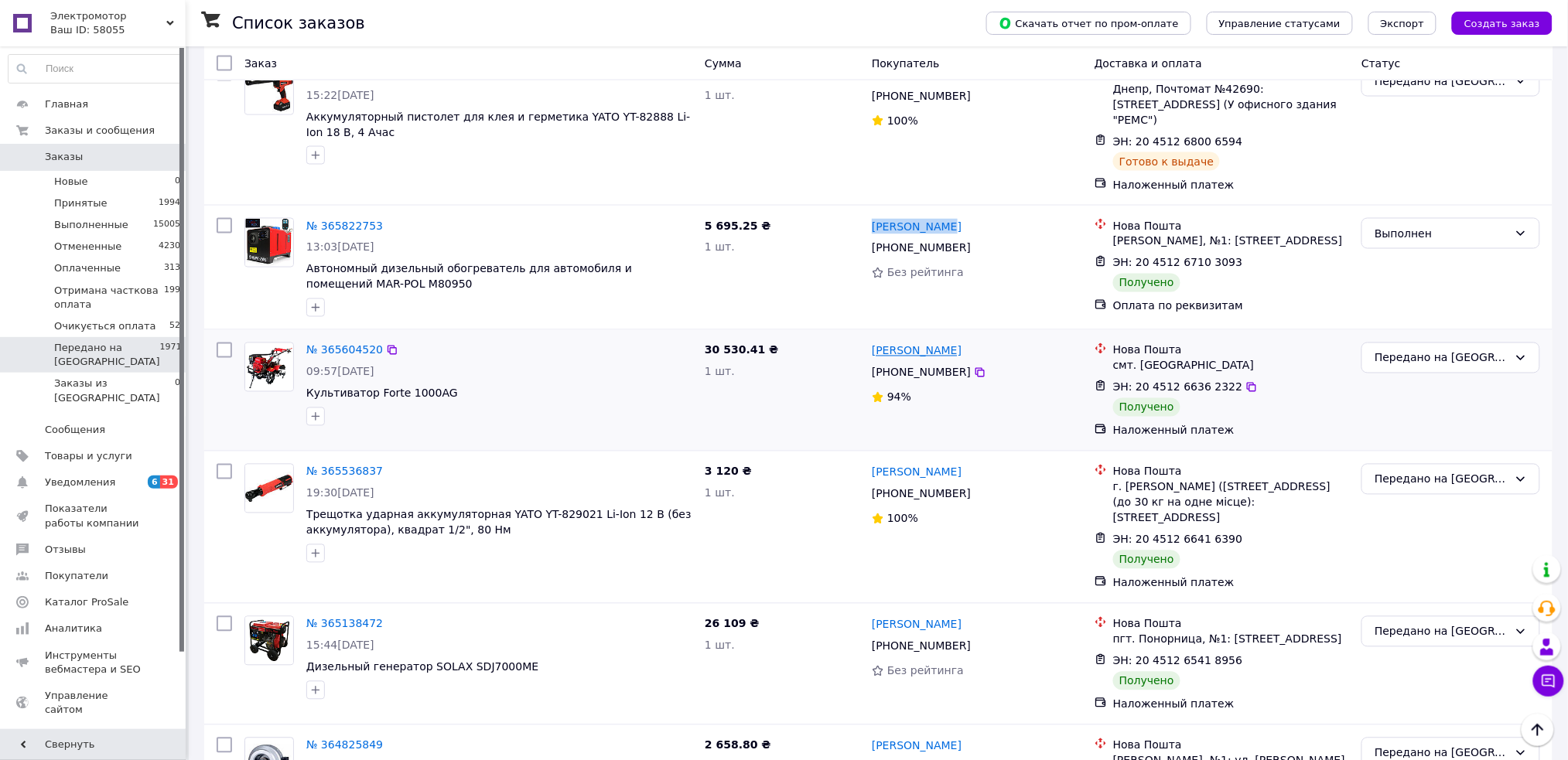
drag, startPoint x: 964, startPoint y: 345, endPoint x: 872, endPoint y: 348, distance: 92.0
click at [872, 348] on div "Микола Шепітко" at bounding box center [976, 350] width 214 height 19
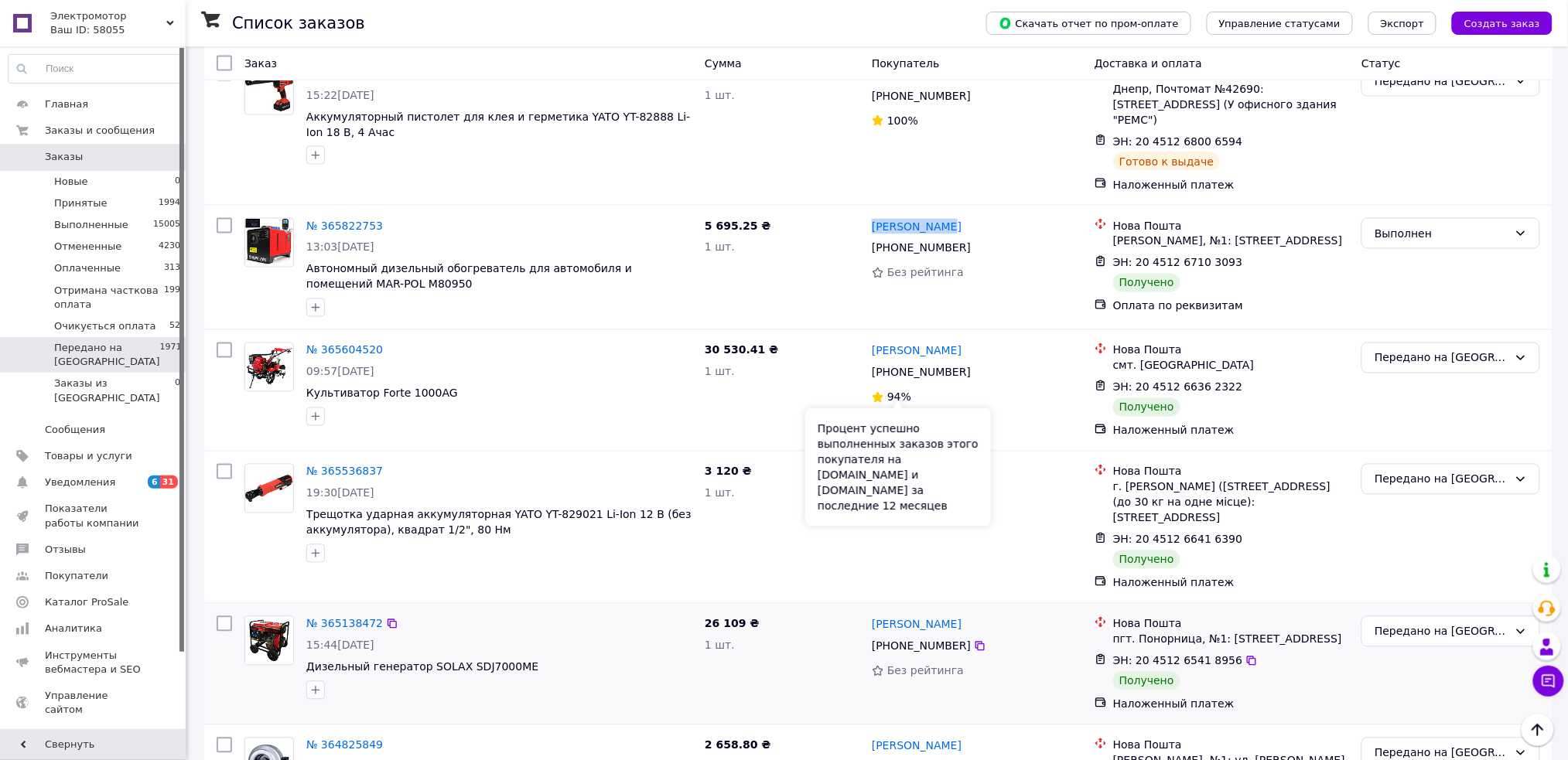
copy link "Микола Шепітко"
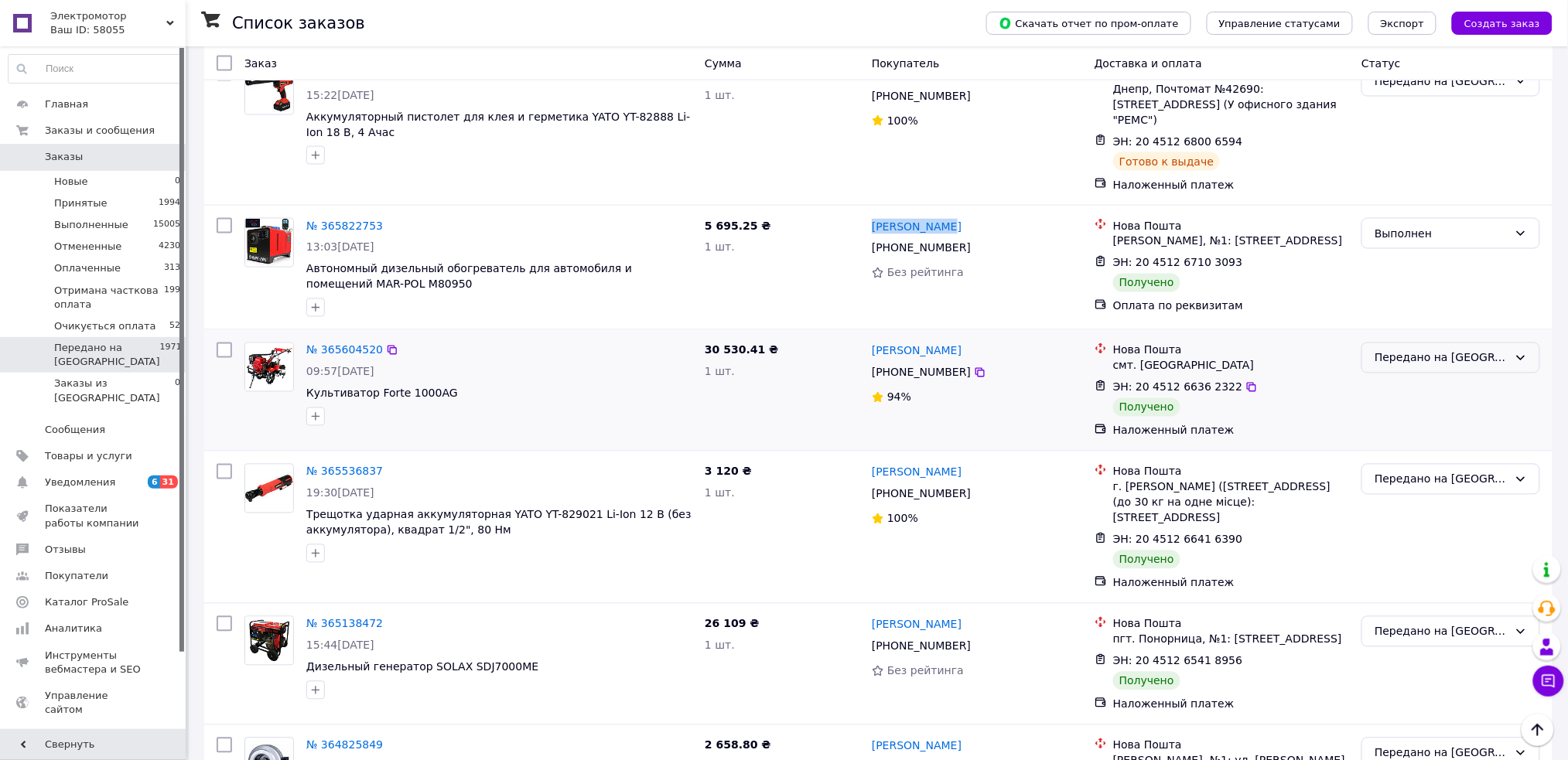
click at [1490, 349] on div "Передано на [GEOGRAPHIC_DATA]" at bounding box center [1441, 357] width 133 height 17
click at [1411, 412] on li "Выполнен" at bounding box center [1451, 414] width 177 height 28
drag, startPoint x: 860, startPoint y: 470, endPoint x: 1005, endPoint y: 469, distance: 145.0
click at [1005, 469] on div "№ 365536837 19:30, 07.10.2025 Трещотка ударная аккумуляторная YATO YT-829021 Li…" at bounding box center [878, 527] width 1335 height 139
click at [1005, 469] on div "Олександр Рудницький" at bounding box center [976, 472] width 214 height 19
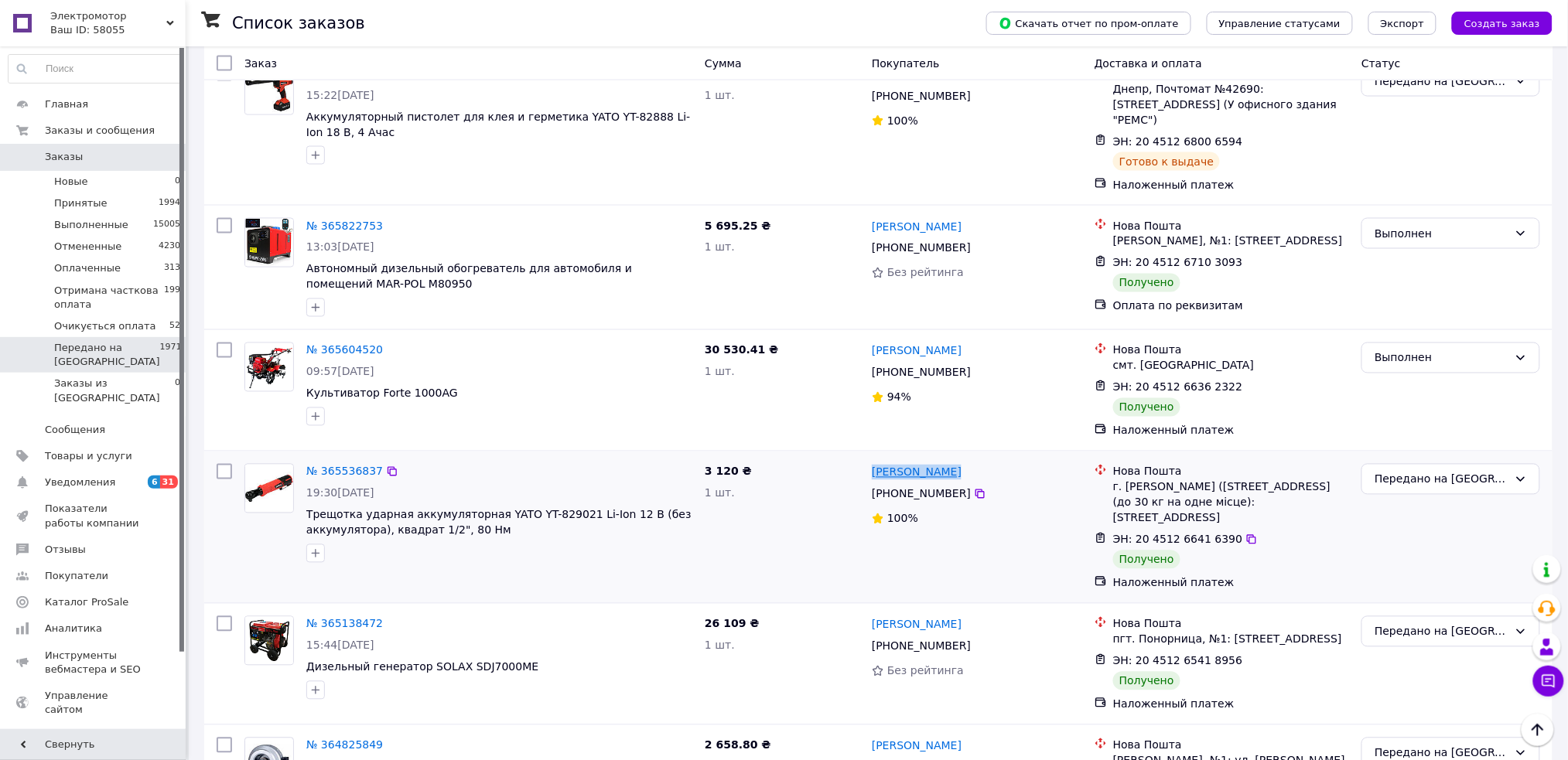
drag, startPoint x: 1005, startPoint y: 468, endPoint x: 874, endPoint y: 465, distance: 131.0
click at [874, 465] on div "Олександр Рудницький" at bounding box center [976, 472] width 214 height 19
copy div "Олександр Рудницький"
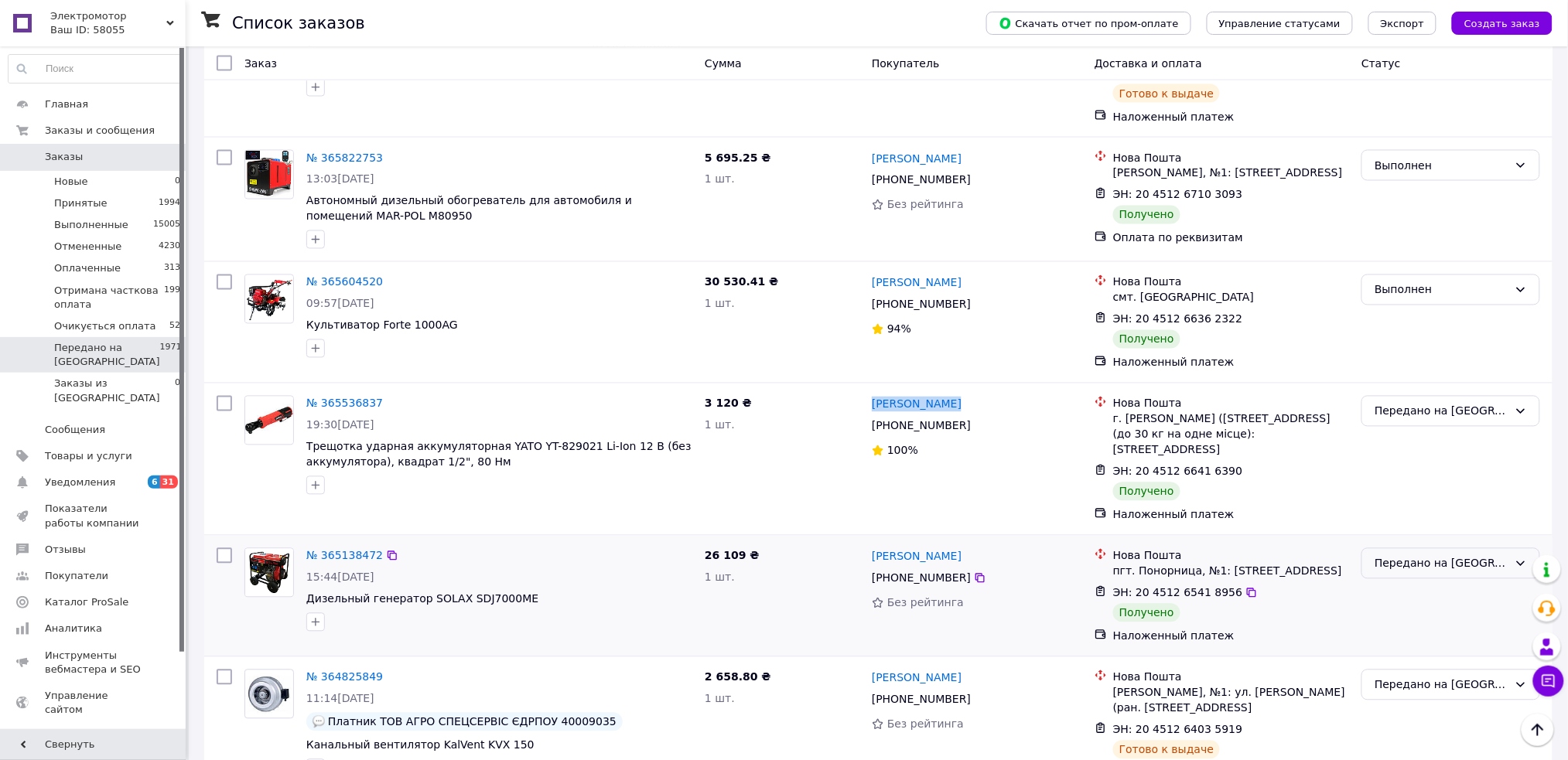
scroll to position [928, 0]
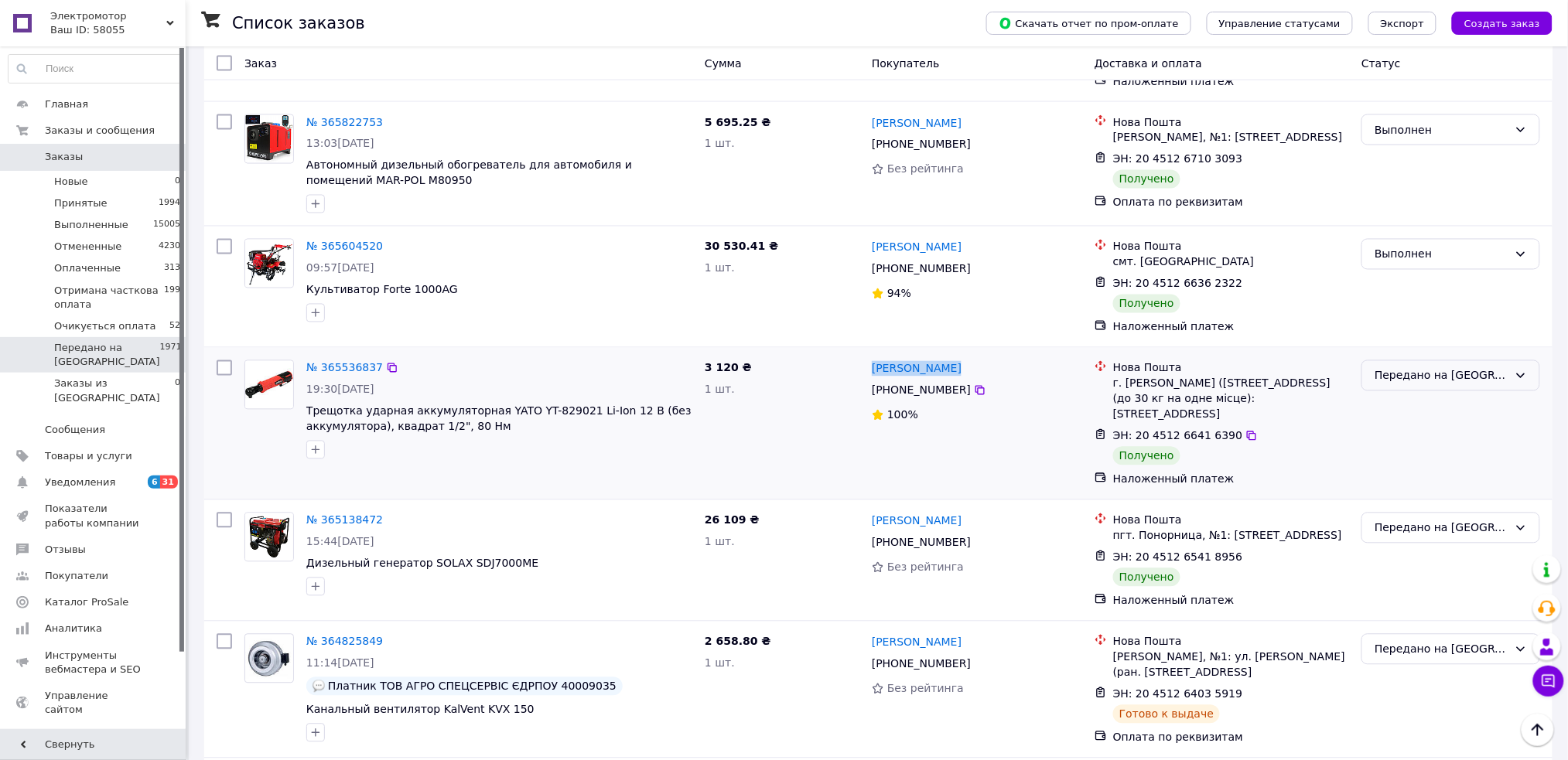
click at [1429, 375] on div "Передано на [GEOGRAPHIC_DATA]" at bounding box center [1441, 375] width 133 height 17
click at [1412, 431] on li "Выполнен" at bounding box center [1451, 432] width 177 height 28
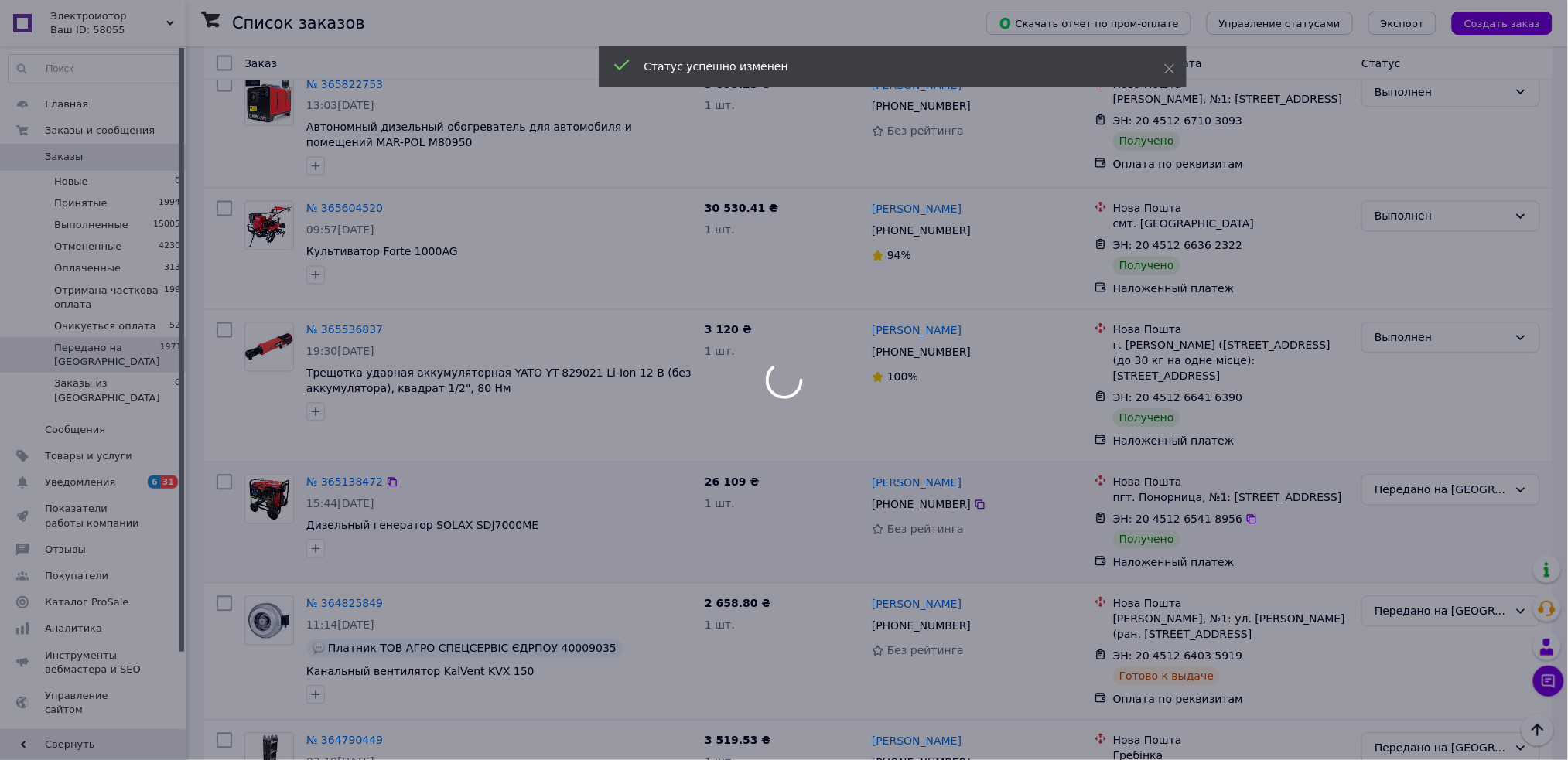
scroll to position [1031, 0]
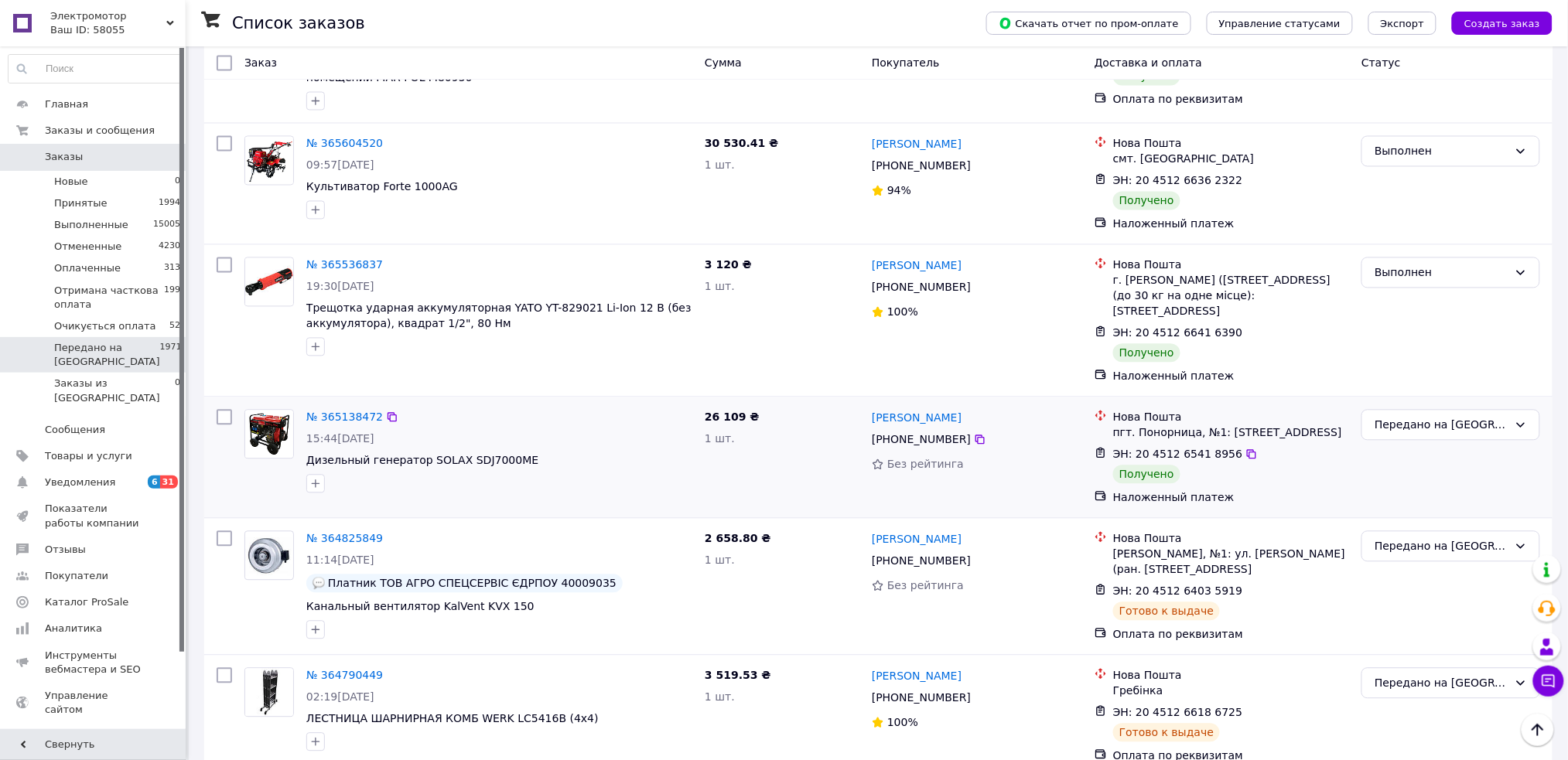
drag, startPoint x: 865, startPoint y: 401, endPoint x: 975, endPoint y: 402, distance: 110.0
click at [975, 403] on div "Володимир Зубець +380 95 521 17 00 Без рейтинга" at bounding box center [977, 457] width 222 height 108
copy link "Володимир Зубець"
click at [1413, 417] on div "Передано на [GEOGRAPHIC_DATA]" at bounding box center [1441, 425] width 133 height 17
click at [1402, 467] on li "Выполнен" at bounding box center [1451, 466] width 177 height 28
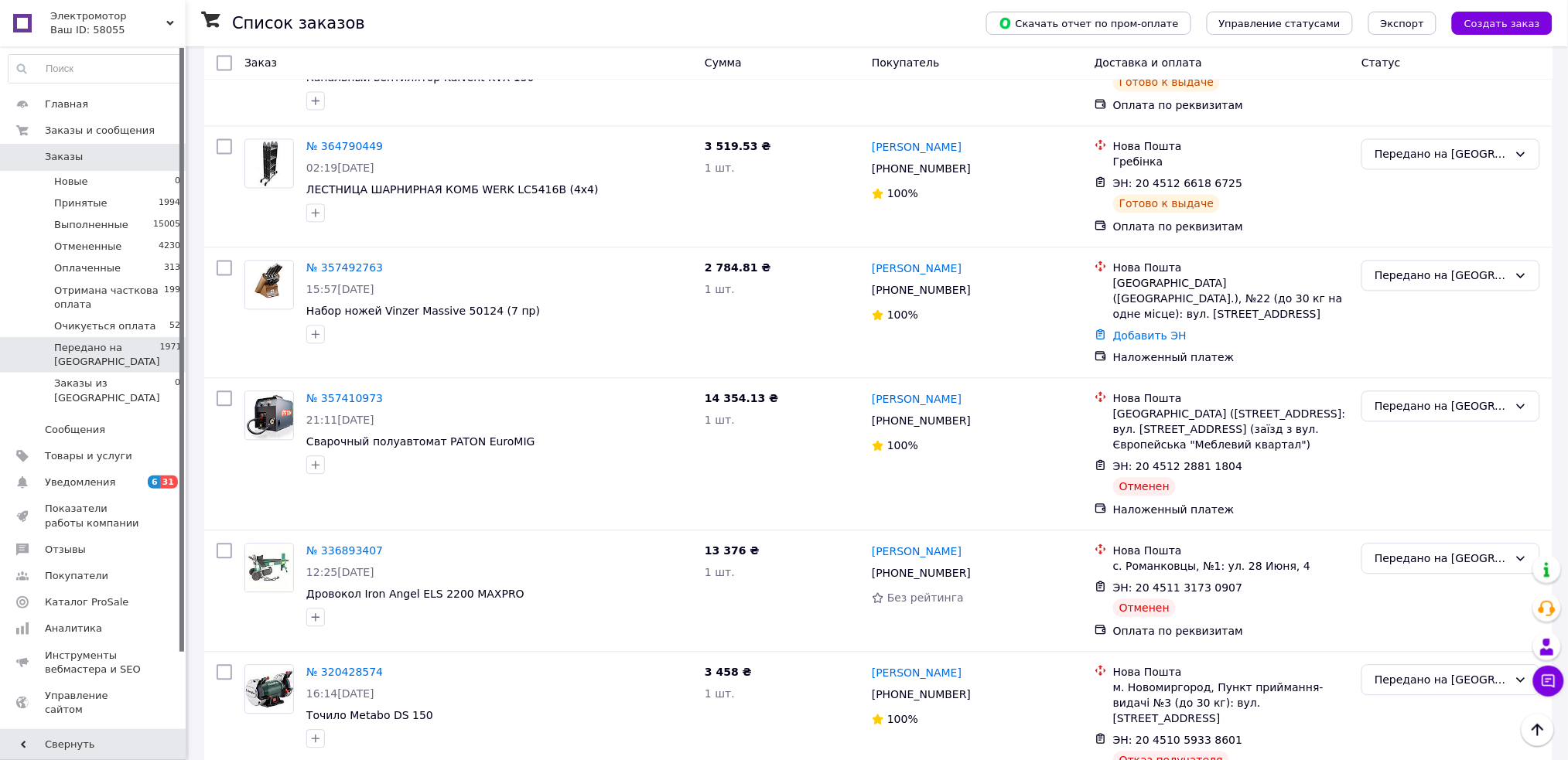
scroll to position [516, 0]
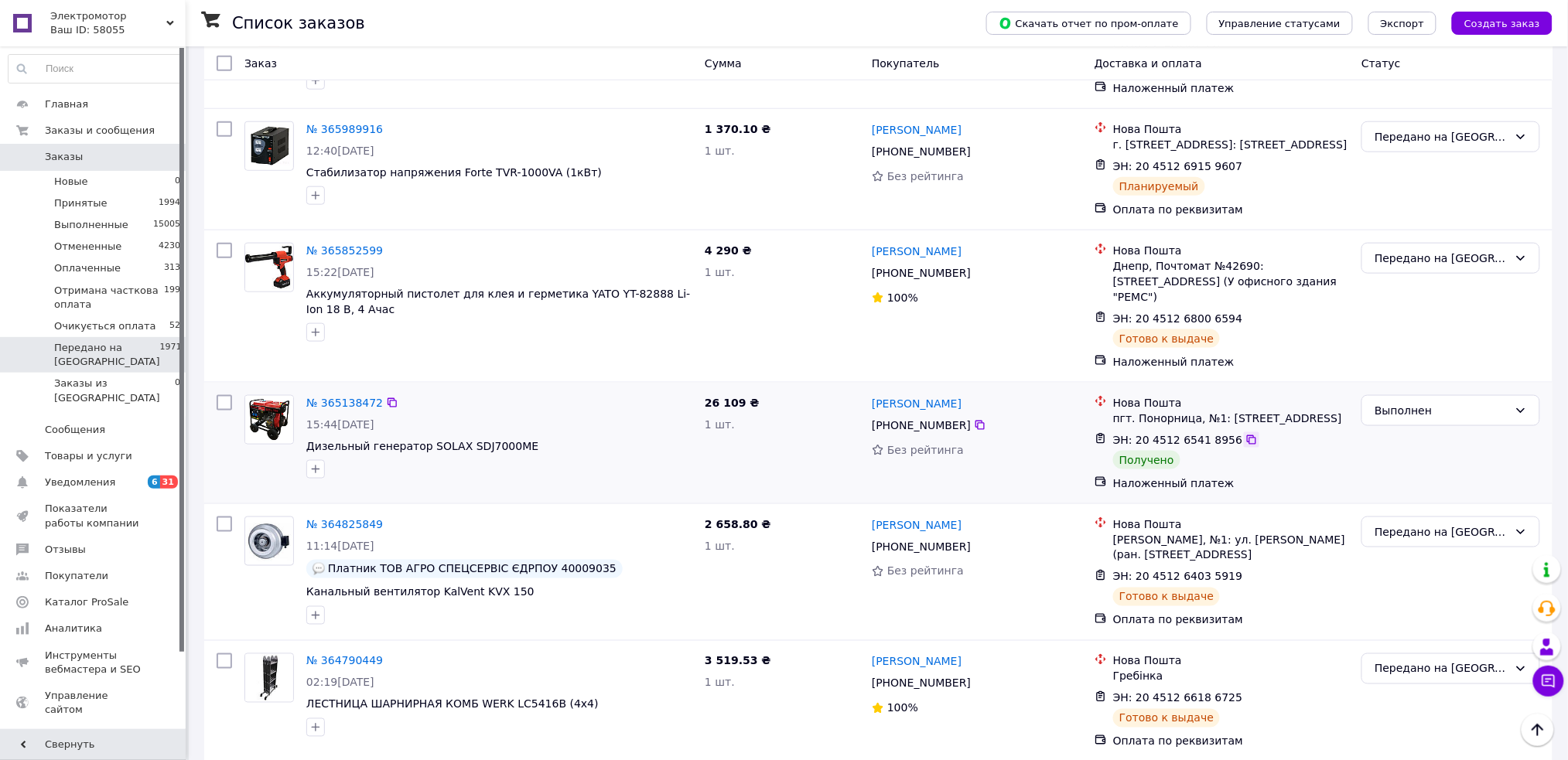
click at [1246, 434] on icon at bounding box center [1252, 440] width 13 height 13
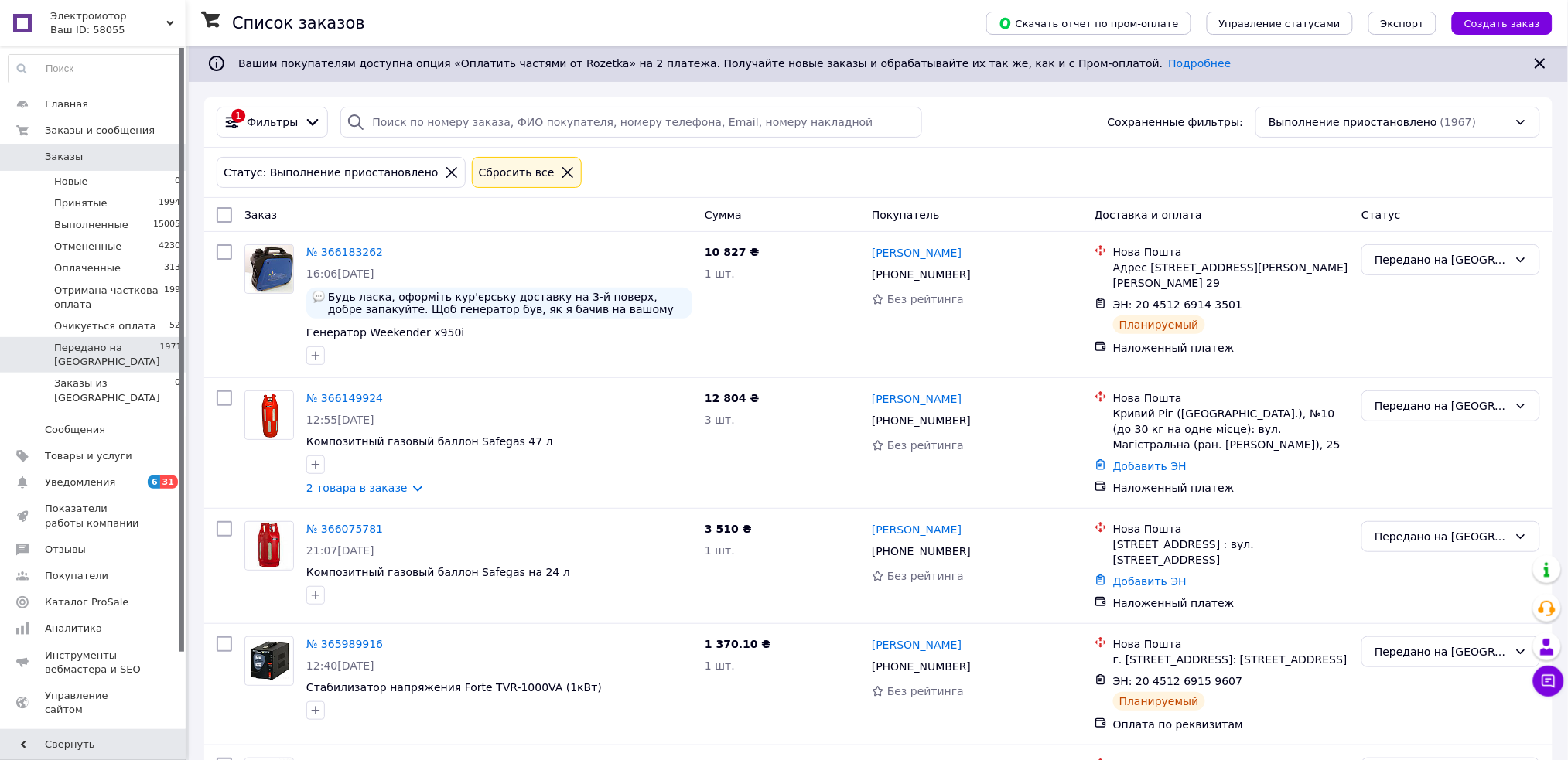
scroll to position [0, 0]
click at [129, 302] on span "Отримана часткова оплата" at bounding box center [109, 297] width 110 height 28
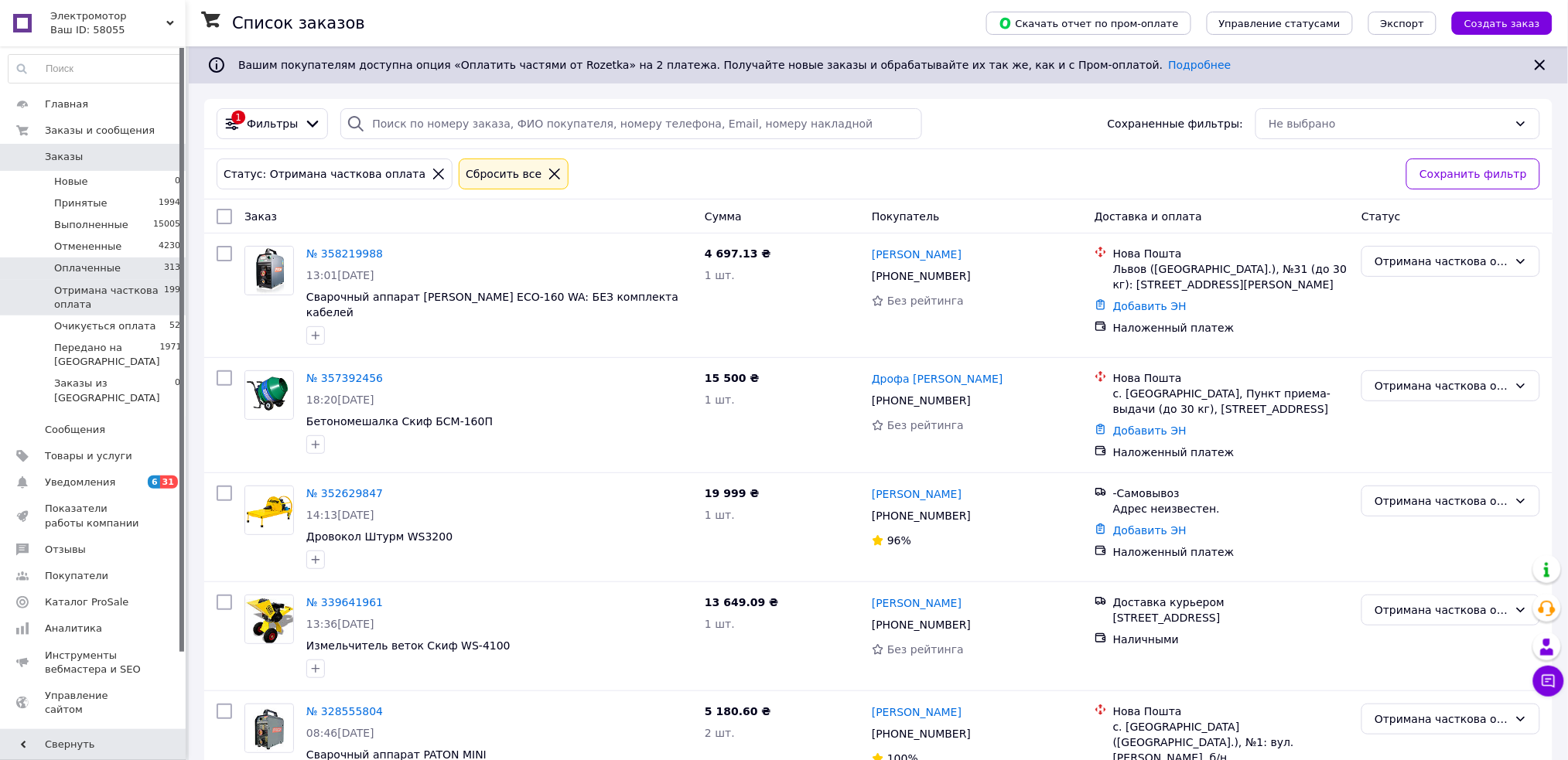
click at [100, 267] on span "Оплаченные" at bounding box center [87, 268] width 67 height 14
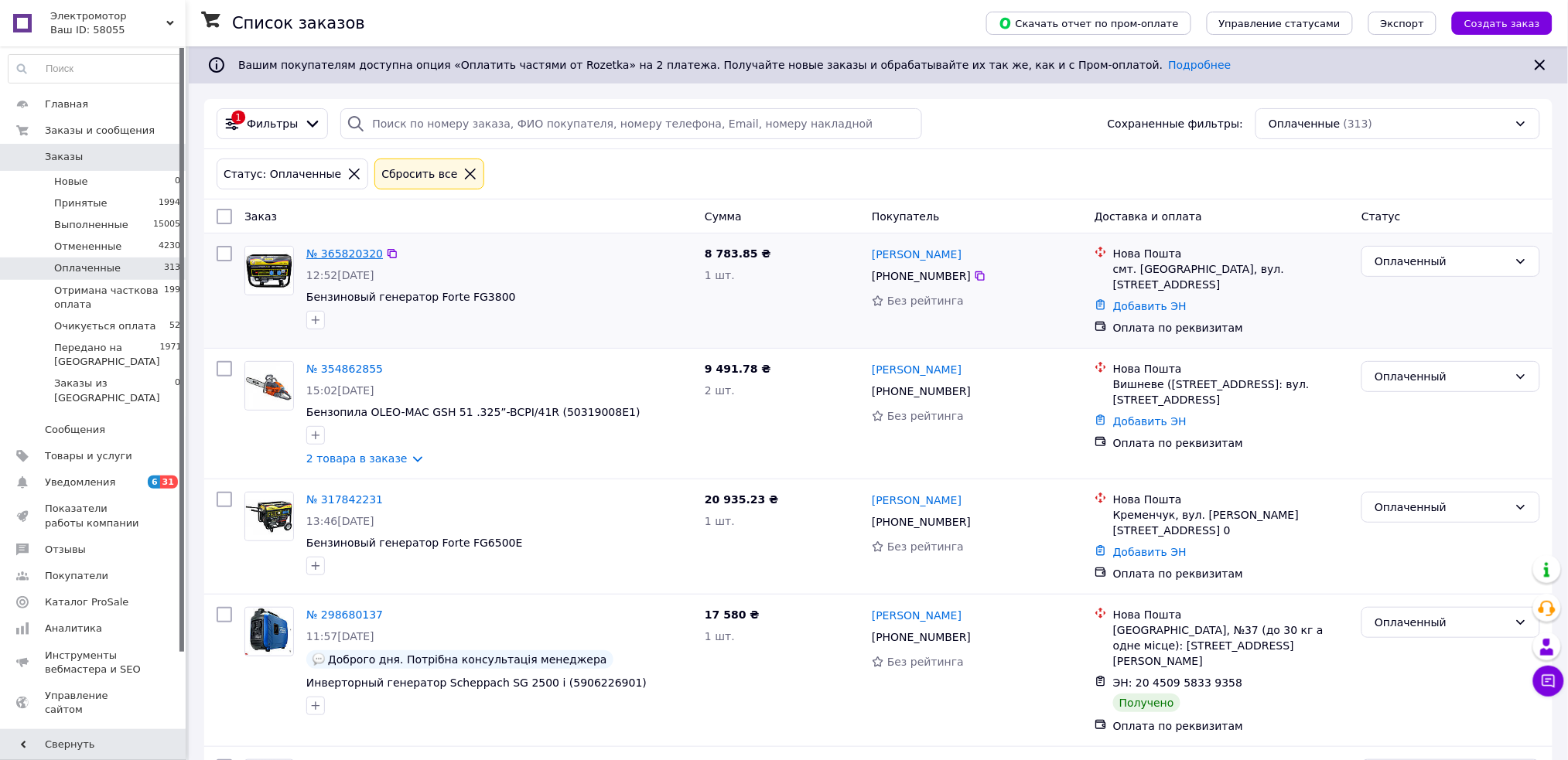
click at [357, 253] on link "№ 365820320" at bounding box center [345, 254] width 76 height 13
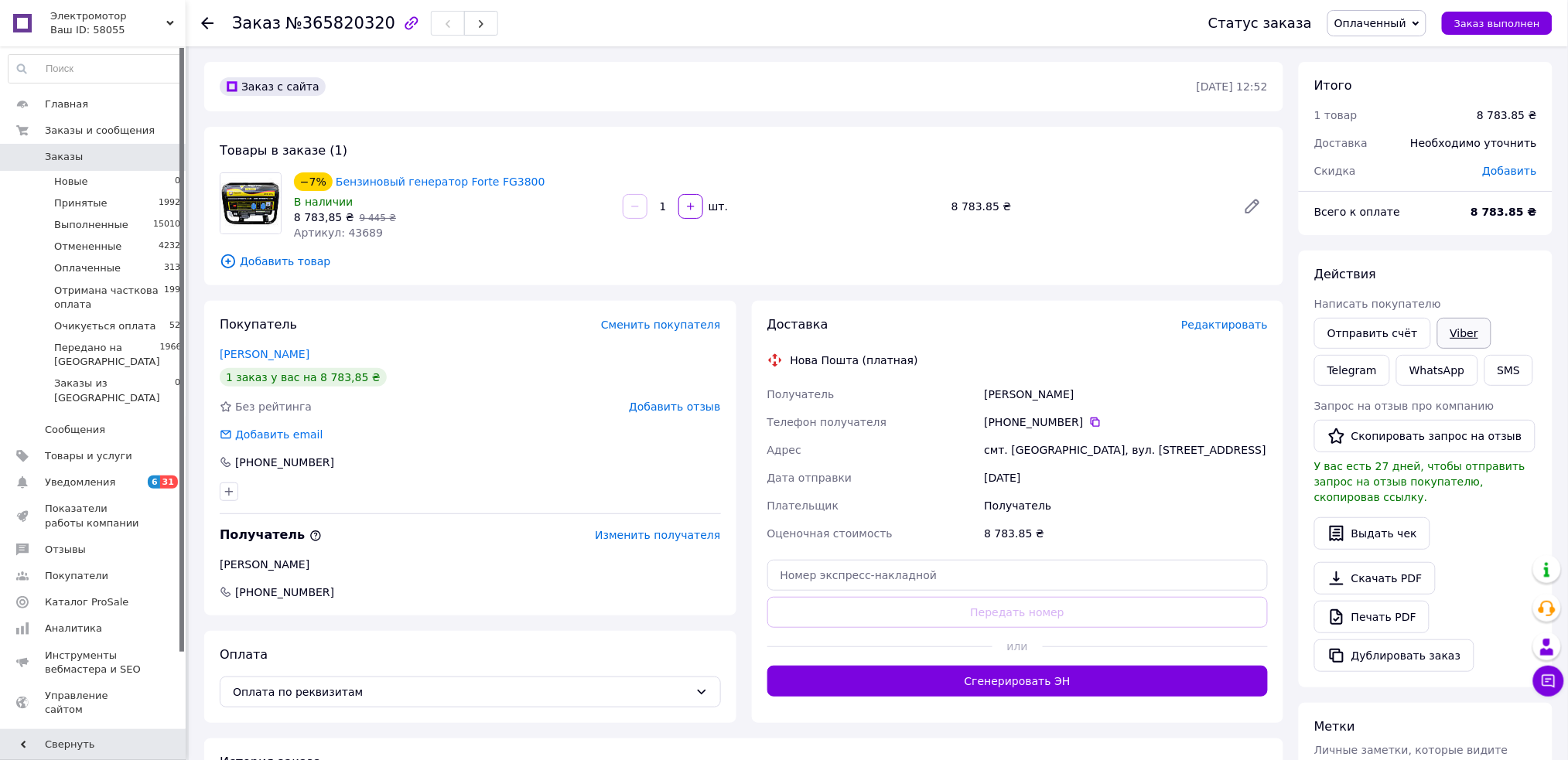
click at [1462, 330] on link "Viber" at bounding box center [1464, 333] width 54 height 31
drag, startPoint x: 971, startPoint y: 390, endPoint x: 1061, endPoint y: 397, distance: 90.3
click at [1061, 397] on div "Получатель Гончар Галина Телефон получателя +380 99 930 89 33   Адрес смт. Пере…" at bounding box center [1018, 464] width 508 height 167
copy div "Получатель Гончар Галина"
click at [112, 269] on span "Оплаченные" at bounding box center [87, 268] width 67 height 14
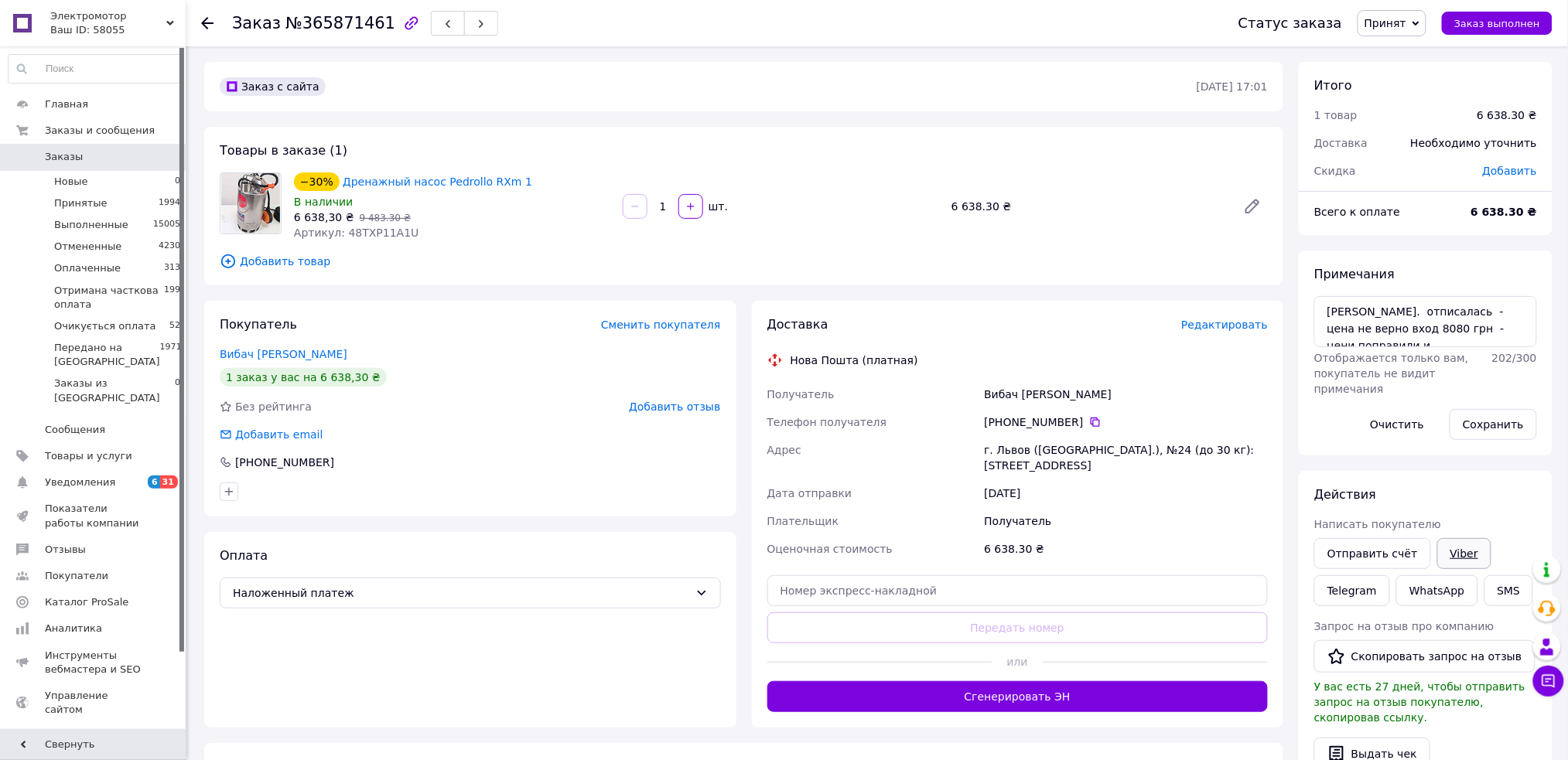
click at [1449, 561] on link "Viber" at bounding box center [1464, 554] width 54 height 31
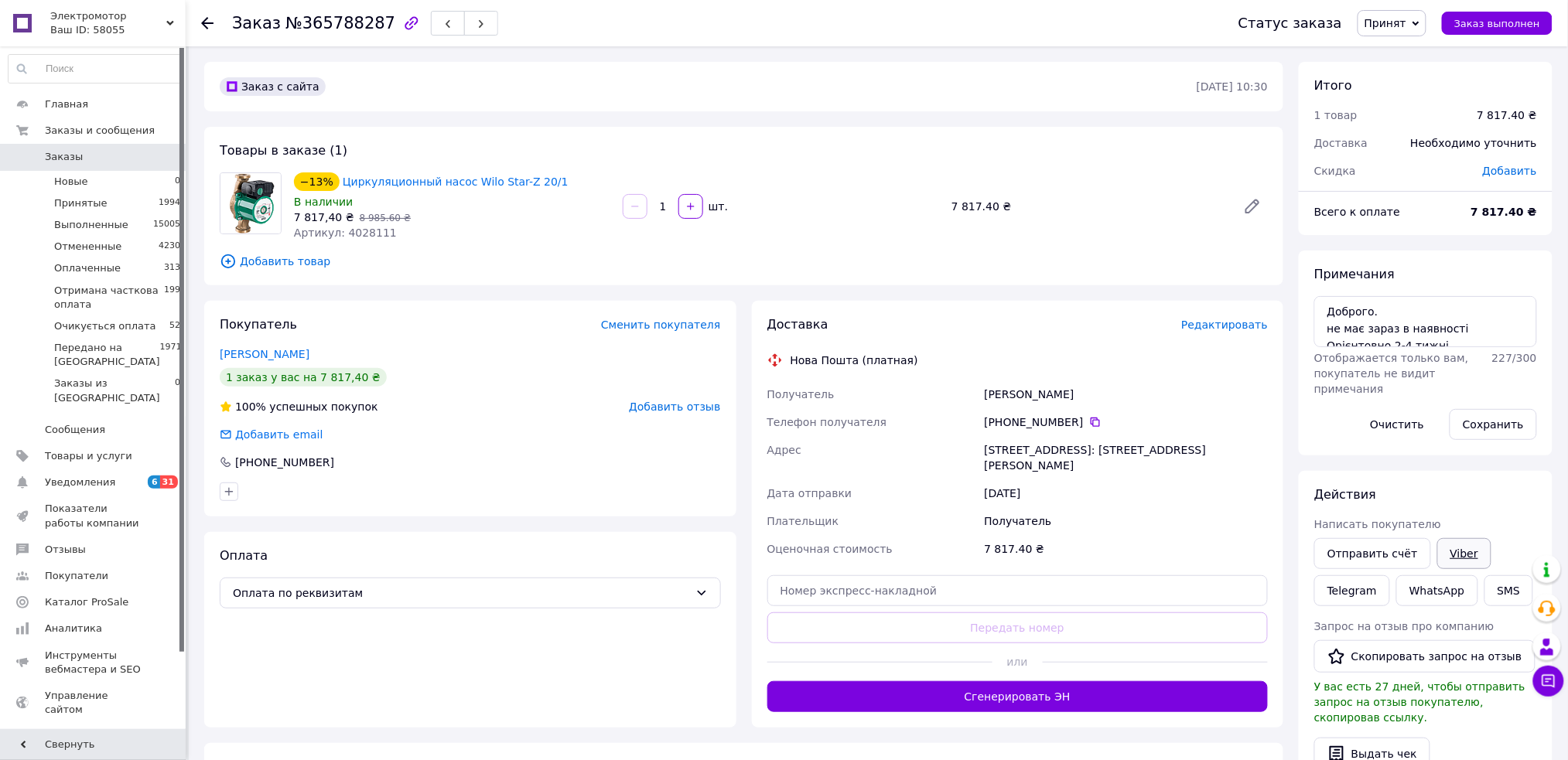
click at [1442, 546] on link "Viber" at bounding box center [1464, 554] width 54 height 31
click at [1396, 18] on span "Принят" at bounding box center [1385, 23] width 42 height 13
click at [1413, 79] on li "Отменен" at bounding box center [1454, 77] width 192 height 23
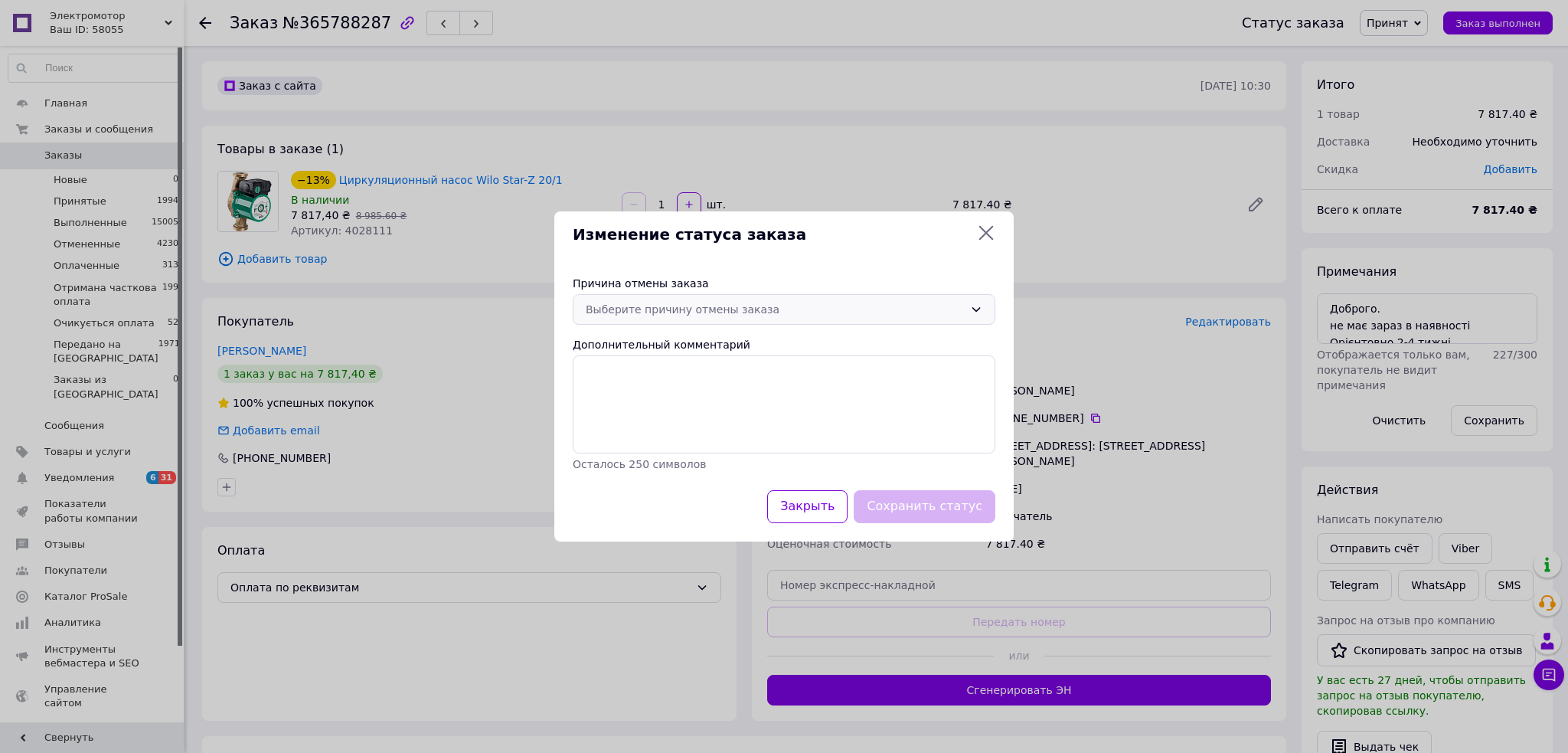
click at [642, 314] on div "Выберите причину отмены заказа" at bounding box center [775, 309] width 378 height 17
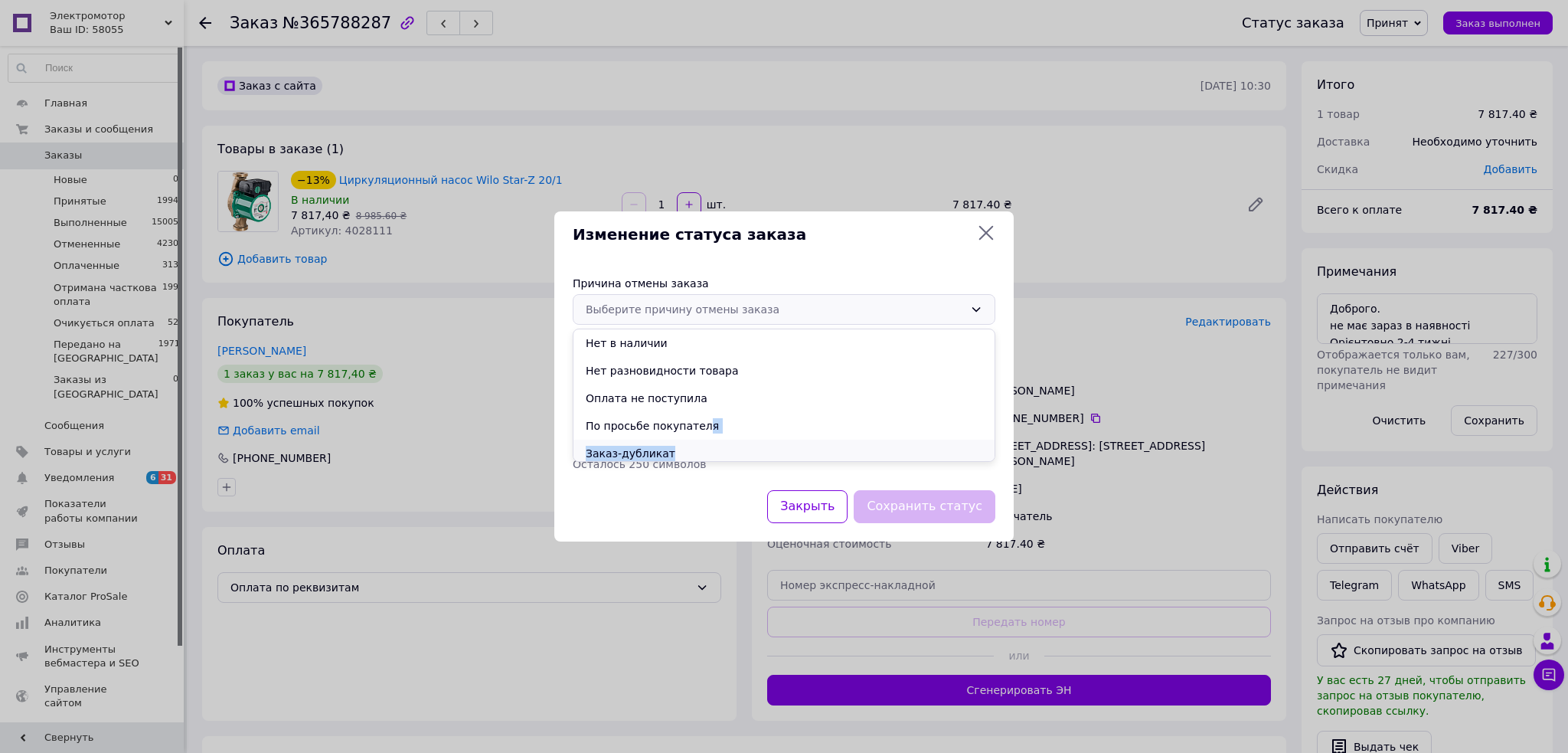
click at [696, 440] on ul "Нет в наличии Нет разновидности товара Оплата не поступила По просьбе покупател…" at bounding box center [784, 395] width 421 height 131
click at [693, 427] on li "По просьбе покупателя" at bounding box center [784, 426] width 421 height 28
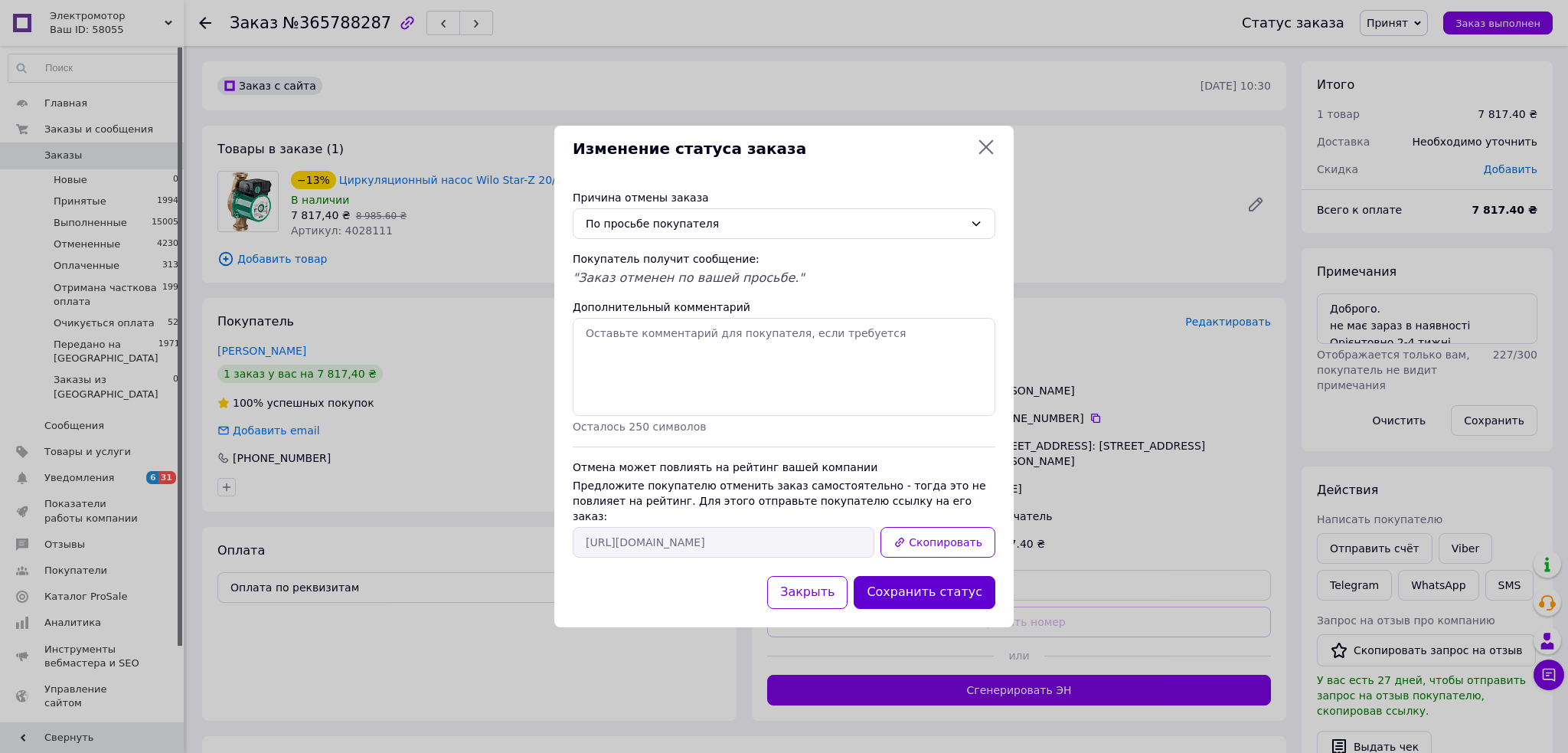
click at [920, 579] on button "Сохранить статус" at bounding box center [925, 592] width 142 height 33
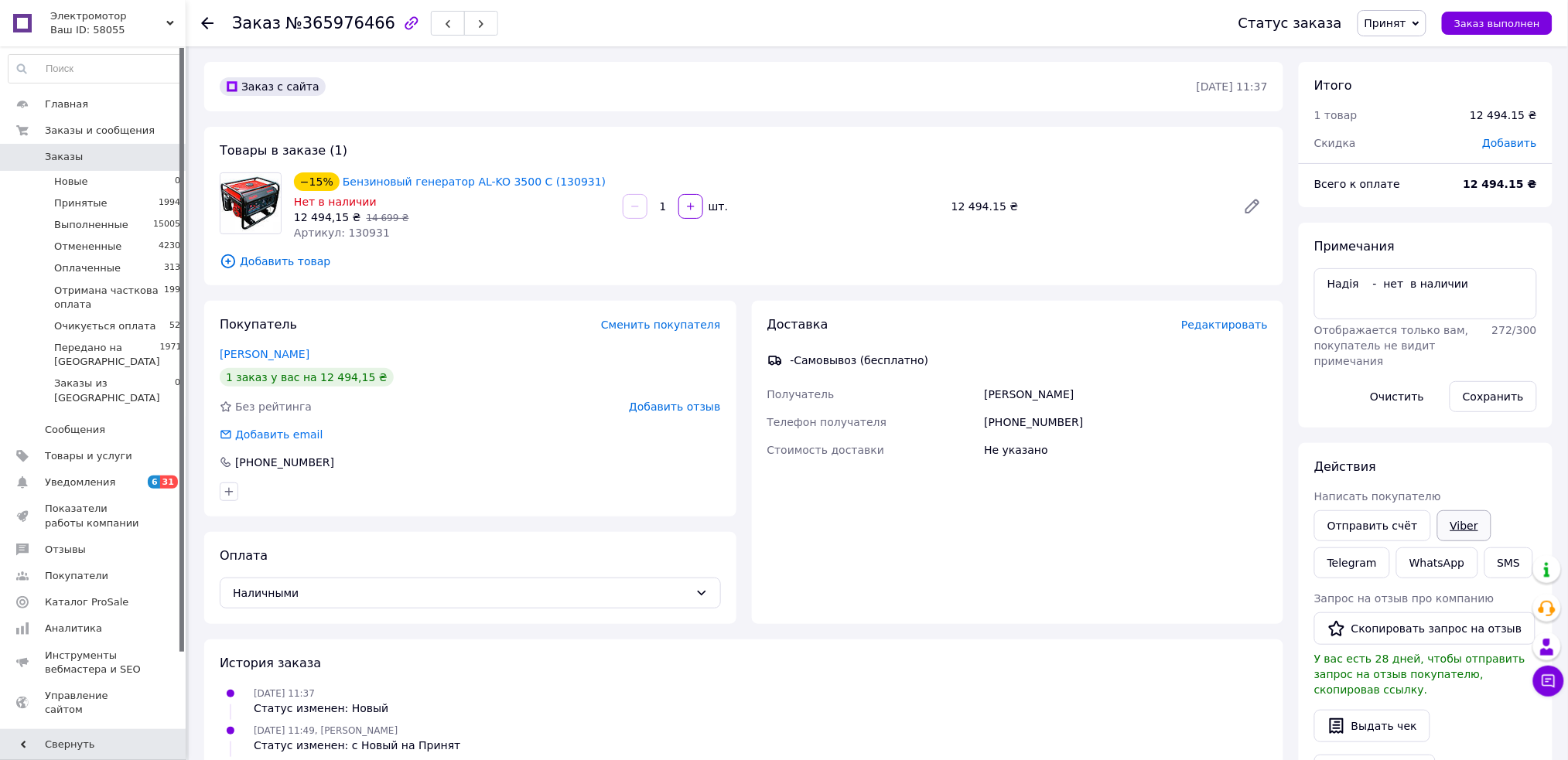
click at [1452, 526] on link "Viber" at bounding box center [1464, 526] width 54 height 31
drag, startPoint x: 572, startPoint y: 179, endPoint x: 334, endPoint y: 178, distance: 238.0
click at [334, 178] on div "−15% Бензиновый генератор AL-KO 3500 C (130931)" at bounding box center [452, 181] width 319 height 21
copy div "−15% Бензиновый генератор AL-KO 3500 C (130931)"
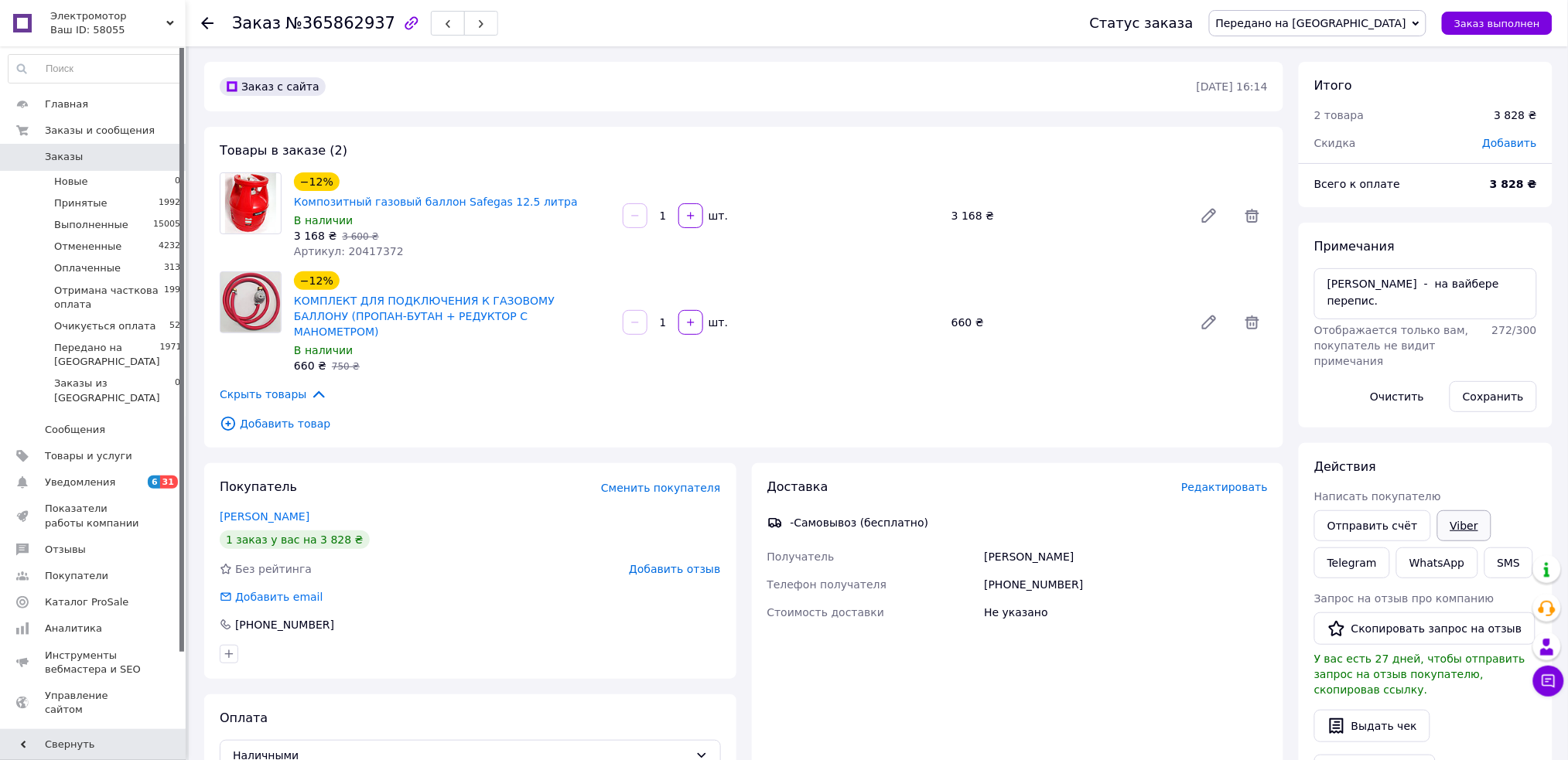
click at [1452, 526] on link "Viber" at bounding box center [1464, 526] width 54 height 31
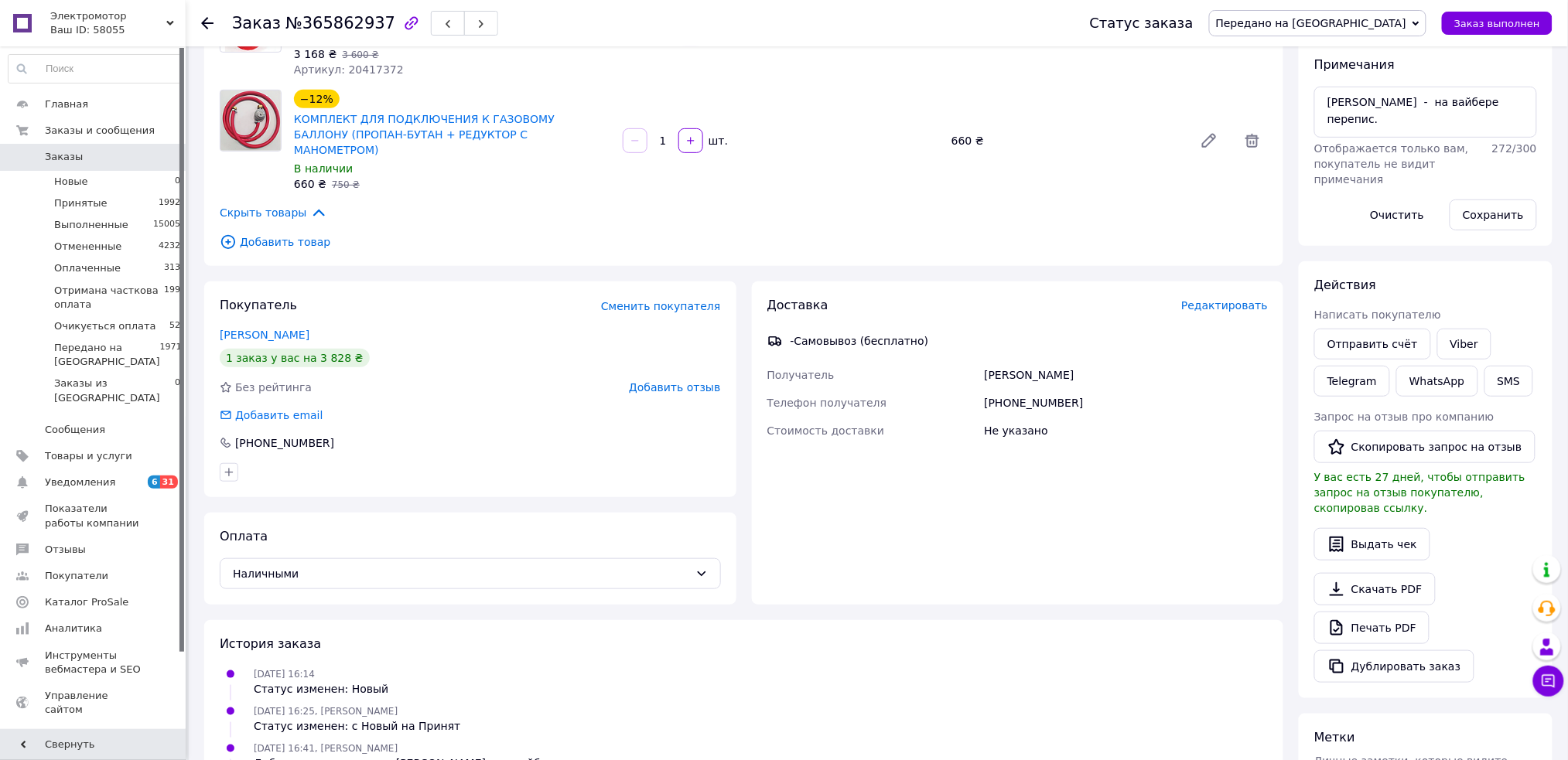
scroll to position [206, 0]
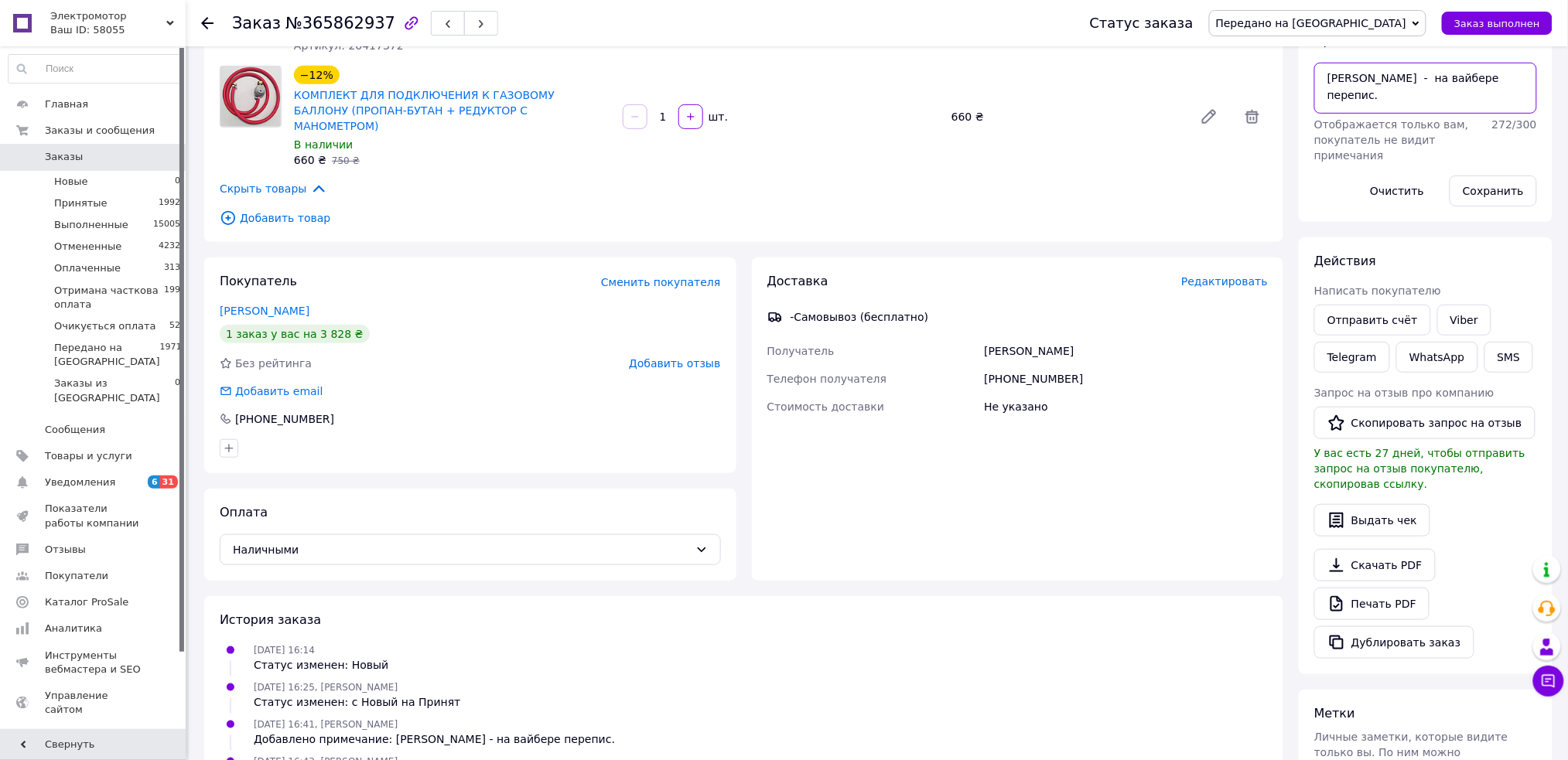
click at [1487, 100] on textarea "[PERSON_NAME] - на вайбере перепис." at bounding box center [1425, 88] width 222 height 51
click at [1363, 31] on span "Передано на [GEOGRAPHIC_DATA]" at bounding box center [1318, 23] width 218 height 26
drag, startPoint x: 1537, startPoint y: 70, endPoint x: 1500, endPoint y: 73, distance: 37.1
click at [1528, 73] on div "Примечания [PERSON_NAME] - на вайбере перепис. Отображается только вам, покупат…" at bounding box center [1425, 119] width 253 height 205
click at [1491, 83] on textarea "[PERSON_NAME] - на вайбере перепис." at bounding box center [1425, 88] width 222 height 51
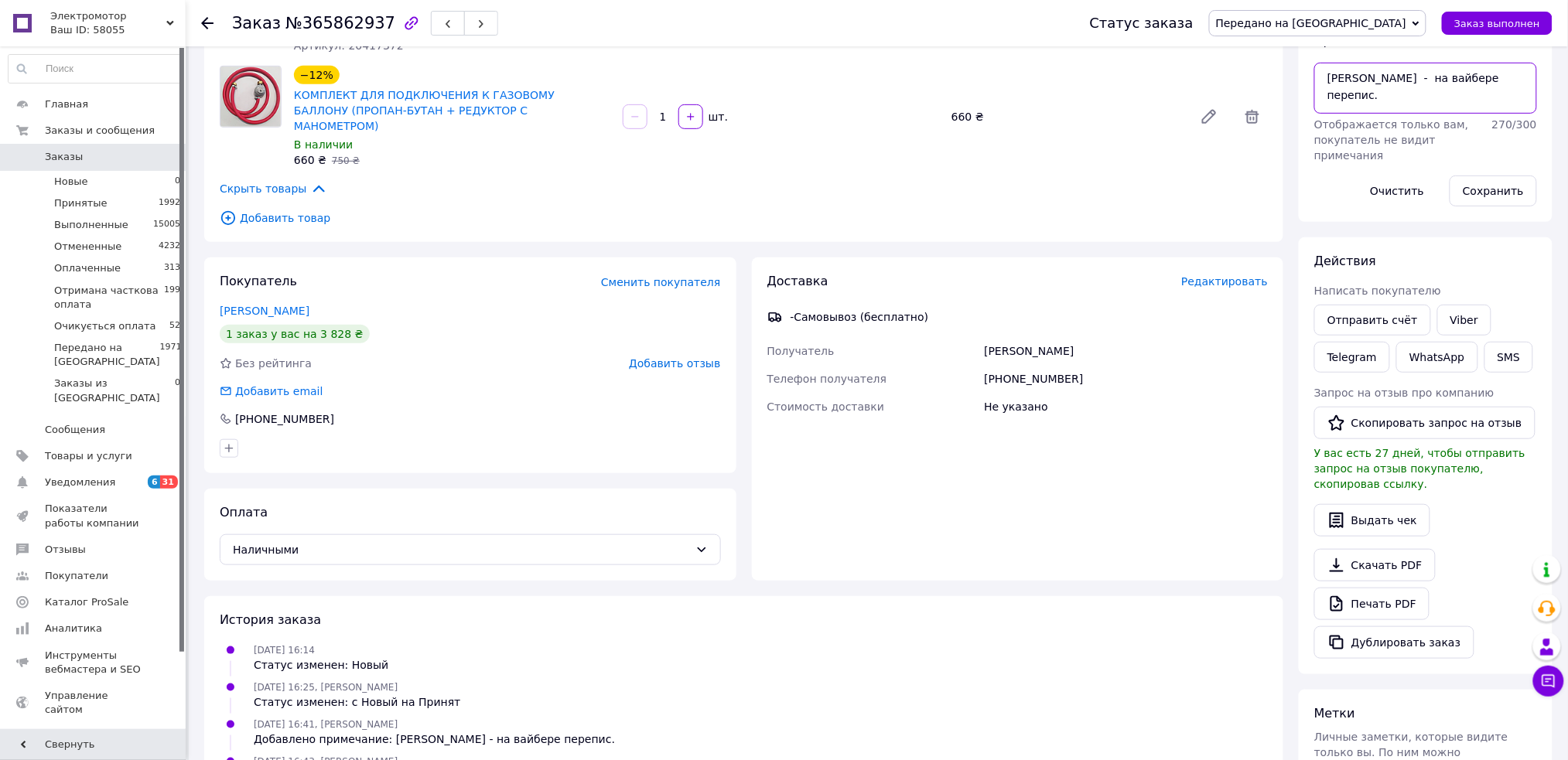
paste textarea "59 0014 7327 8010"
type textarea "[PERSON_NAME] - на вайбере перепис. 59 0014 7327 8010"
click at [1483, 195] on button "Сохранить" at bounding box center [1493, 191] width 87 height 31
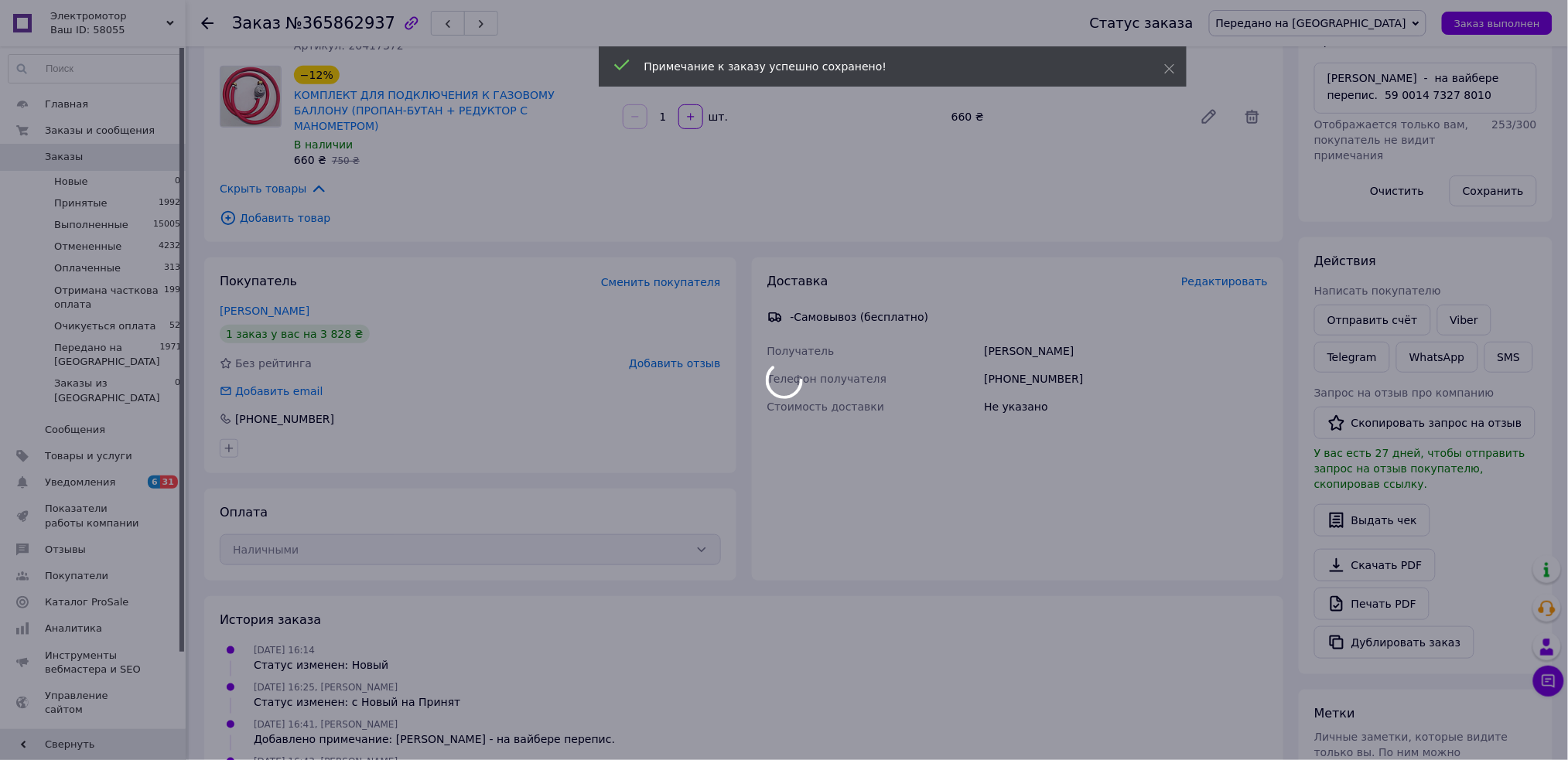
click at [1375, 25] on div at bounding box center [784, 380] width 1568 height 760
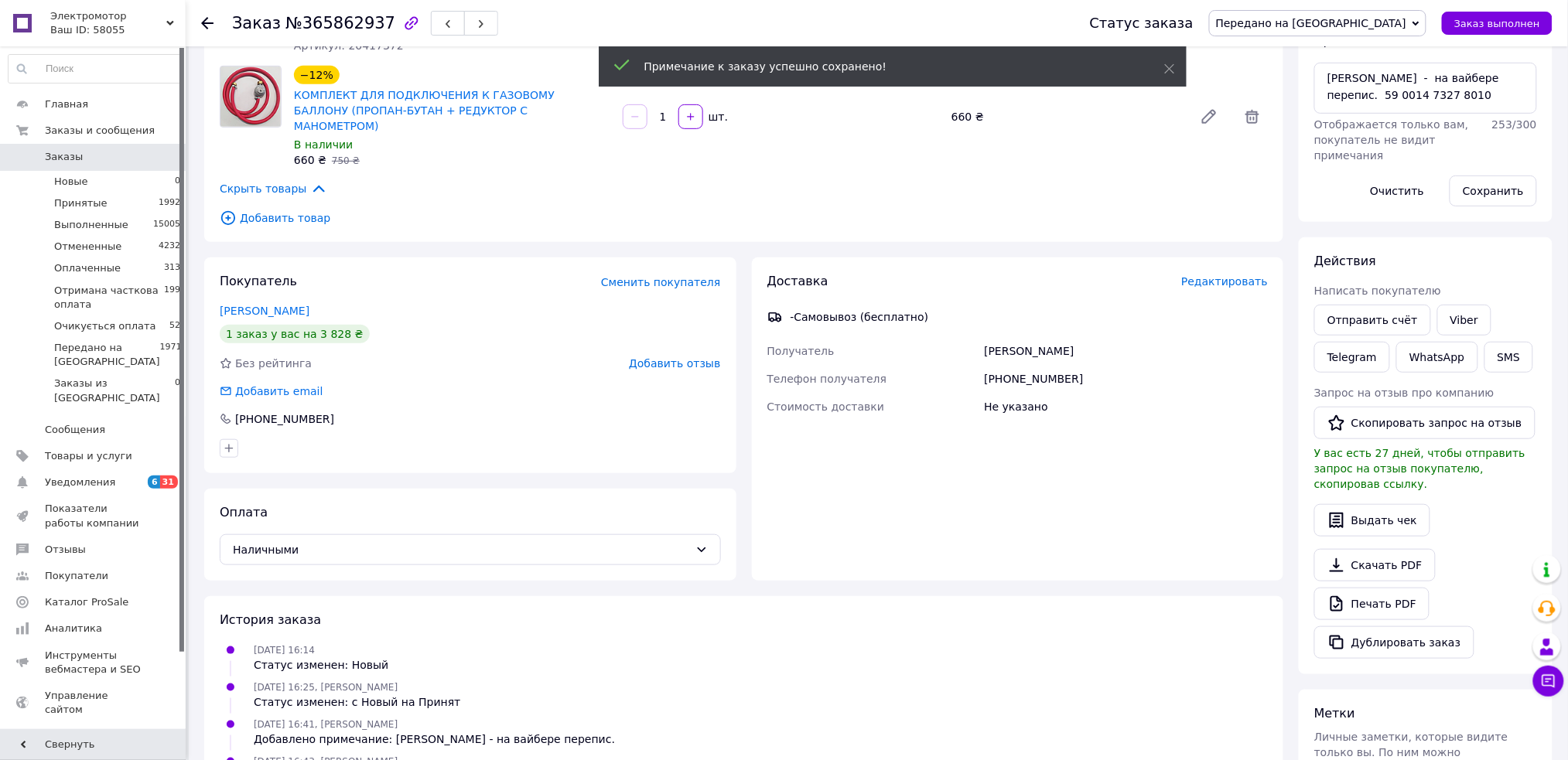
click at [1375, 30] on span "Передано на [GEOGRAPHIC_DATA]" at bounding box center [1318, 23] width 218 height 26
click at [1332, 80] on li "Выполнен" at bounding box center [1318, 77] width 216 height 23
